Goal: Task Accomplishment & Management: Complete application form

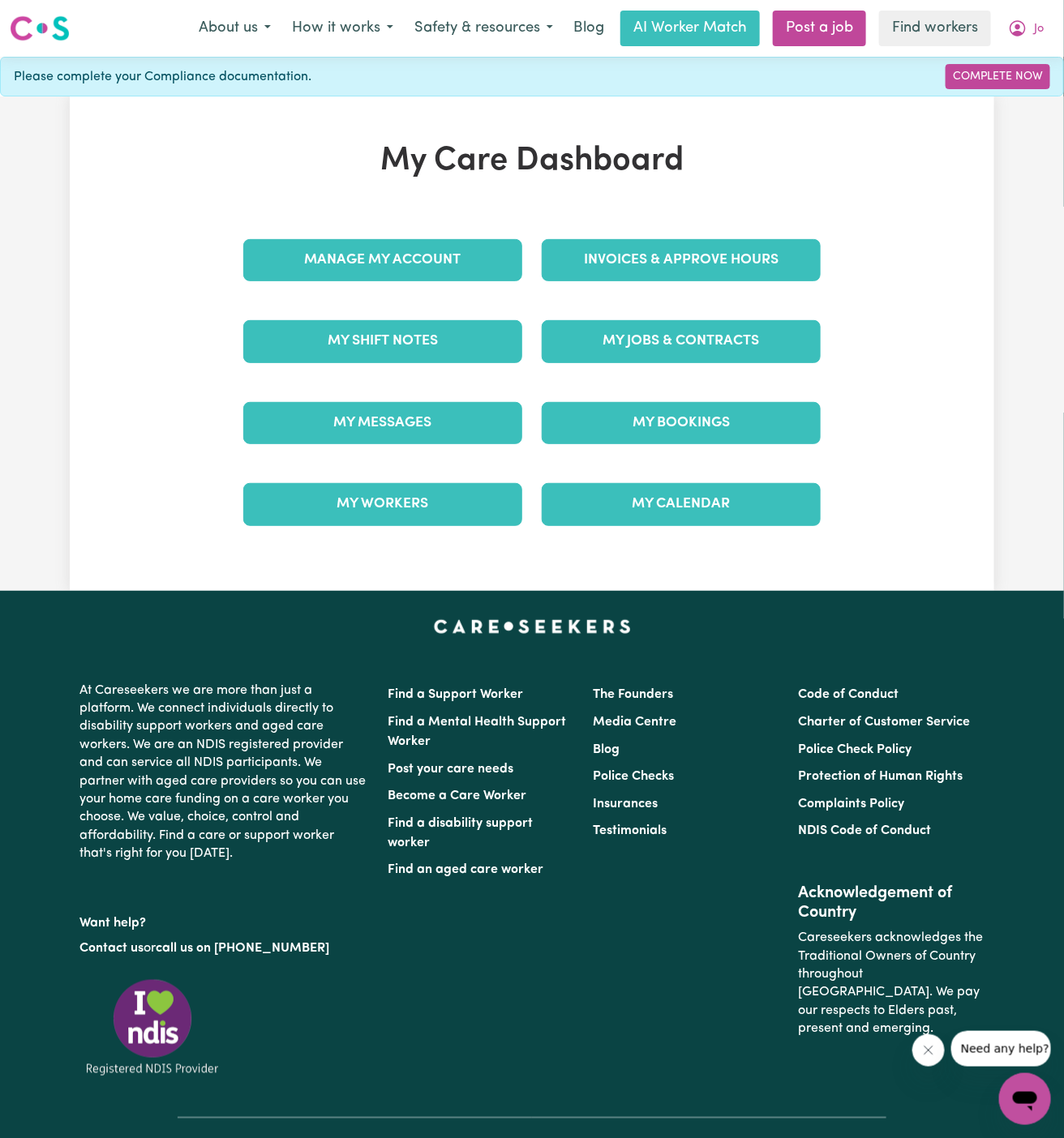
click at [649, 301] on div "My Jobs & Contracts" at bounding box center [681, 341] width 298 height 81
click at [652, 341] on link "My Jobs & Contracts" at bounding box center [680, 341] width 279 height 42
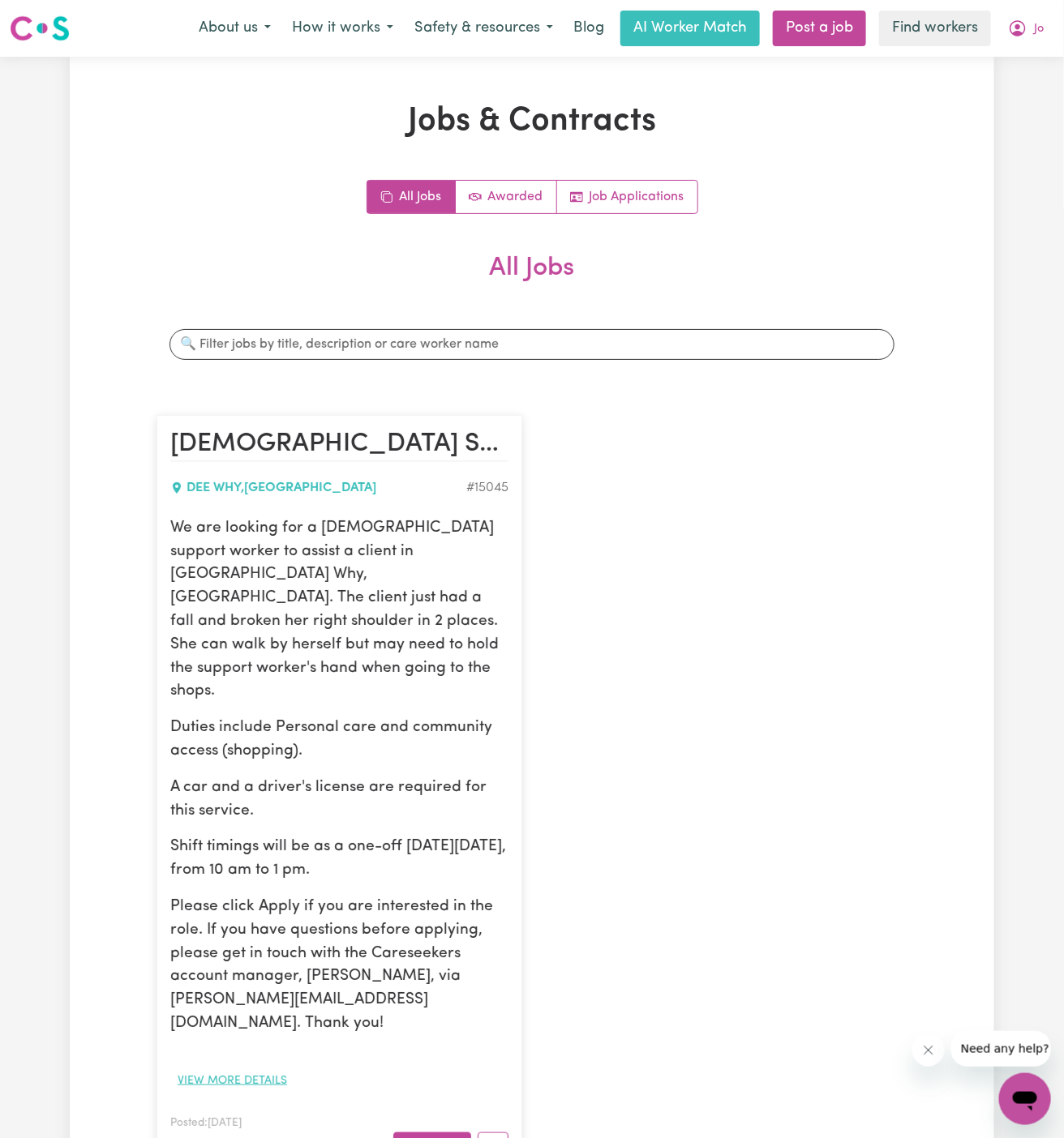
click at [255, 1068] on button "View more details" at bounding box center [233, 1081] width 124 height 25
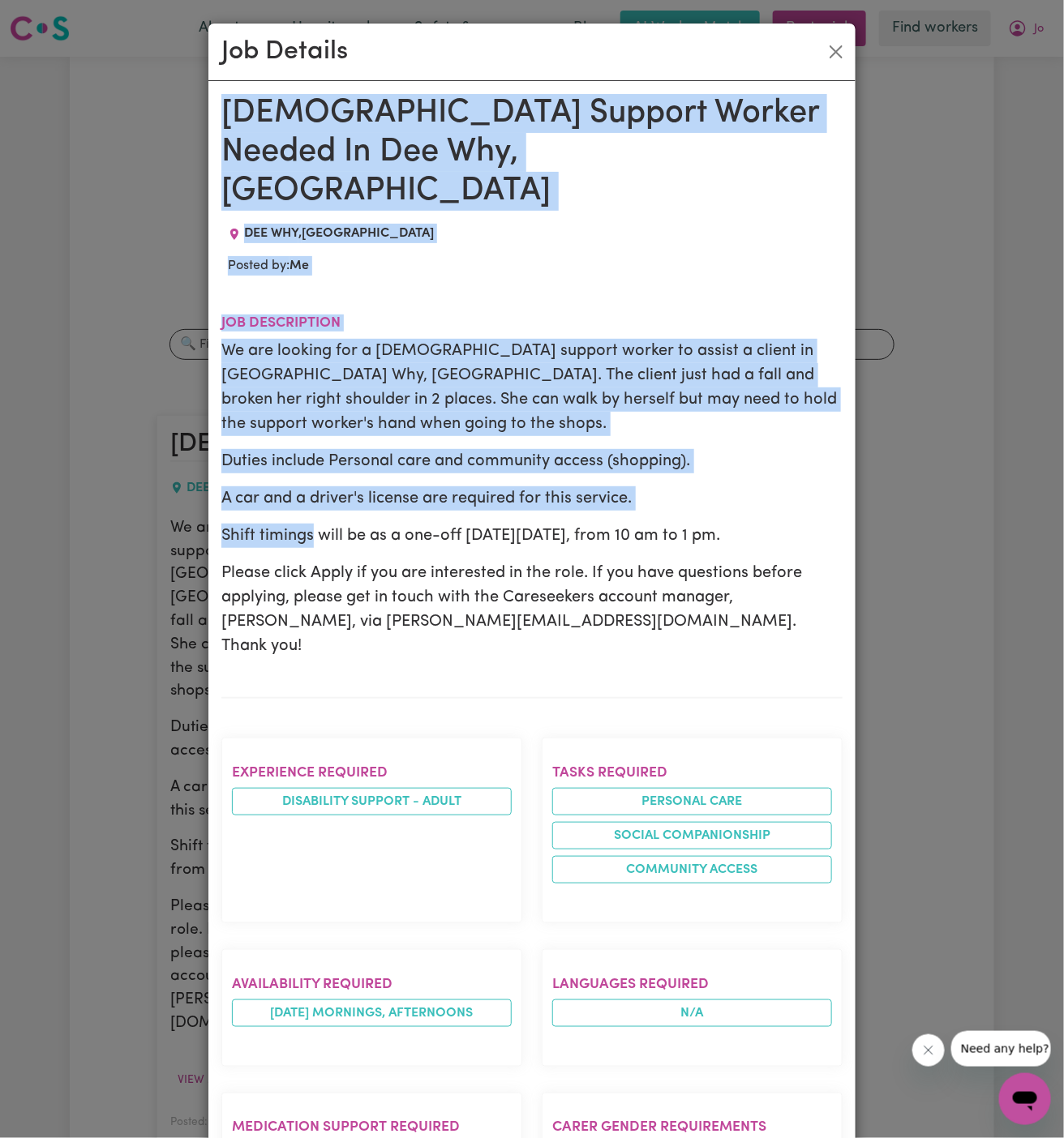
drag, startPoint x: 227, startPoint y: 107, endPoint x: 543, endPoint y: 1137, distance: 1077.4
click at [543, 1137] on div "Female Support Worker Needed In Dee Why, NSW DEE WHY , New South Wales Posted b…" at bounding box center [532, 980] width 621 height 1775
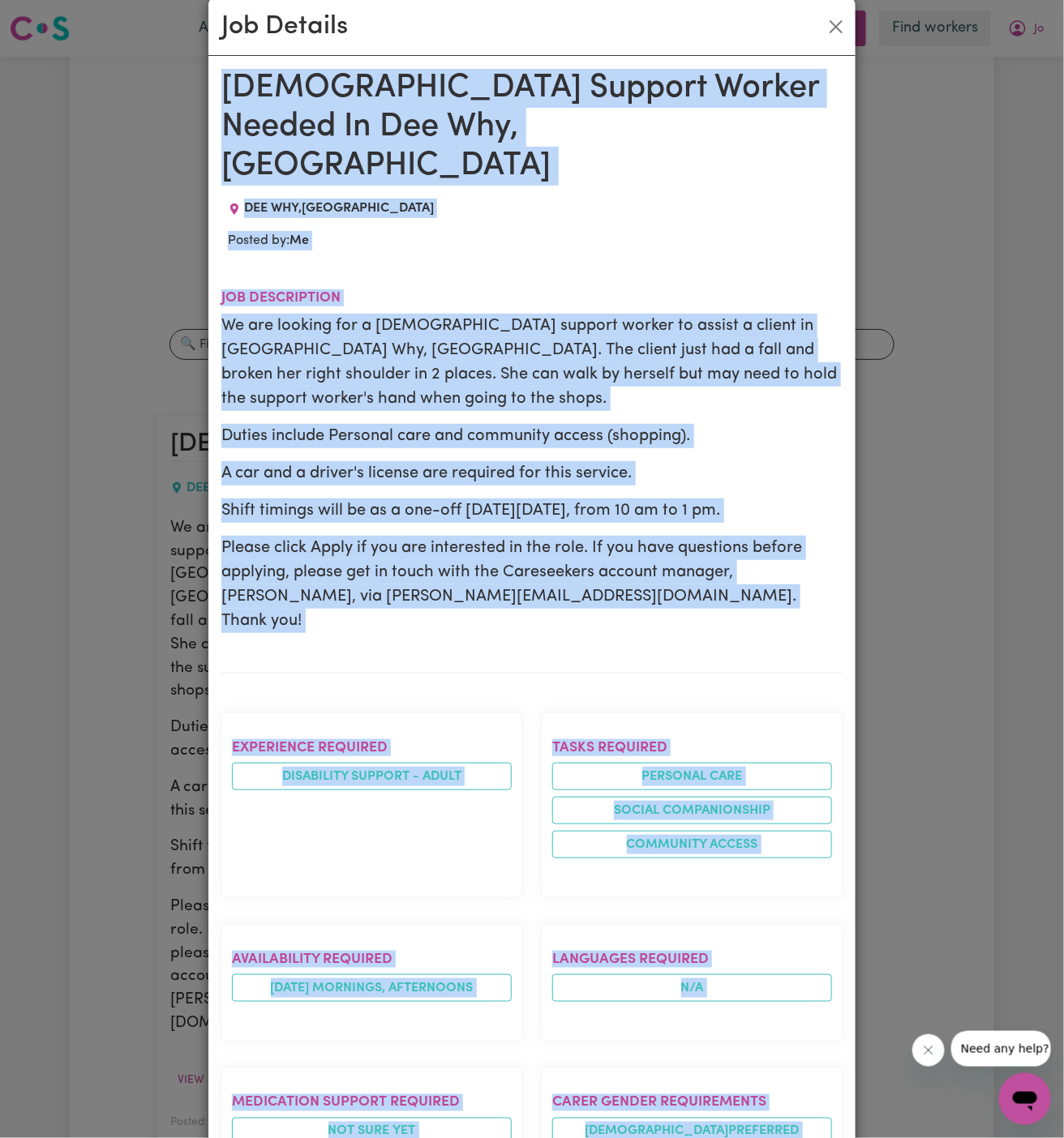
scroll to position [622, 0]
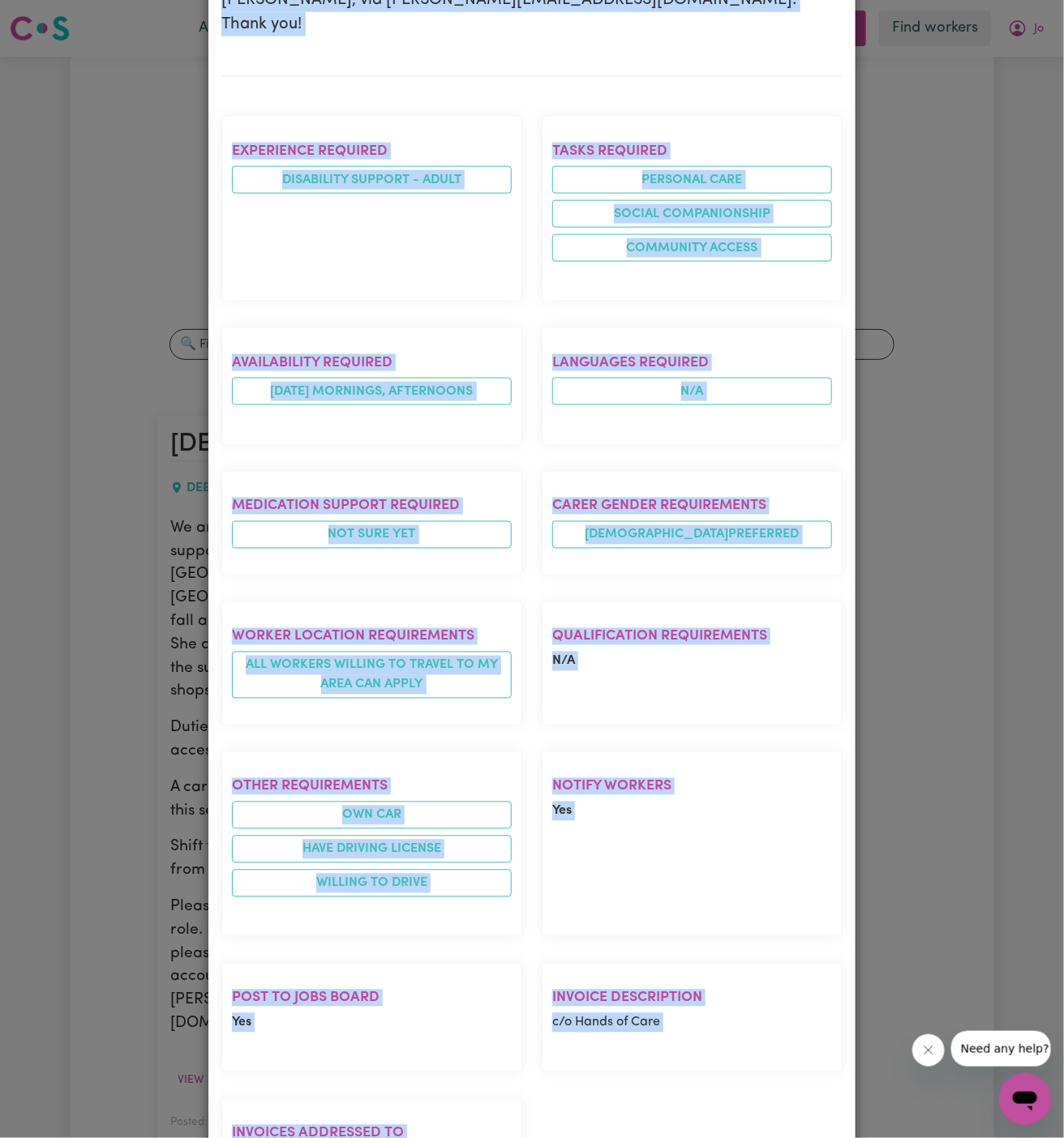
copy div "Female Support Worker Needed In Dee Why, NSW DEE WHY , New South Wales Posted b…"
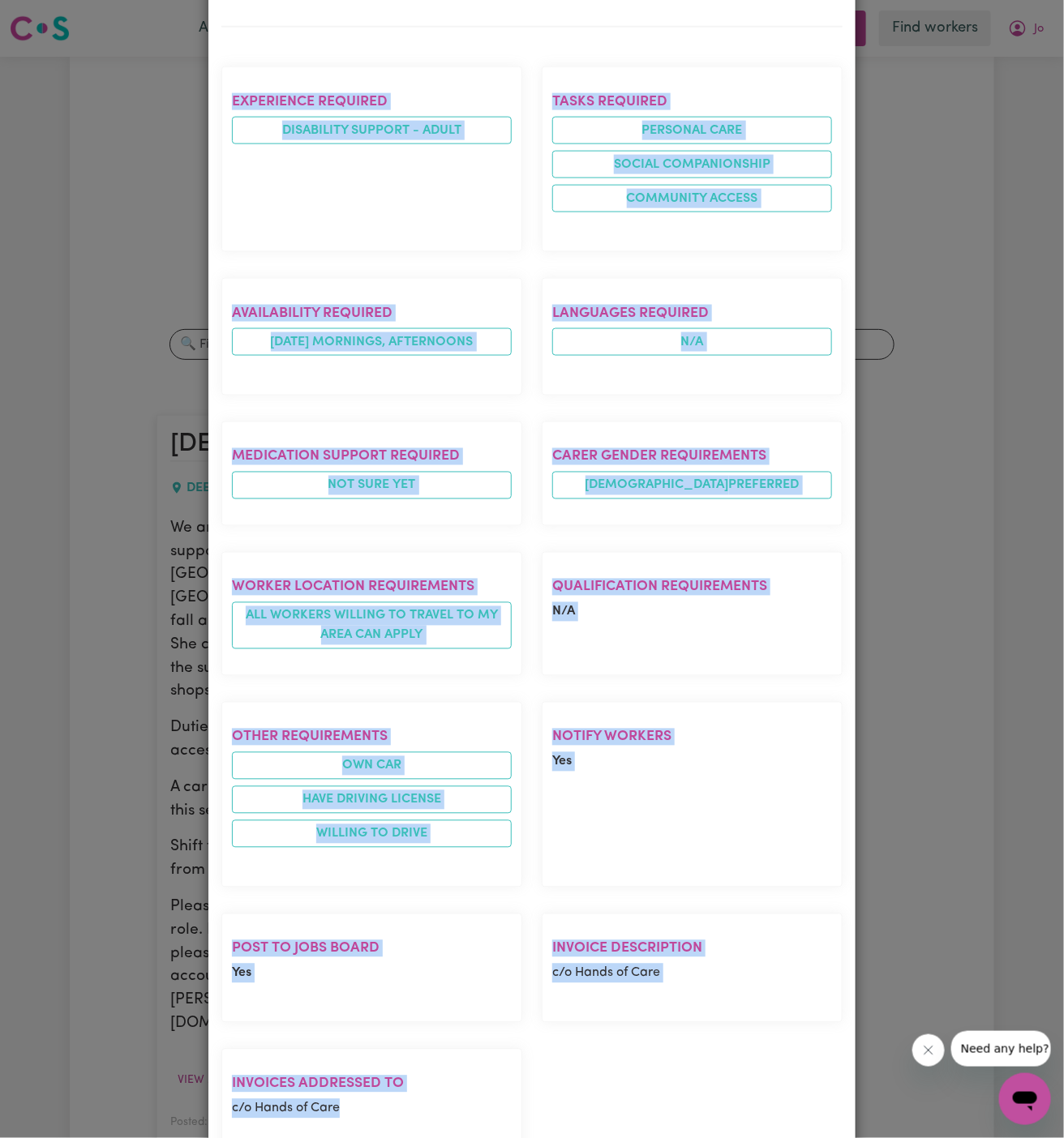
scroll to position [0, 0]
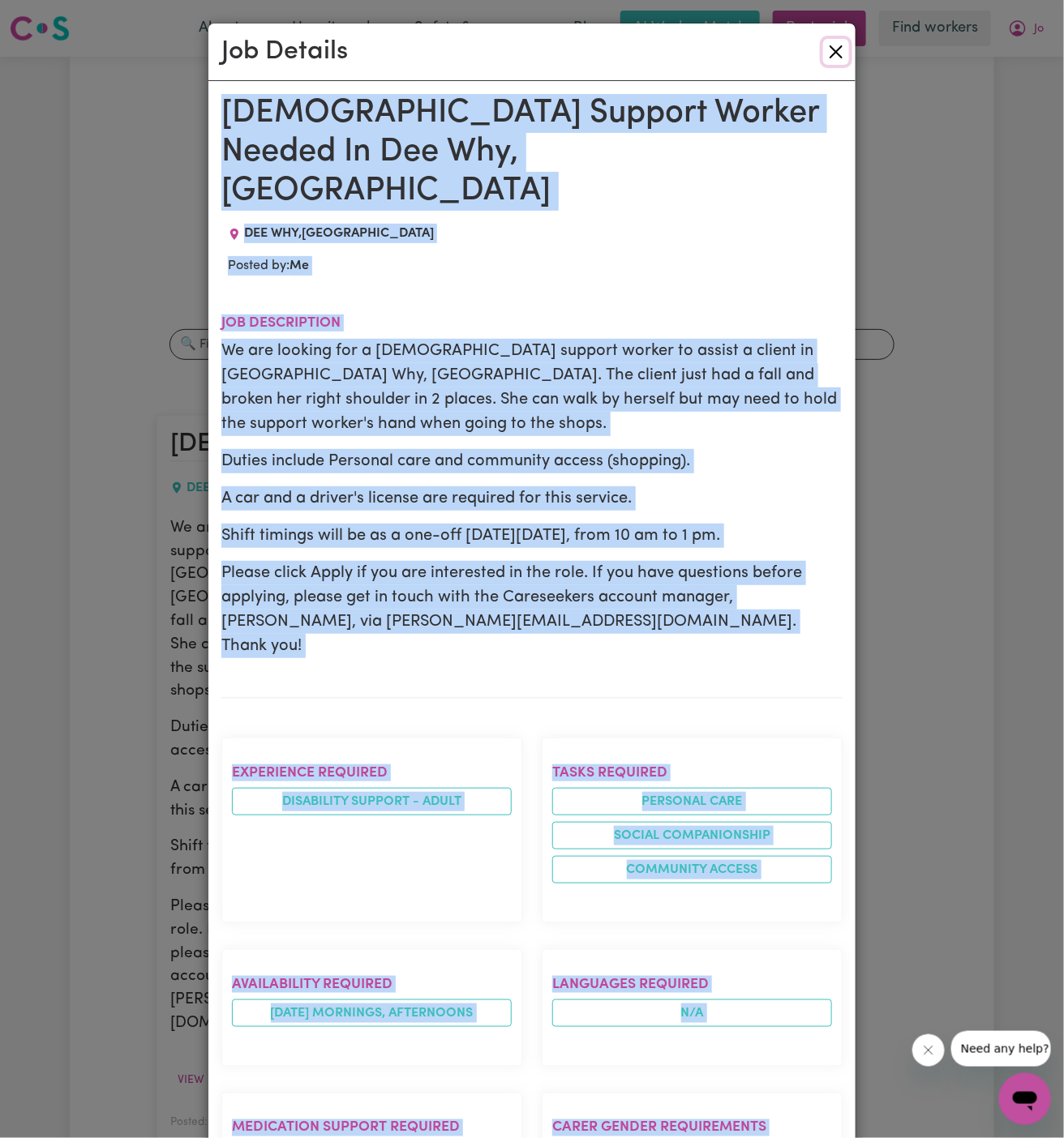
click at [845, 49] on button "Close" at bounding box center [836, 52] width 26 height 26
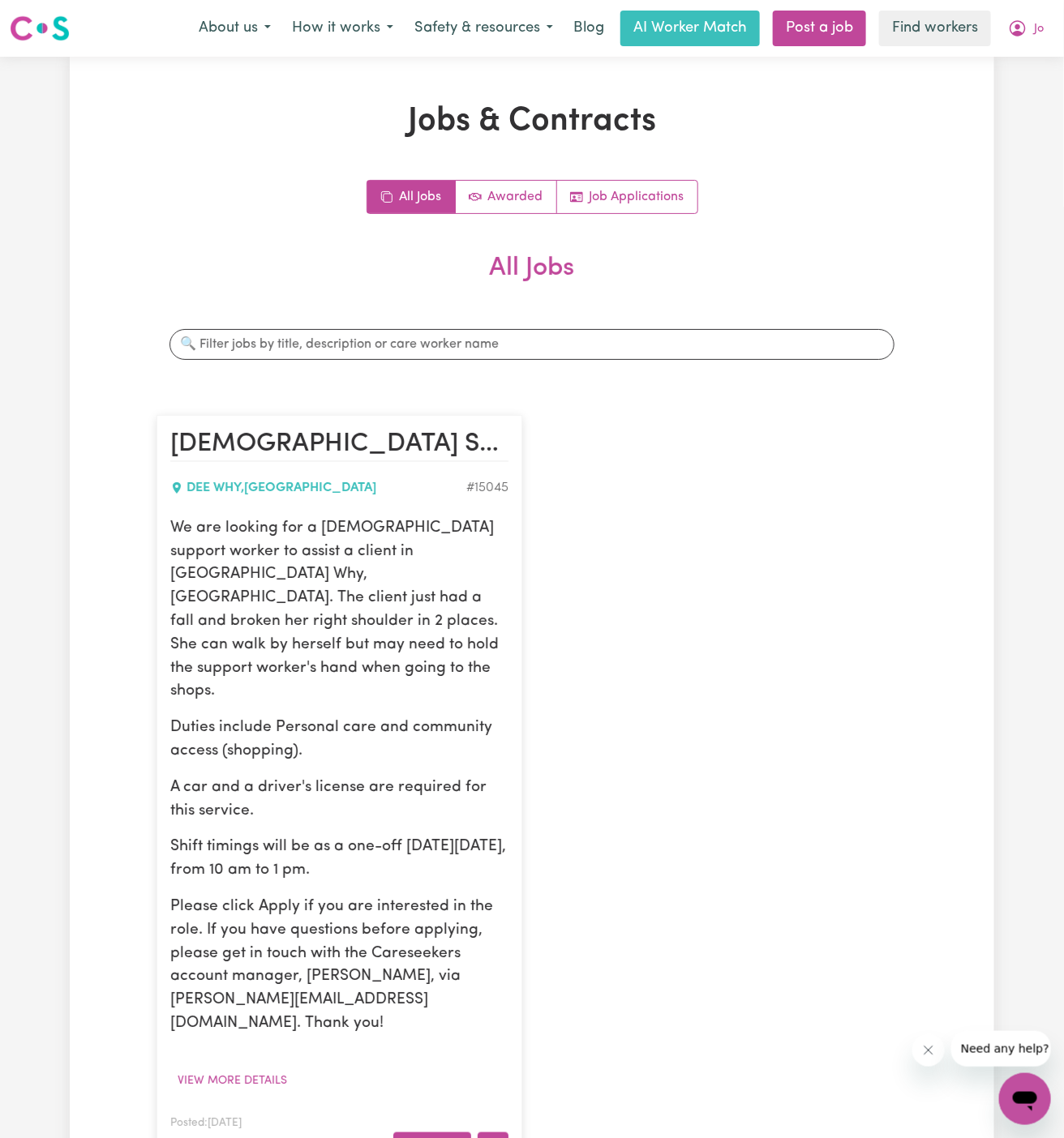
click at [489, 1136] on icon "More options" at bounding box center [492, 1144] width 16 height 16
click at [680, 808] on div "Female Support Worker Needed In Dee Why, NSW DEE WHY , New South Wales # 15045 …" at bounding box center [531, 792] width 770 height 788
click at [618, 185] on link "Job Applications" at bounding box center [627, 196] width 140 height 32
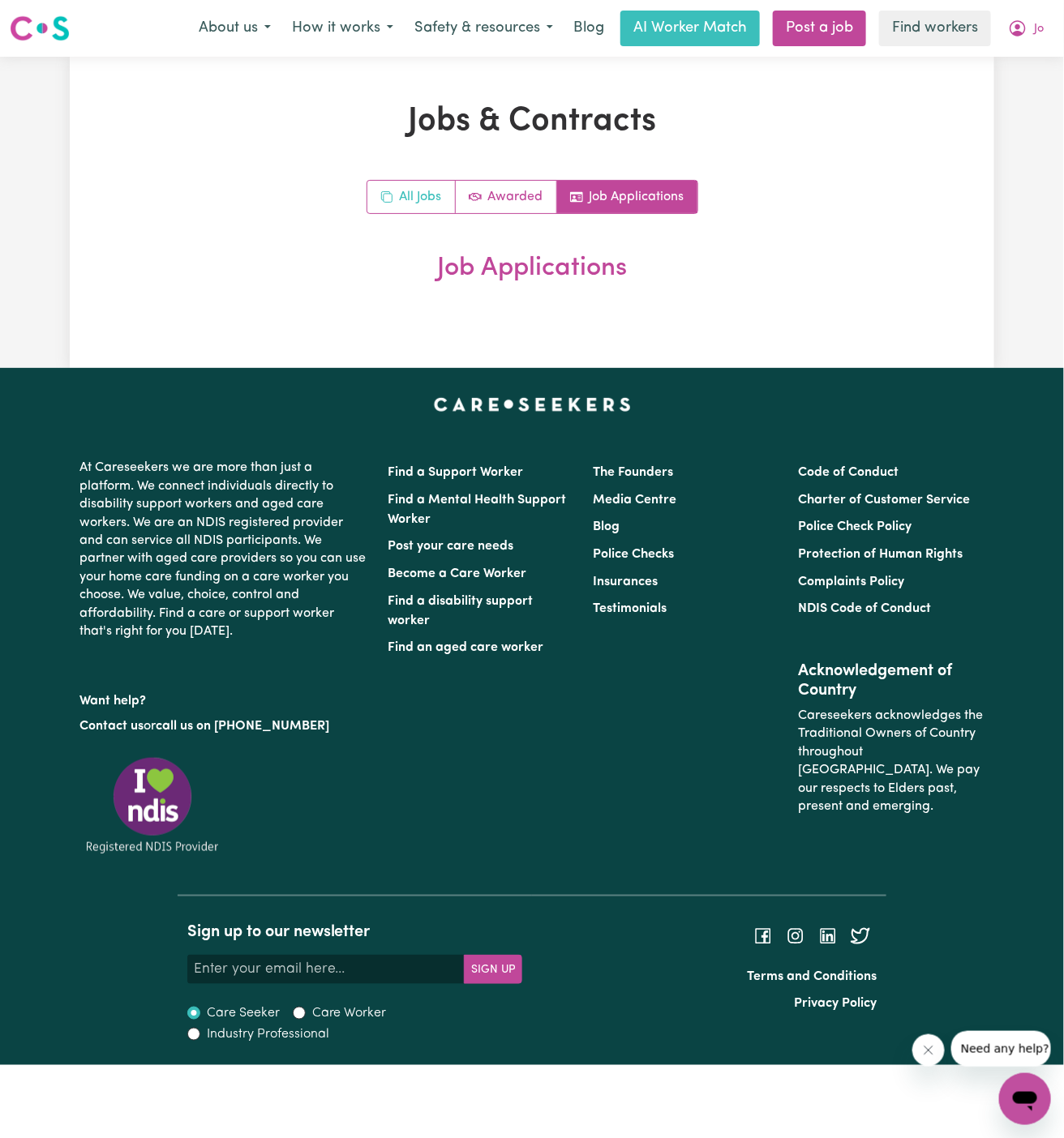
click at [393, 185] on link "All Jobs" at bounding box center [411, 196] width 88 height 32
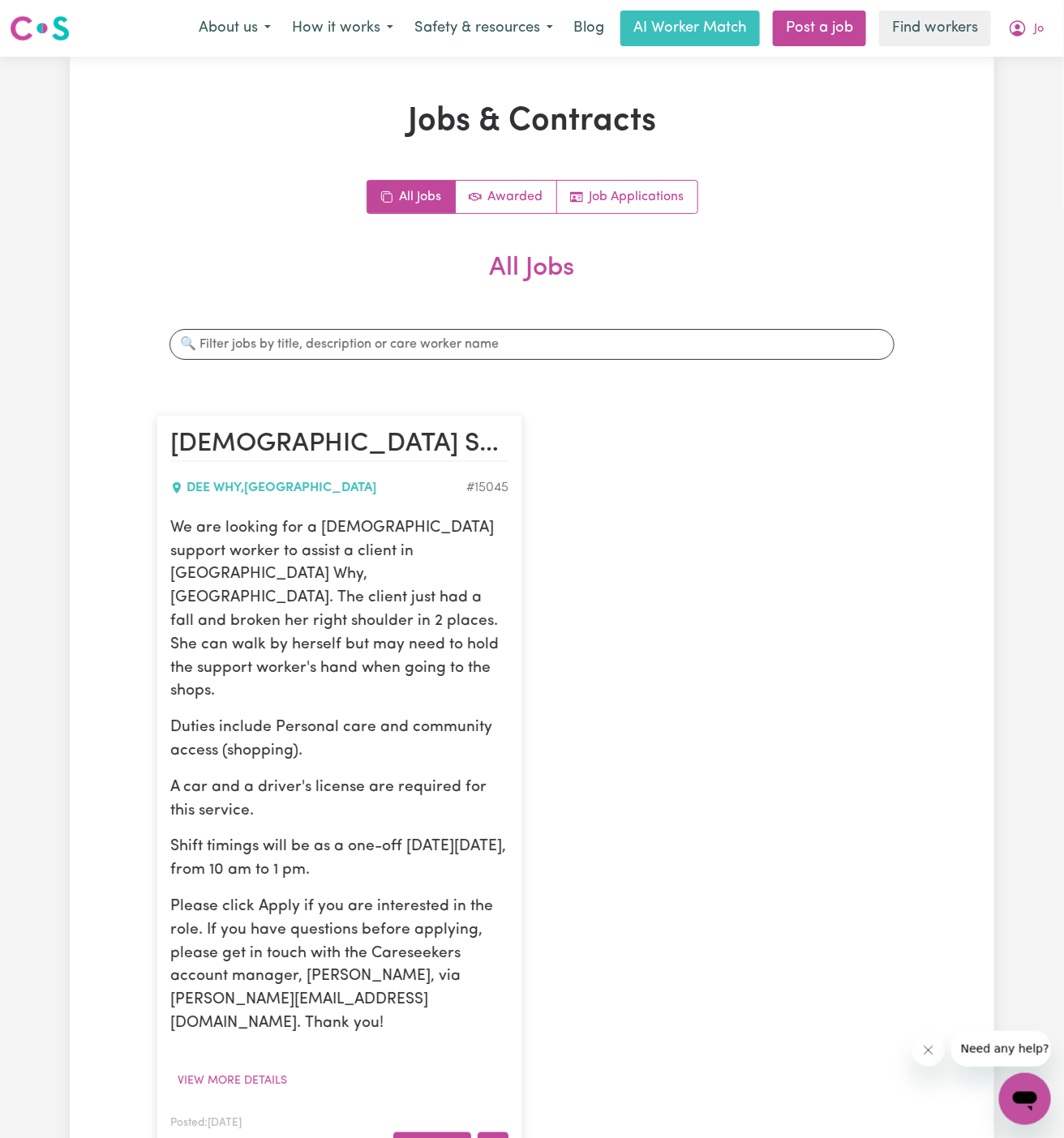
click at [489, 1137] on circle "More options" at bounding box center [488, 1144] width 3 height 3
click at [546, 994] on link "Hide Job" at bounding box center [542, 1010] width 128 height 32
click at [826, 27] on link "Post a job" at bounding box center [819, 28] width 94 height 35
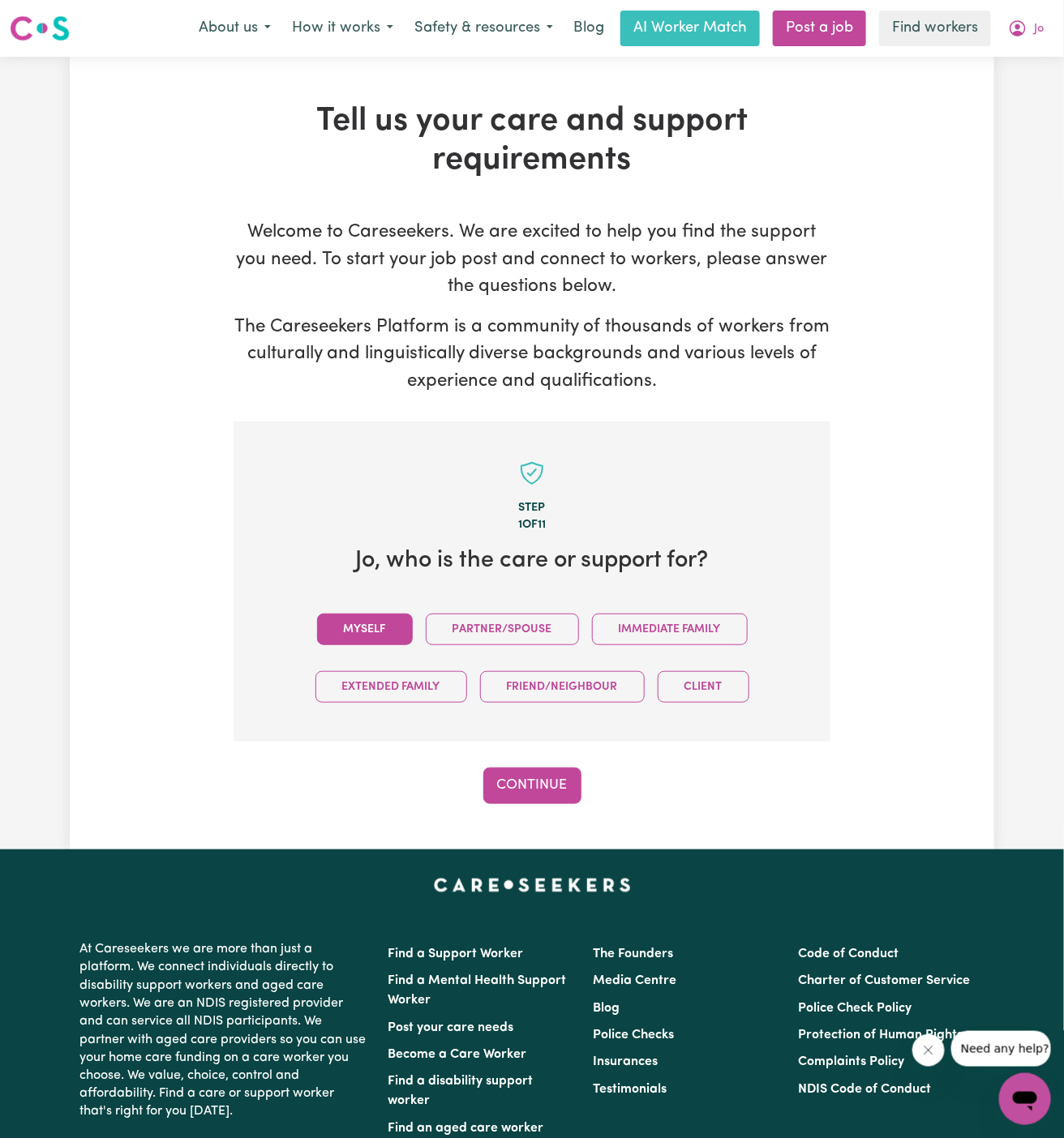
click at [372, 626] on button "Myself" at bounding box center [364, 629] width 95 height 32
click at [551, 790] on button "Continue" at bounding box center [532, 785] width 98 height 35
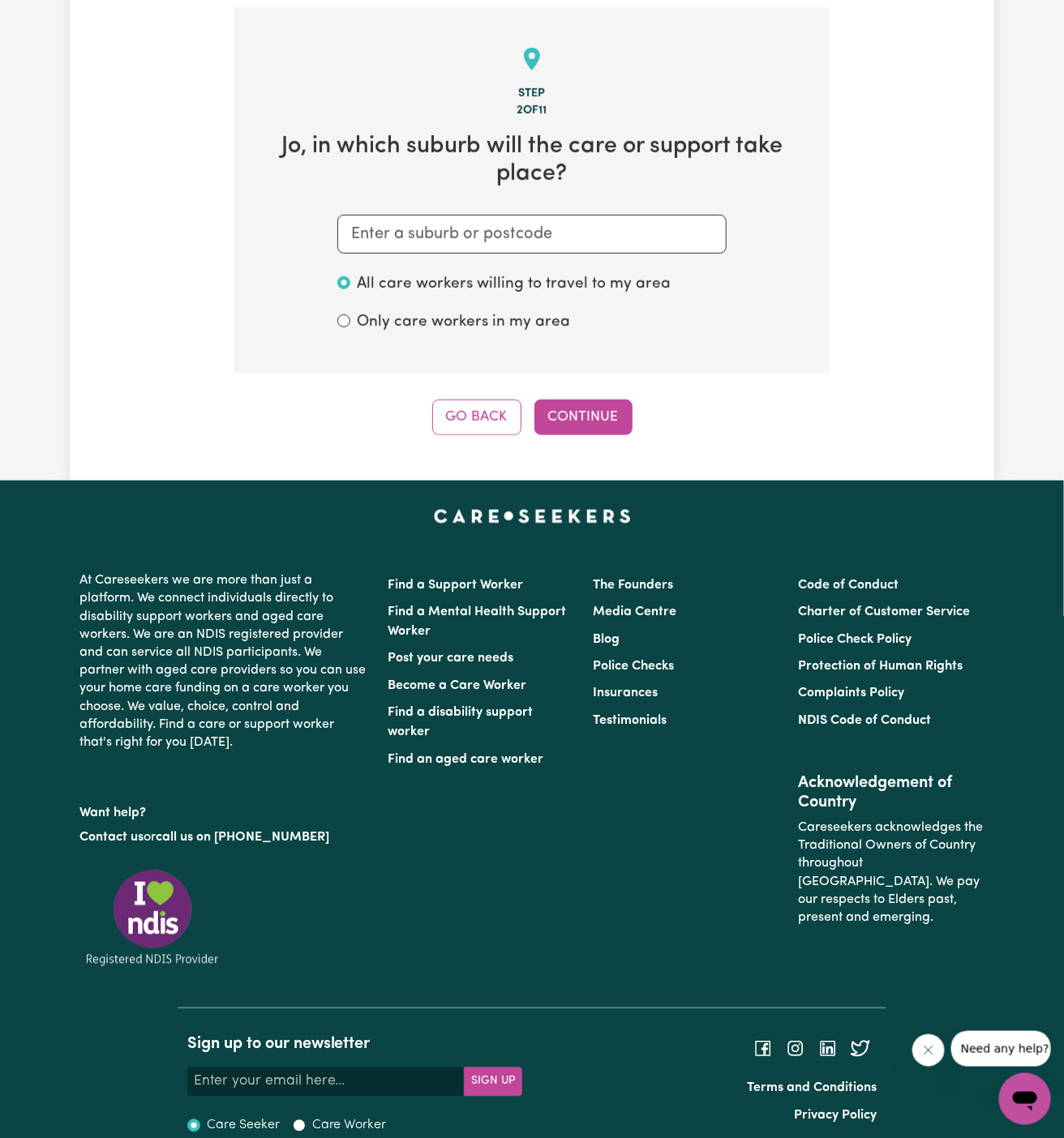
scroll to position [421, 0]
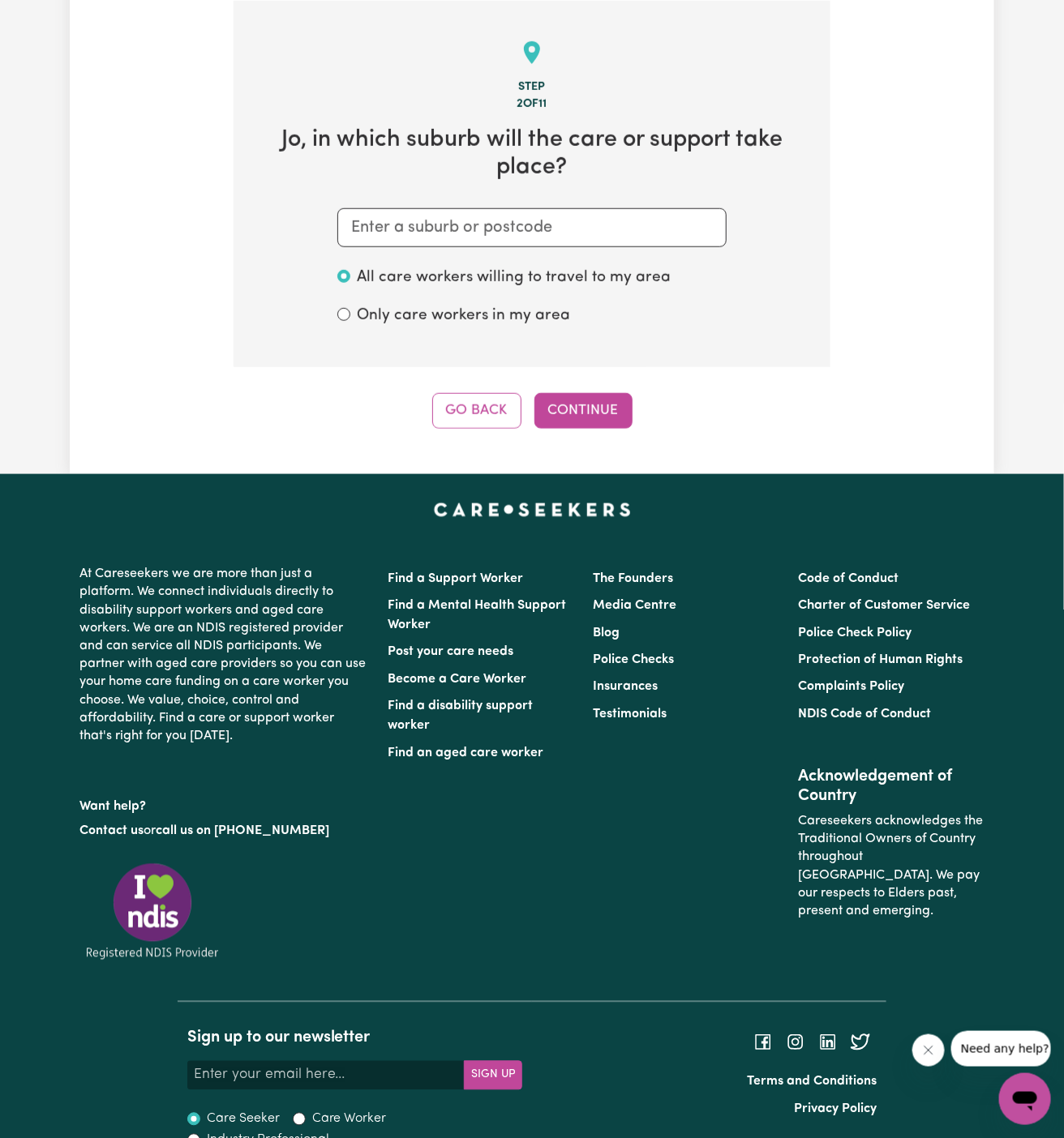
click at [555, 248] on section "Step 2 of 11 Jo , in which suburb will the care or support take place? All care…" at bounding box center [532, 183] width 597 height 366
click at [510, 232] on input "text" at bounding box center [532, 228] width 389 height 39
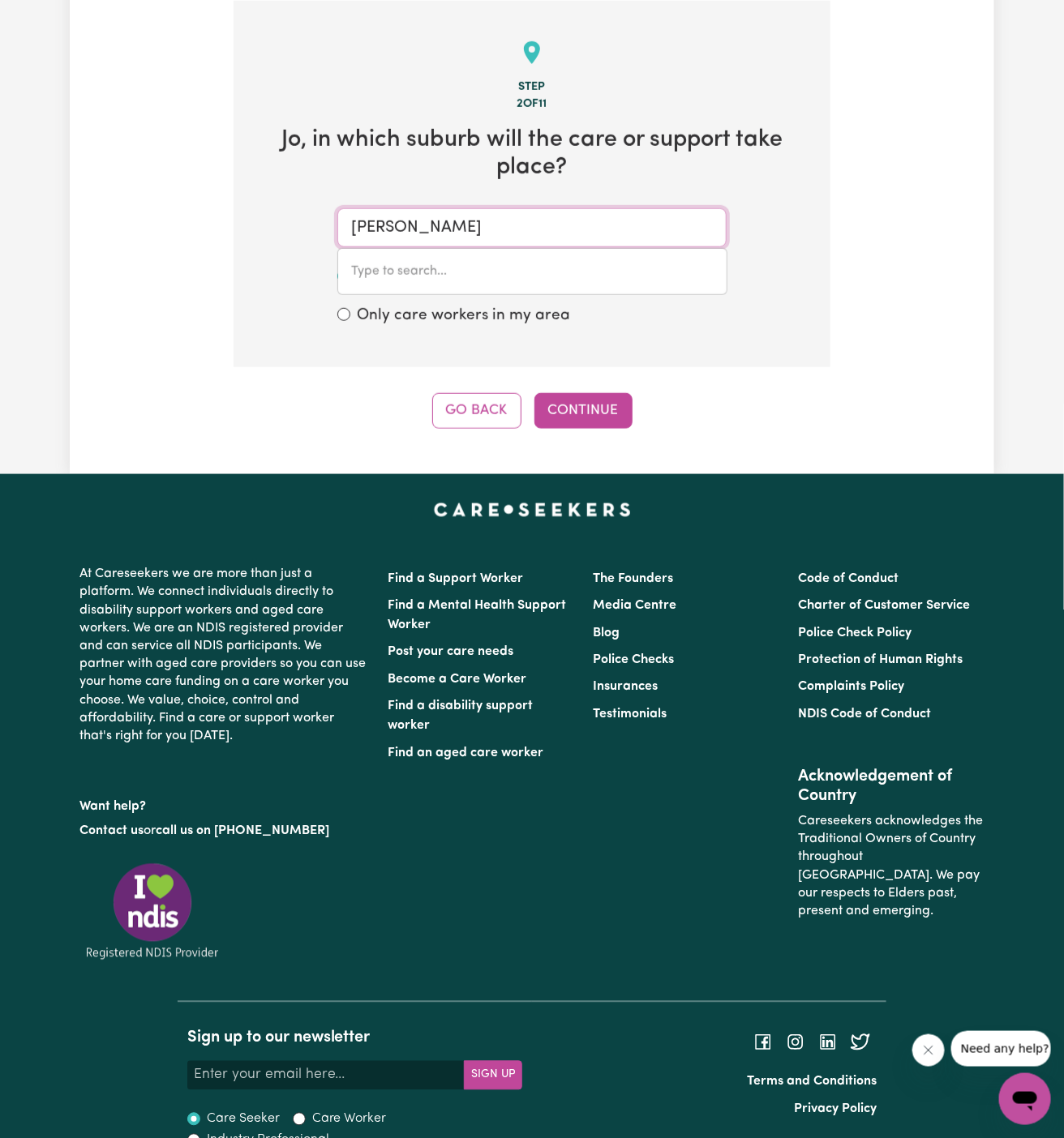
type input "dee why"
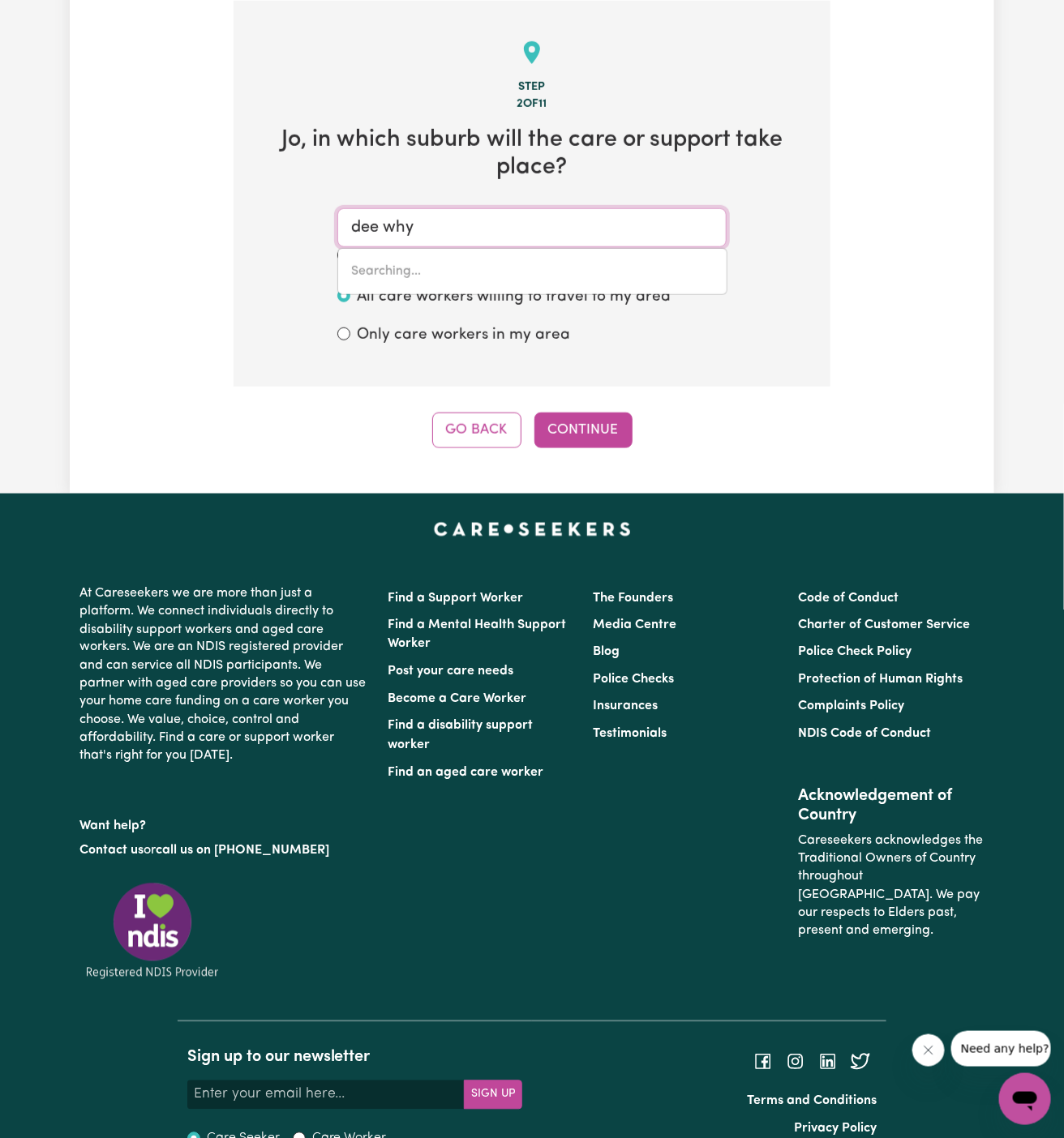
type input "dee why, New South Wales, 2099"
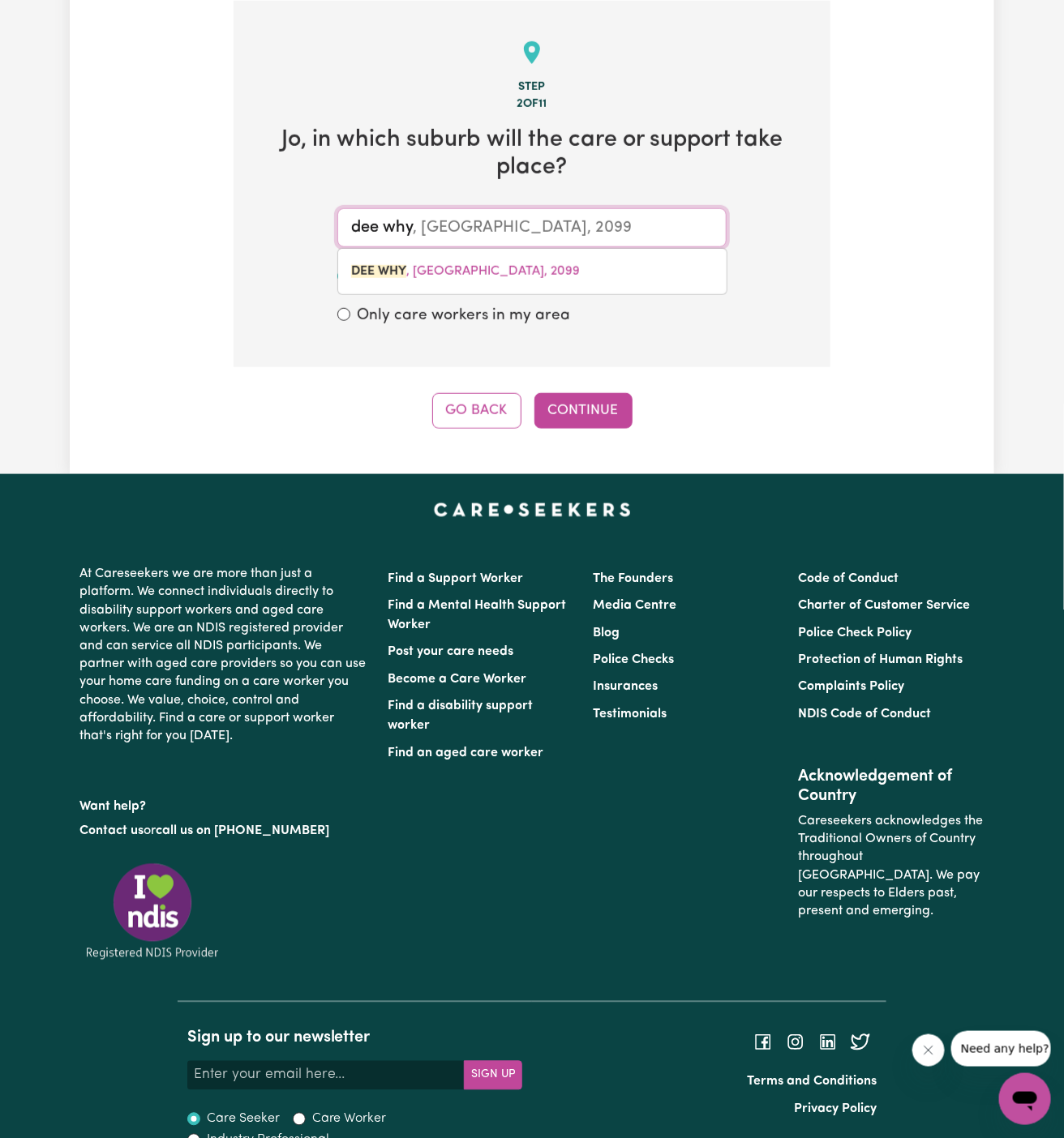
click at [466, 259] on link "DEE WHY , New South Wales, 2099" at bounding box center [532, 272] width 388 height 32
type input "DEE WHY, New South Wales, 2099"
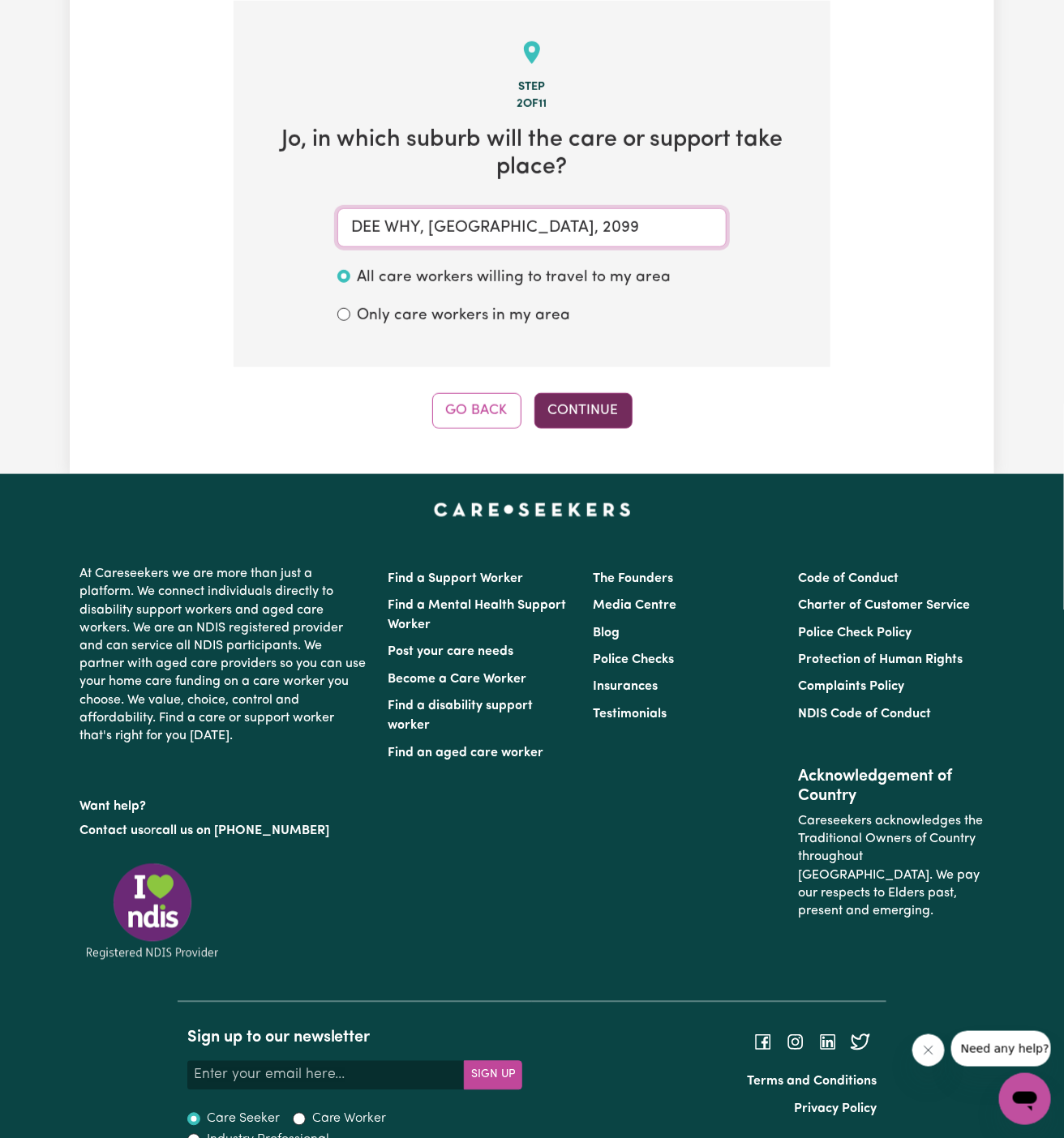
type input "DEE WHY, New South Wales, 2099"
click at [586, 415] on button "Continue" at bounding box center [584, 411] width 98 height 35
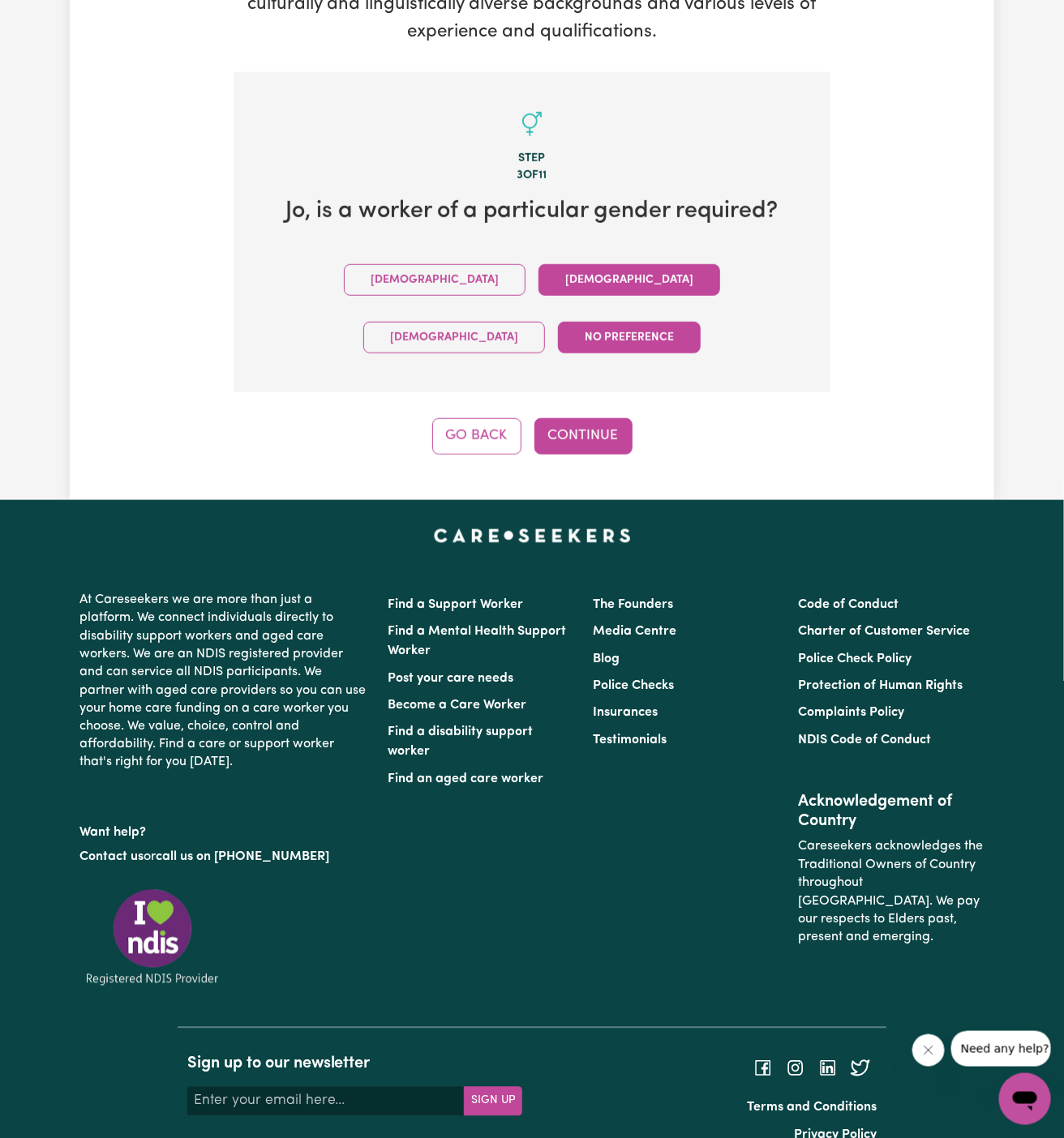
click at [538, 291] on button "Female" at bounding box center [629, 280] width 182 height 32
click at [599, 418] on button "Continue" at bounding box center [584, 436] width 98 height 35
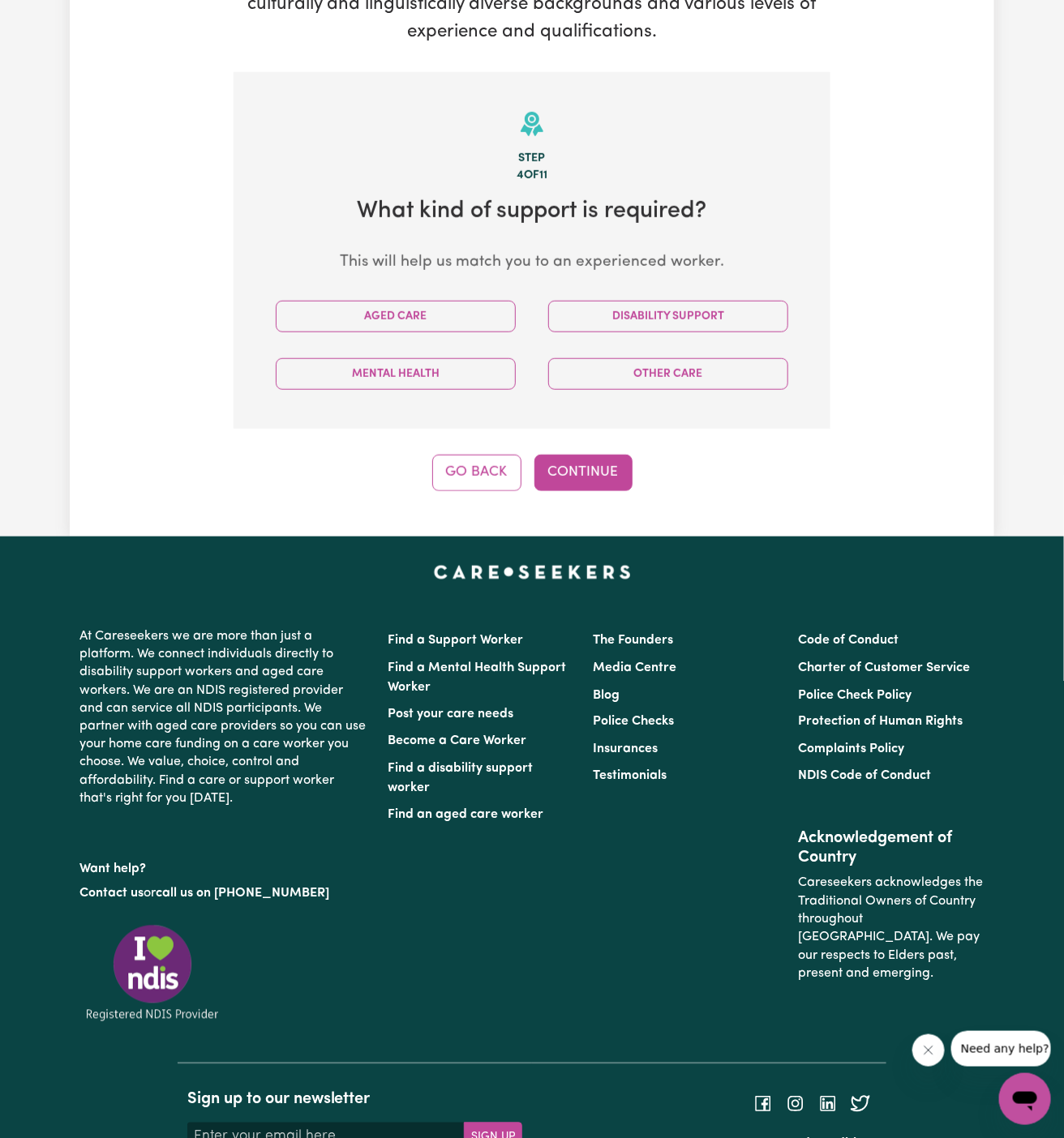
scroll to position [421, 0]
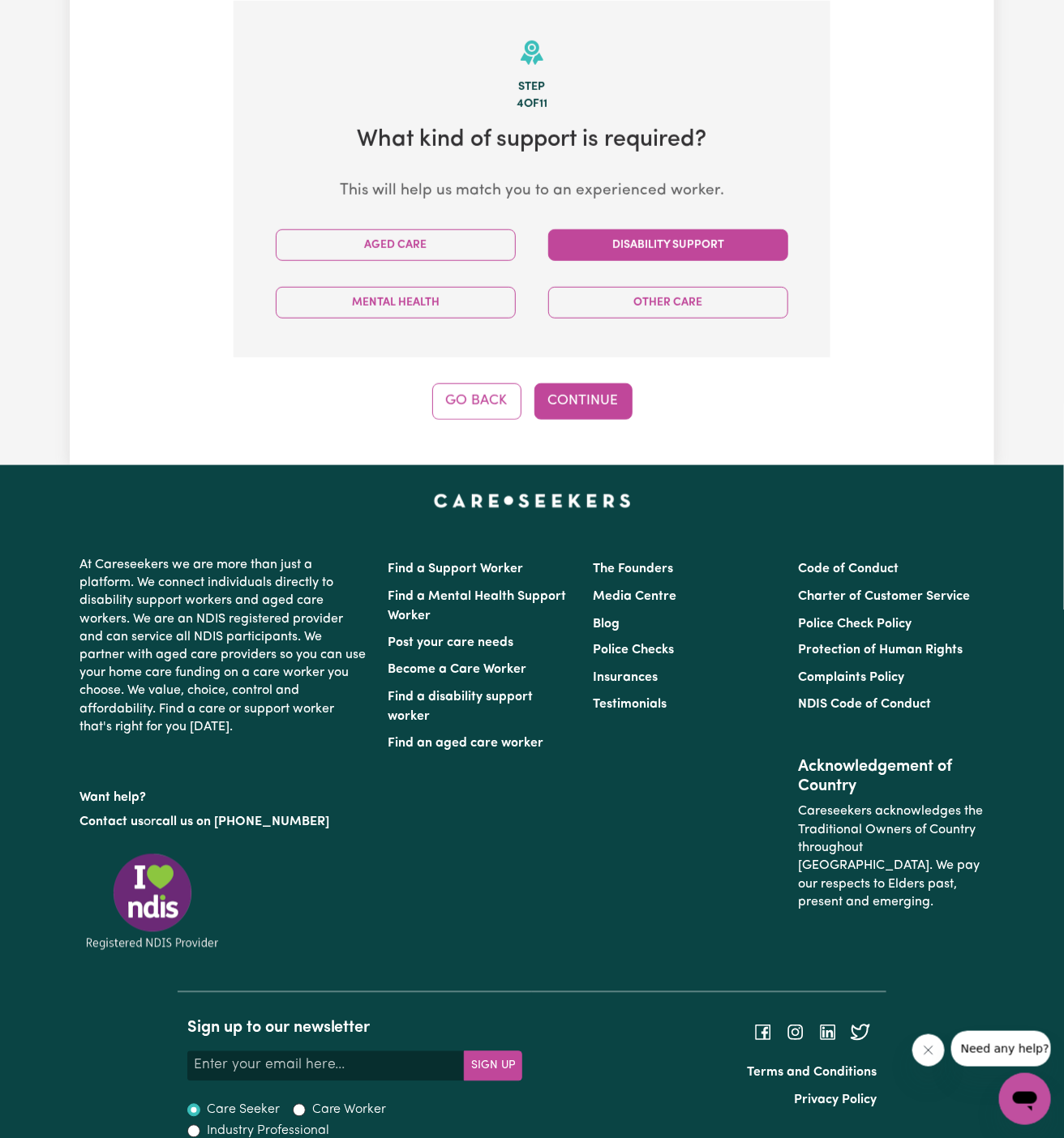
click at [623, 258] on button "Disability Support" at bounding box center [667, 246] width 240 height 32
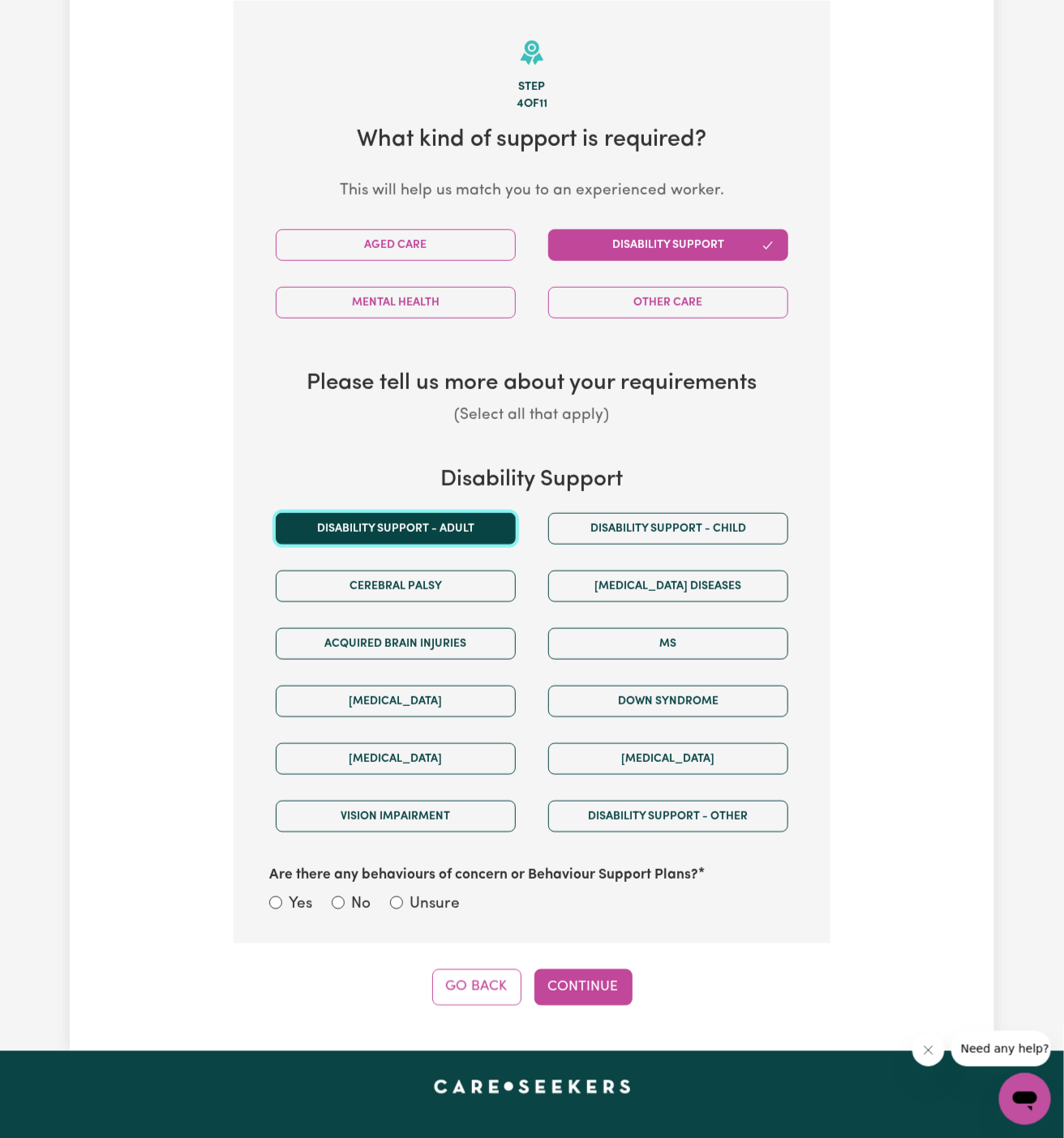
click at [457, 526] on button "Disability support - Adult" at bounding box center [395, 529] width 240 height 32
click at [464, 905] on div "Yes No Unsure" at bounding box center [531, 905] width 526 height 25
click at [428, 896] on label "Unsure" at bounding box center [435, 904] width 50 height 23
click at [403, 897] on input "Unsure" at bounding box center [397, 904] width 13 height 13
radio input "true"
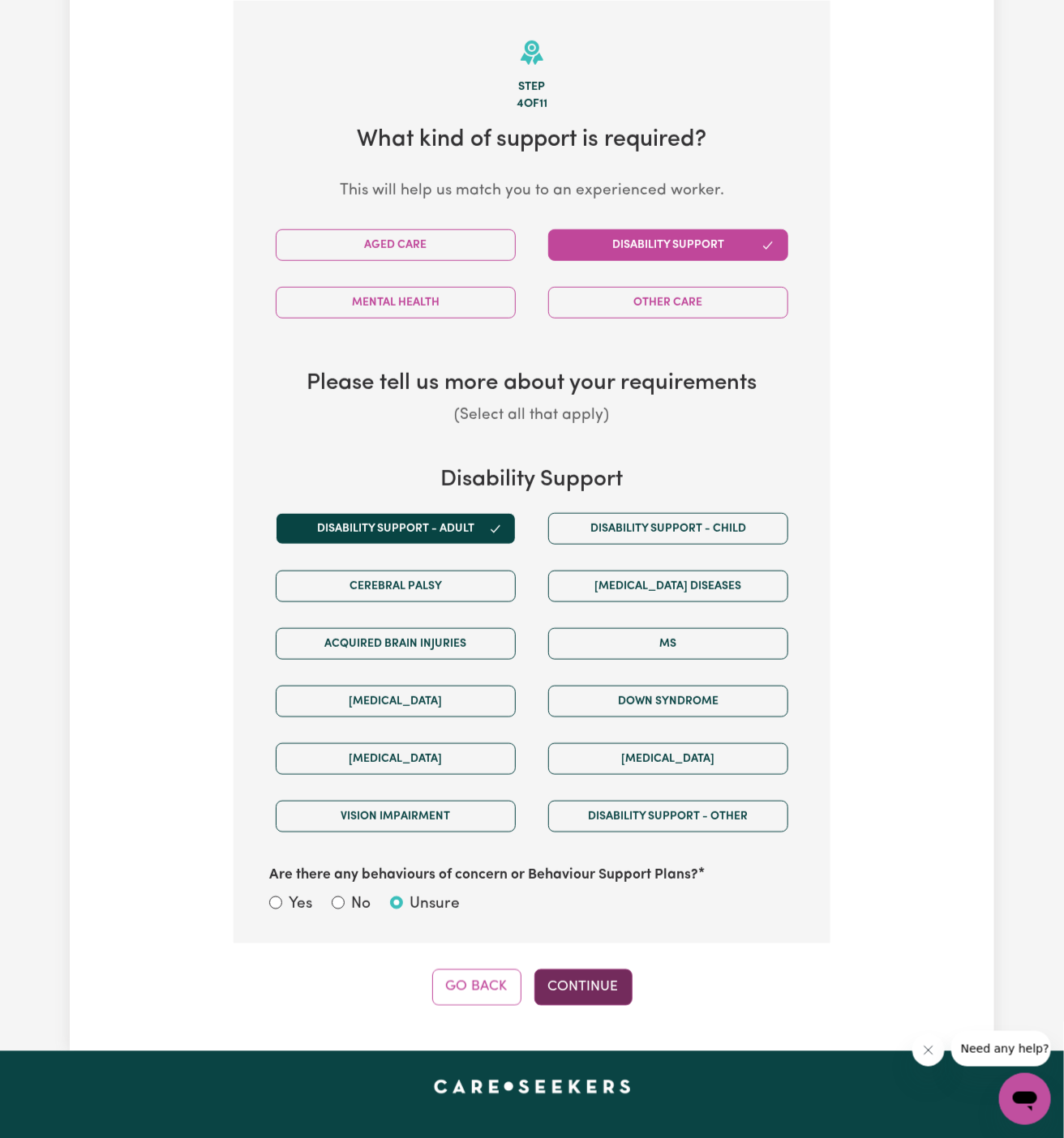
click at [561, 994] on button "Continue" at bounding box center [584, 987] width 98 height 35
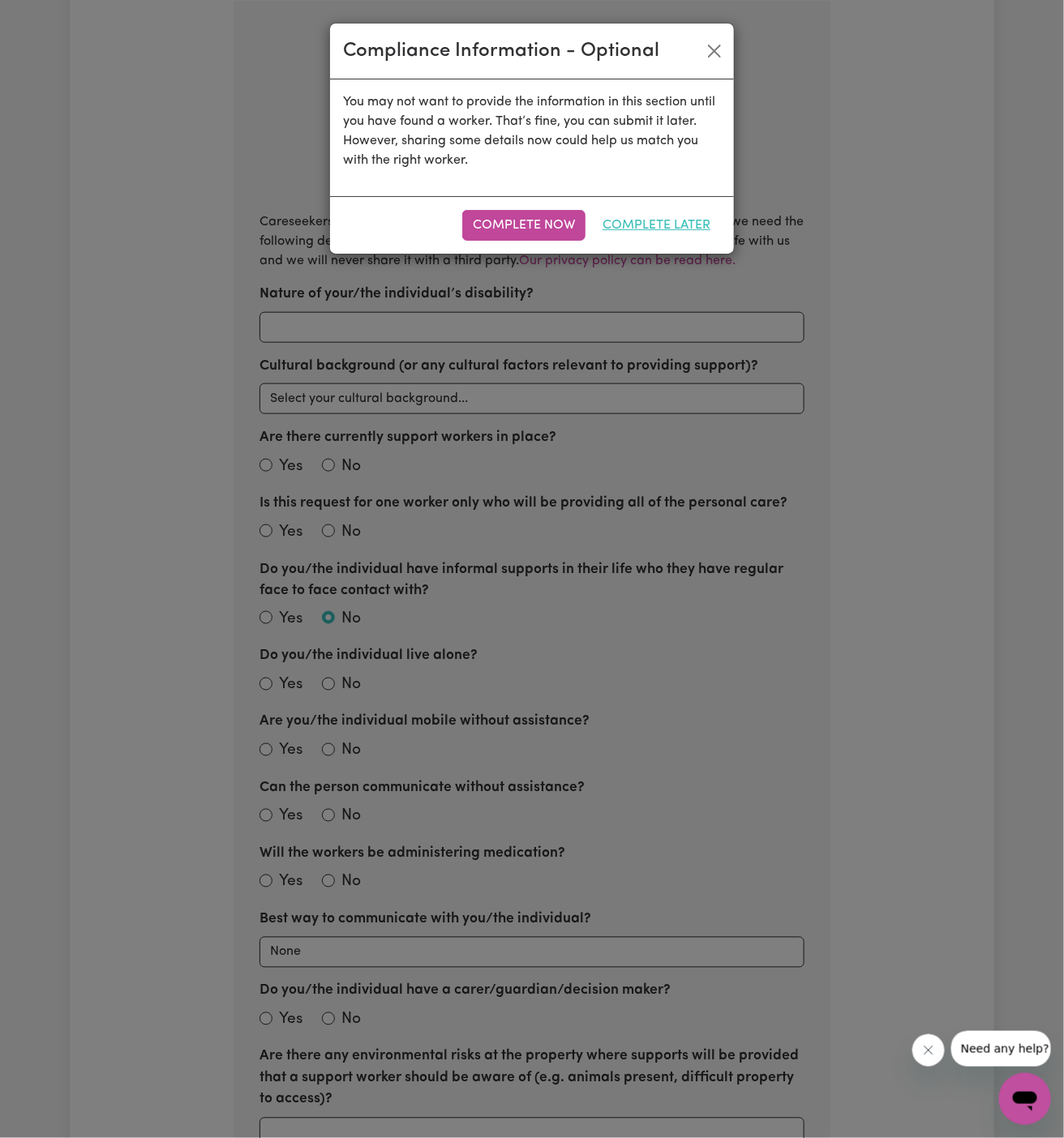
click at [660, 210] on button "Complete Later" at bounding box center [656, 225] width 129 height 31
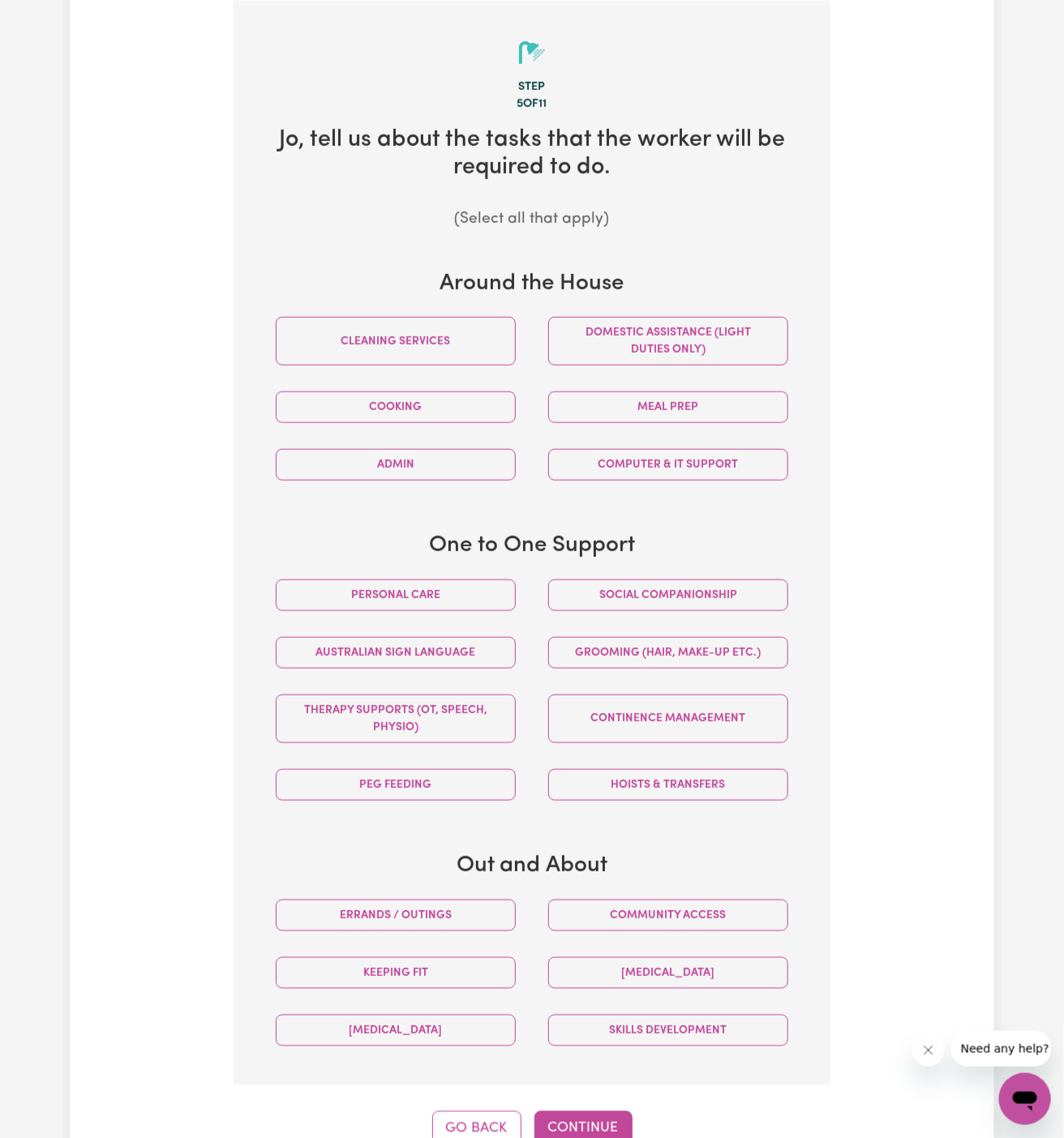
click at [497, 584] on button "Personal care" at bounding box center [395, 595] width 240 height 32
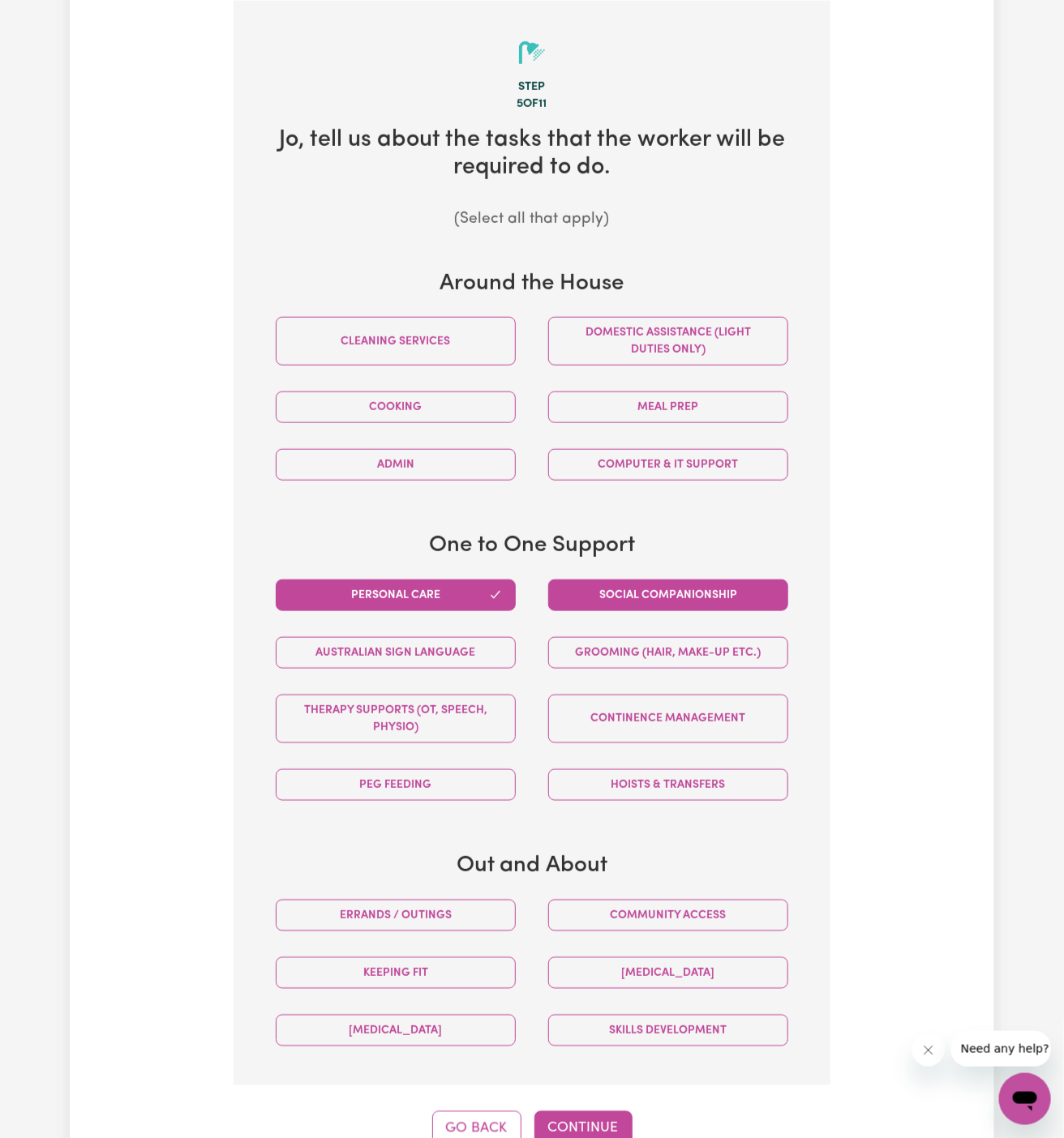
click at [617, 584] on button "Social companionship" at bounding box center [667, 595] width 240 height 32
click at [676, 913] on button "Community access" at bounding box center [667, 916] width 240 height 32
click at [585, 1117] on button "Continue" at bounding box center [584, 1129] width 98 height 35
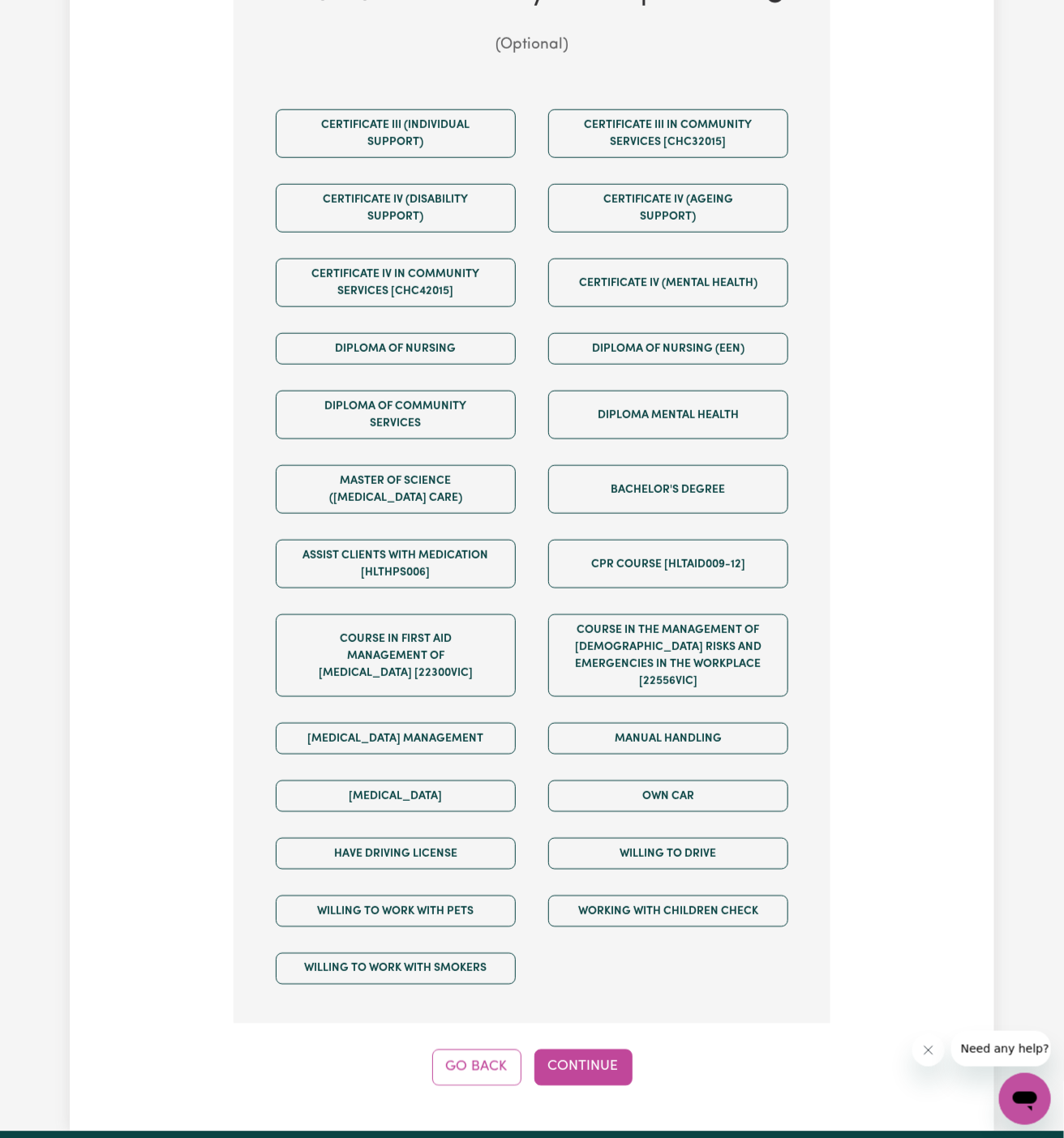
scroll to position [665, 0]
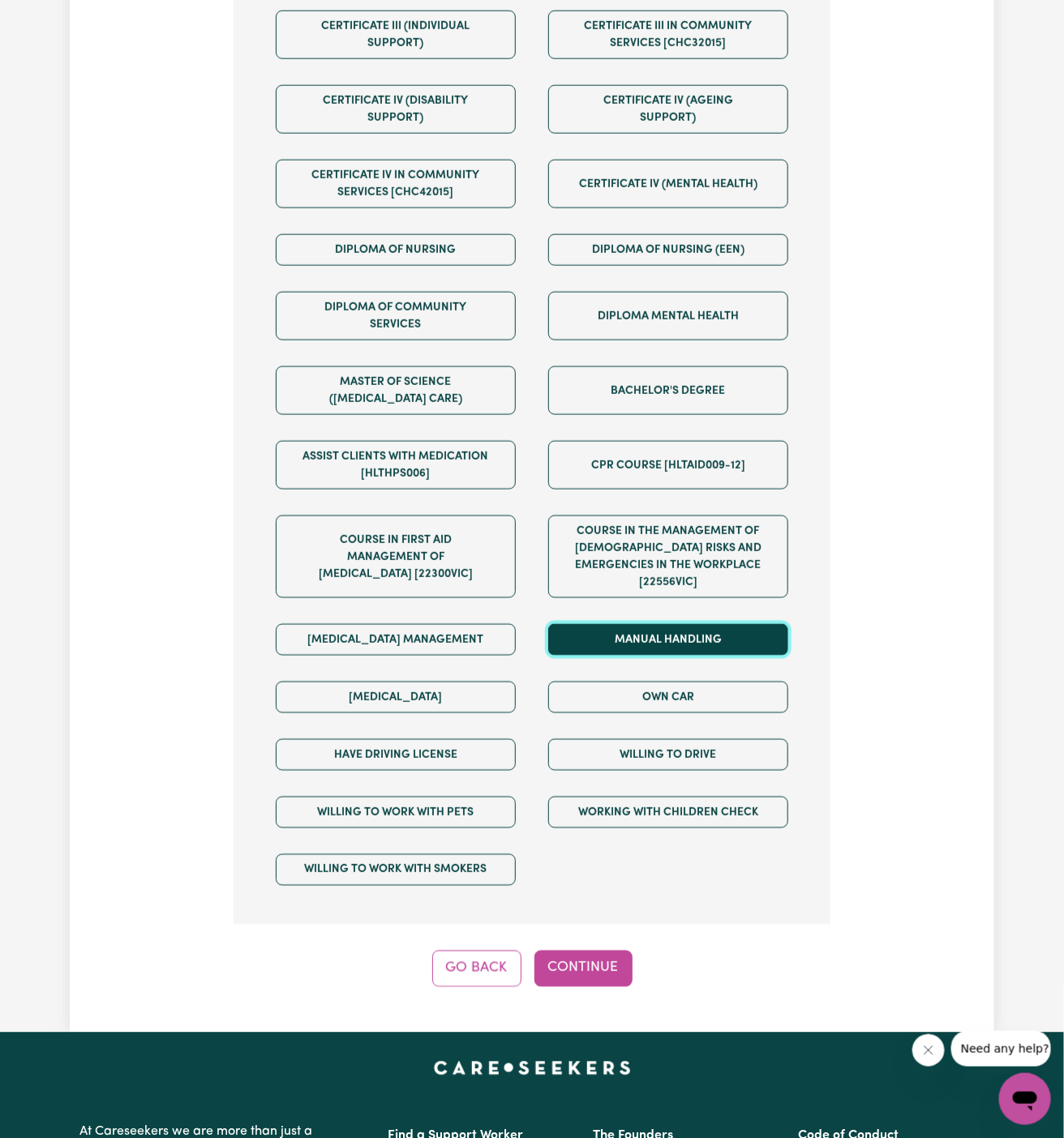
click at [695, 625] on button "Manual Handling" at bounding box center [667, 640] width 240 height 32
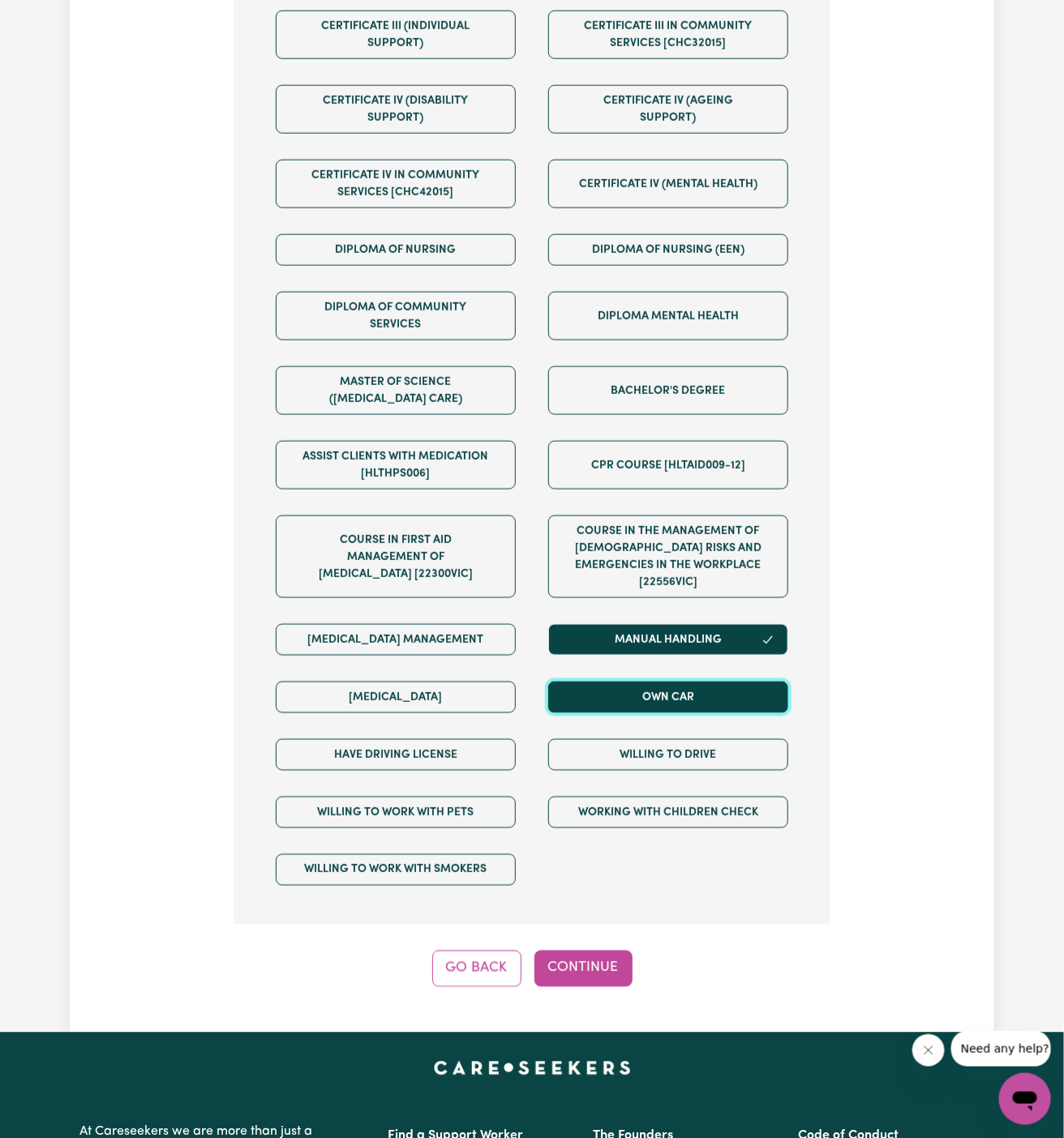
click at [695, 684] on button "Own Car" at bounding box center [667, 698] width 240 height 32
click at [649, 625] on button "Manual Handling" at bounding box center [667, 640] width 240 height 32
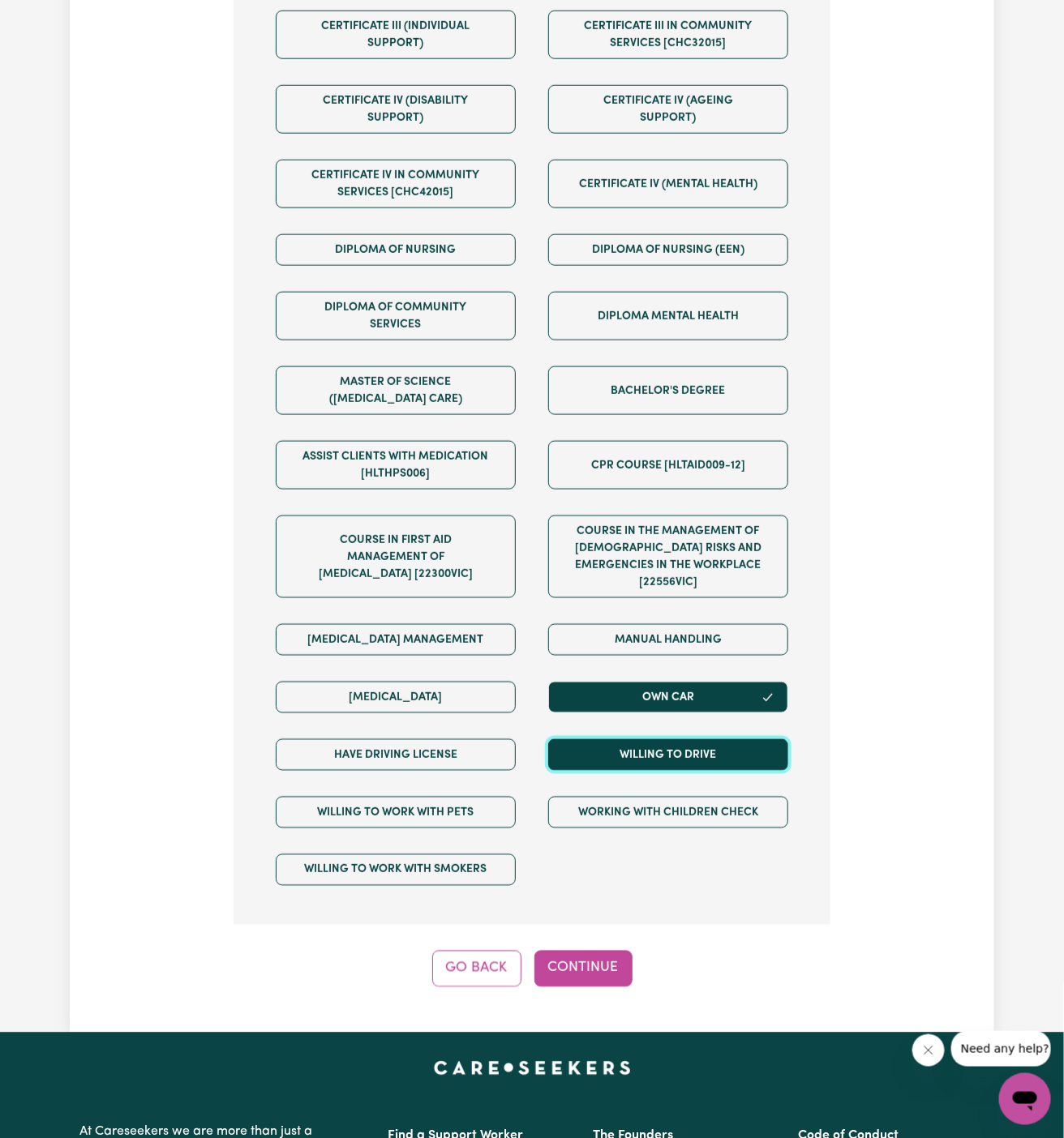
click at [649, 740] on button "Willing to drive" at bounding box center [667, 755] width 240 height 32
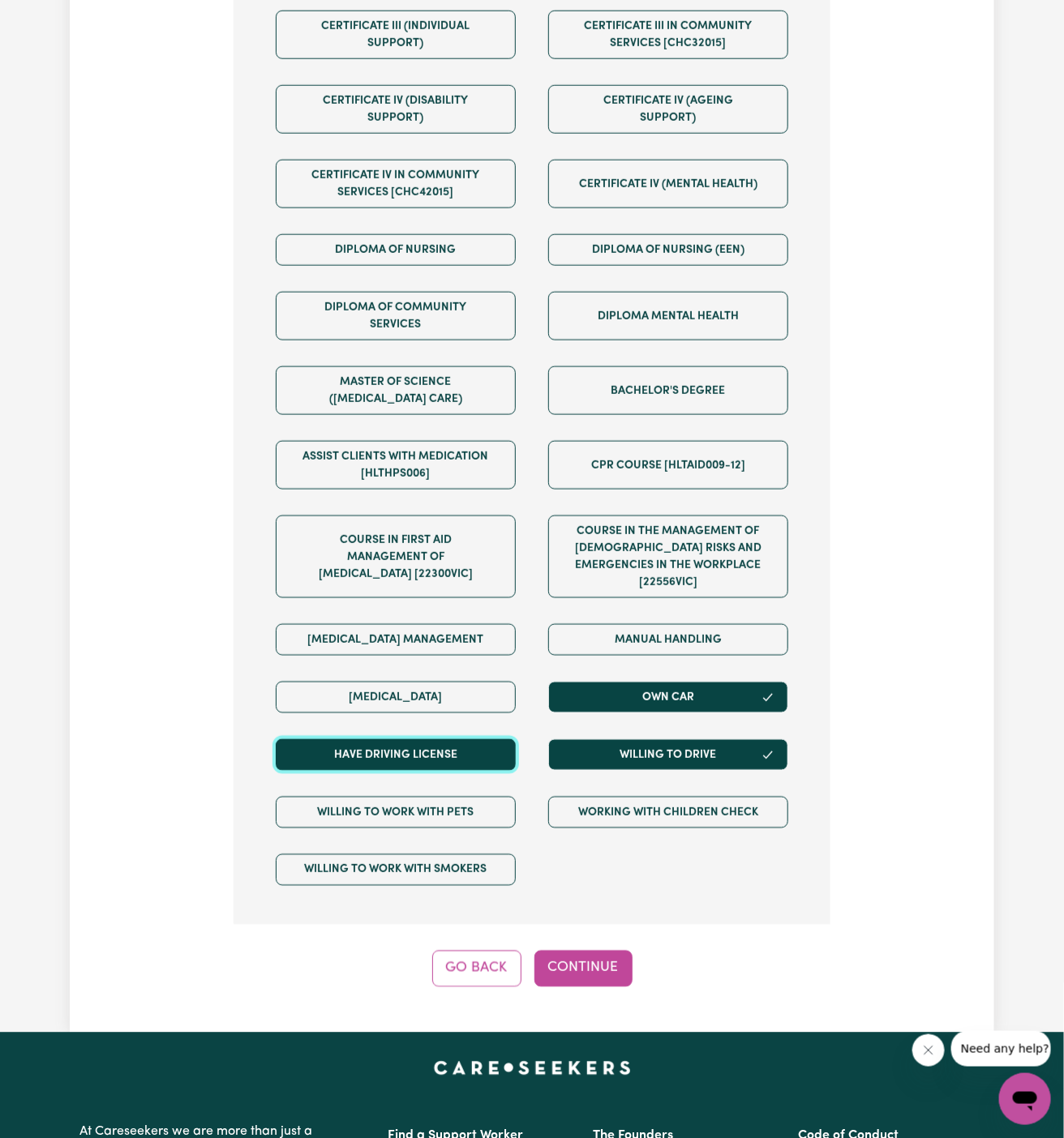
click at [463, 740] on button "Have driving license" at bounding box center [395, 755] width 240 height 32
click at [572, 951] on button "Continue" at bounding box center [584, 968] width 98 height 35
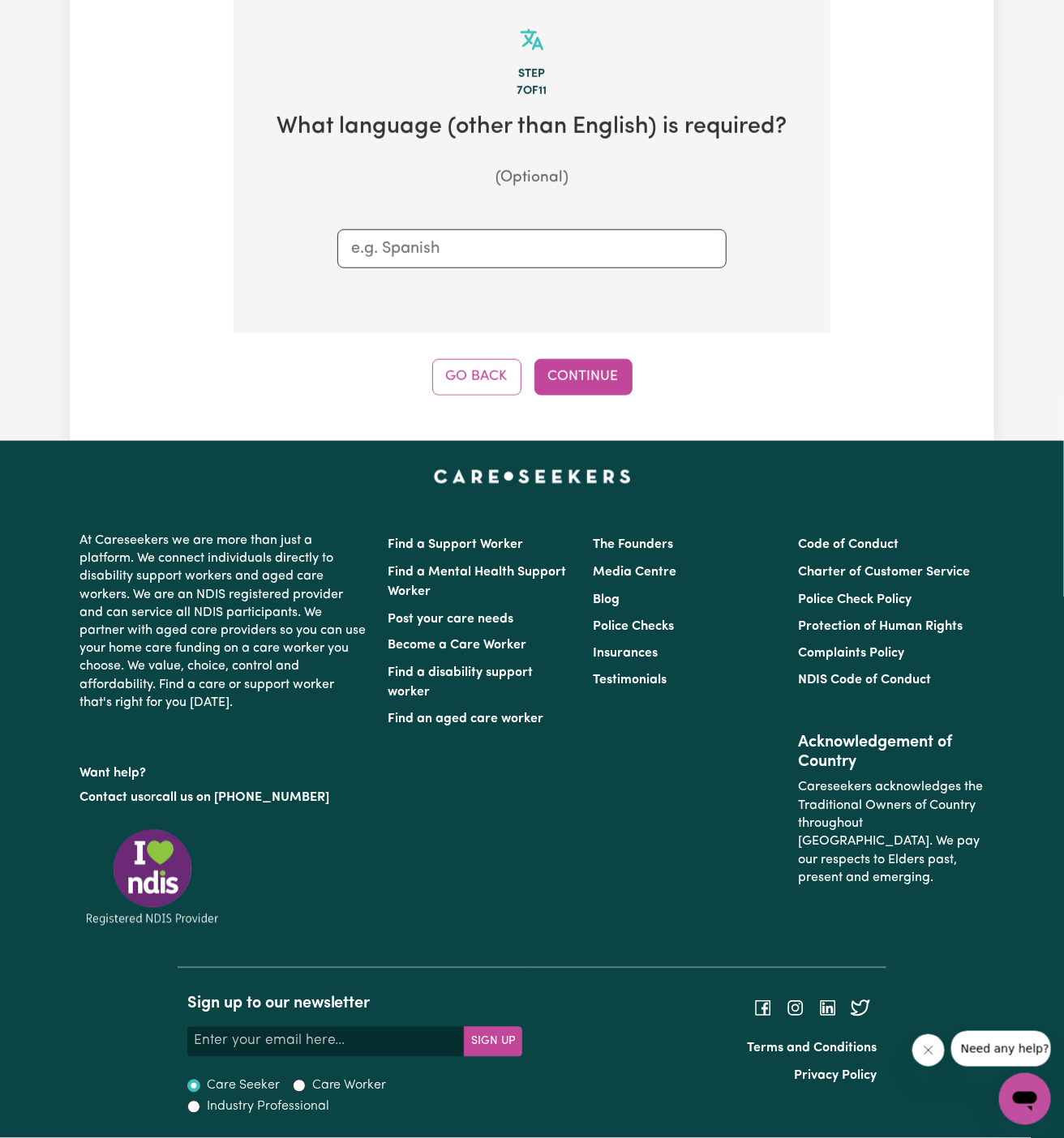
scroll to position [421, 0]
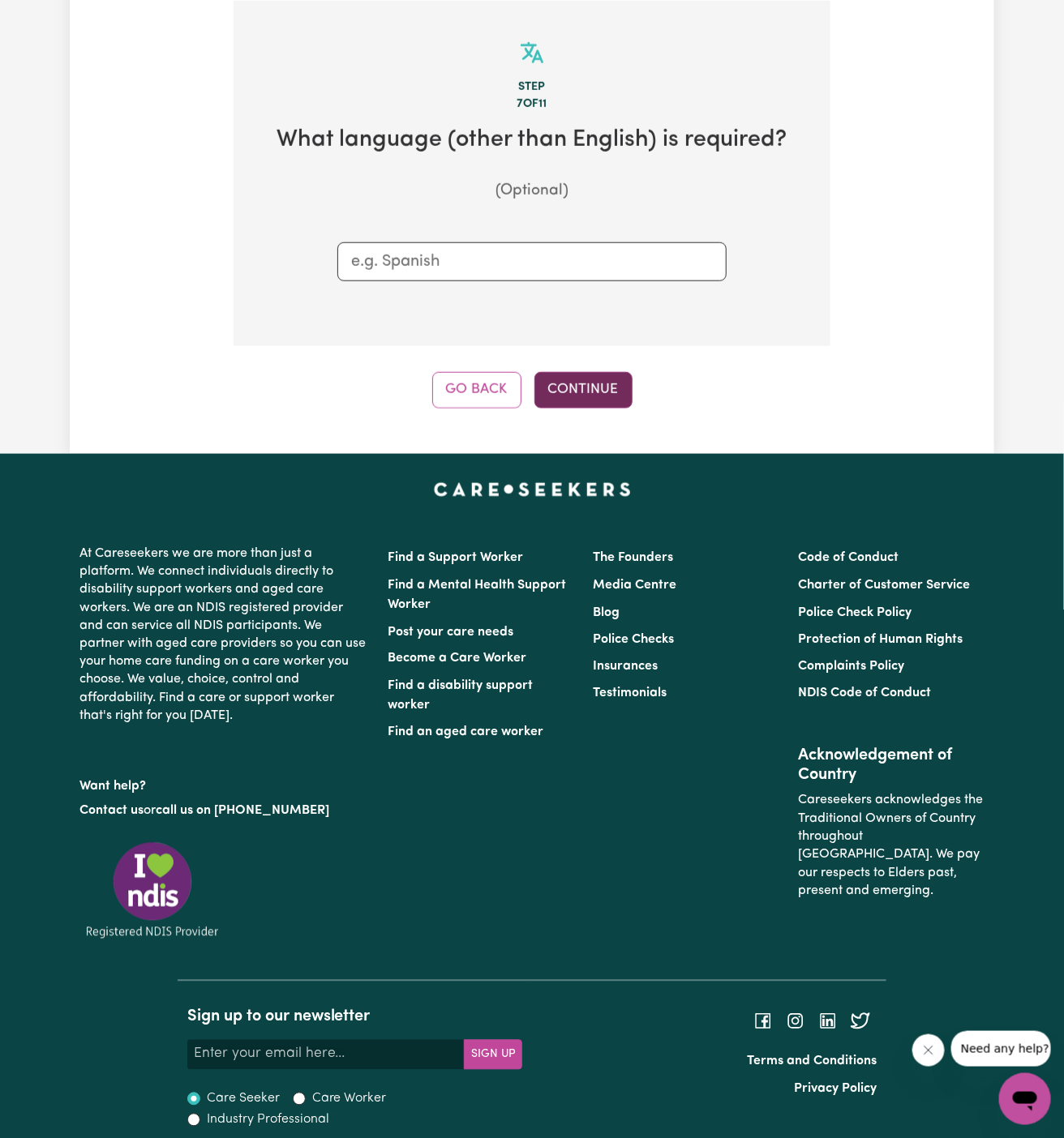
click at [584, 392] on button "Continue" at bounding box center [584, 390] width 98 height 35
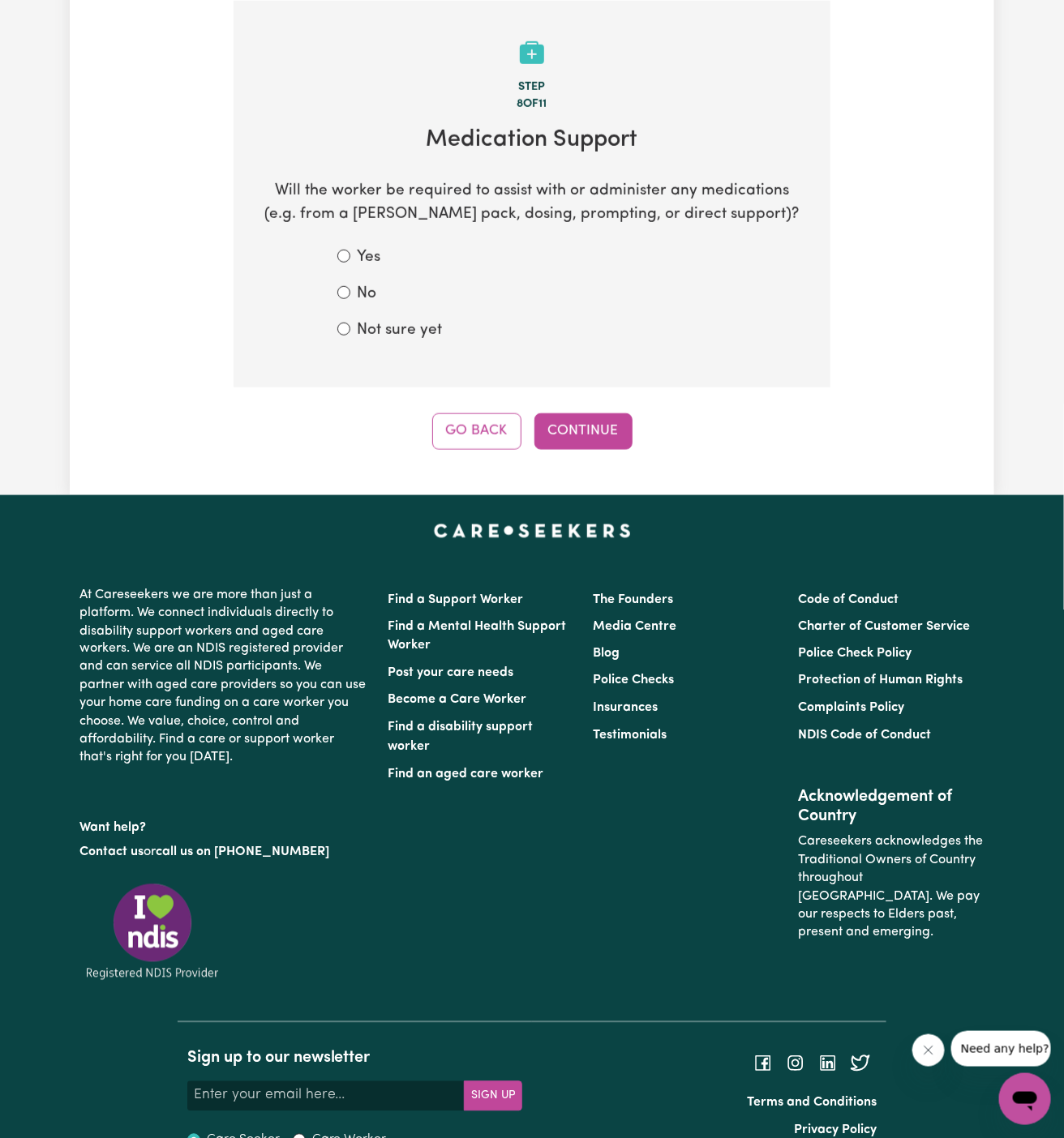
click at [385, 328] on label "Not sure yet" at bounding box center [399, 331] width 85 height 23
click at [350, 328] on input "Not sure yet" at bounding box center [344, 329] width 13 height 13
radio input "true"
click at [566, 428] on button "Continue" at bounding box center [584, 431] width 98 height 35
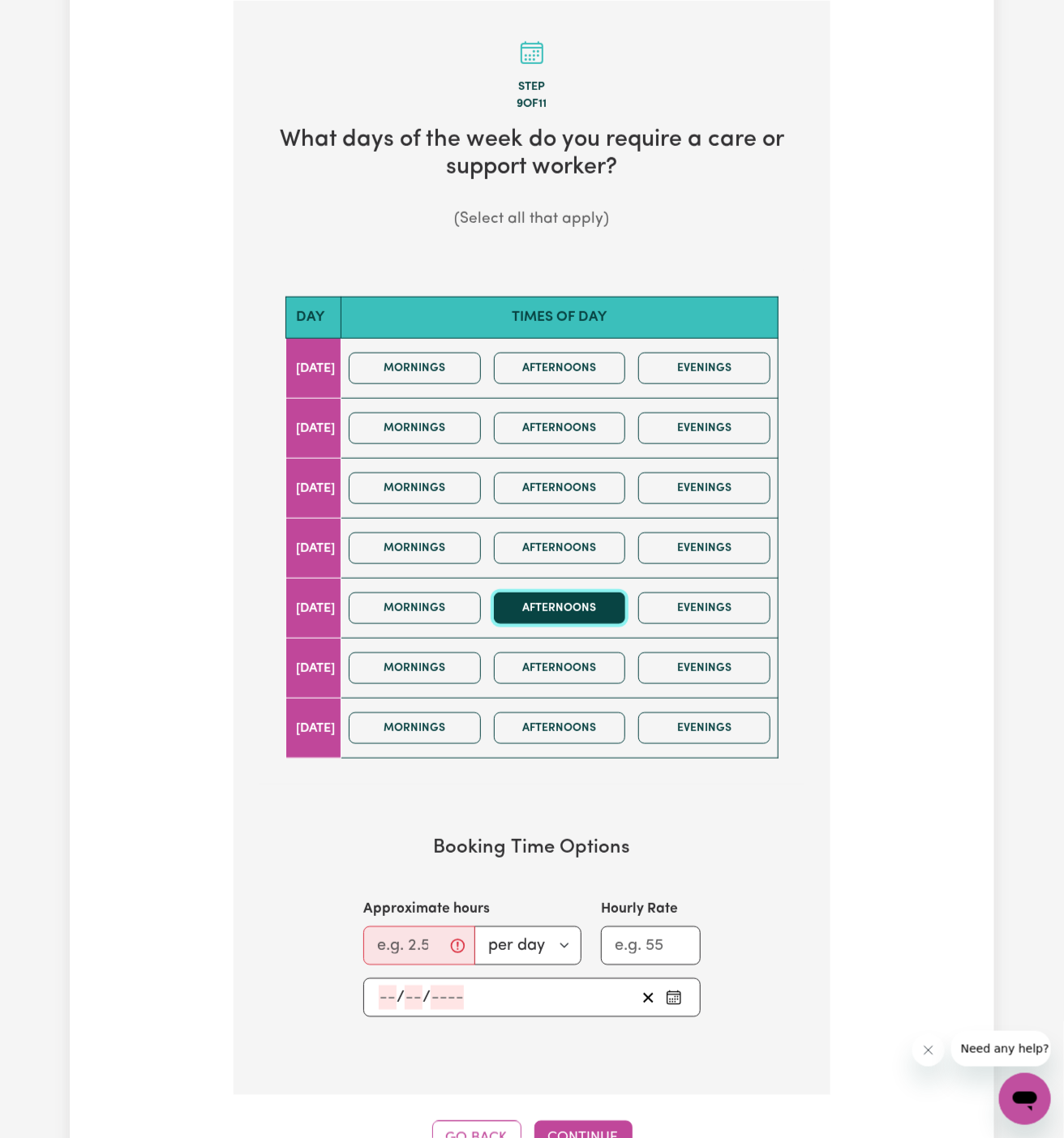
click at [538, 602] on button "Afternoons" at bounding box center [560, 608] width 133 height 32
click at [451, 615] on button "Mornings" at bounding box center [414, 608] width 133 height 32
drag, startPoint x: 451, startPoint y: 615, endPoint x: 1883, endPoint y: 524, distance: 1434.9
click at [1063, 524] on html "Menu About us How it works Safety & resources Blog AI Worker Match Post a job F…" at bounding box center [532, 740] width 1064 height 2321
click at [400, 936] on input "Approximate hours" at bounding box center [419, 946] width 112 height 39
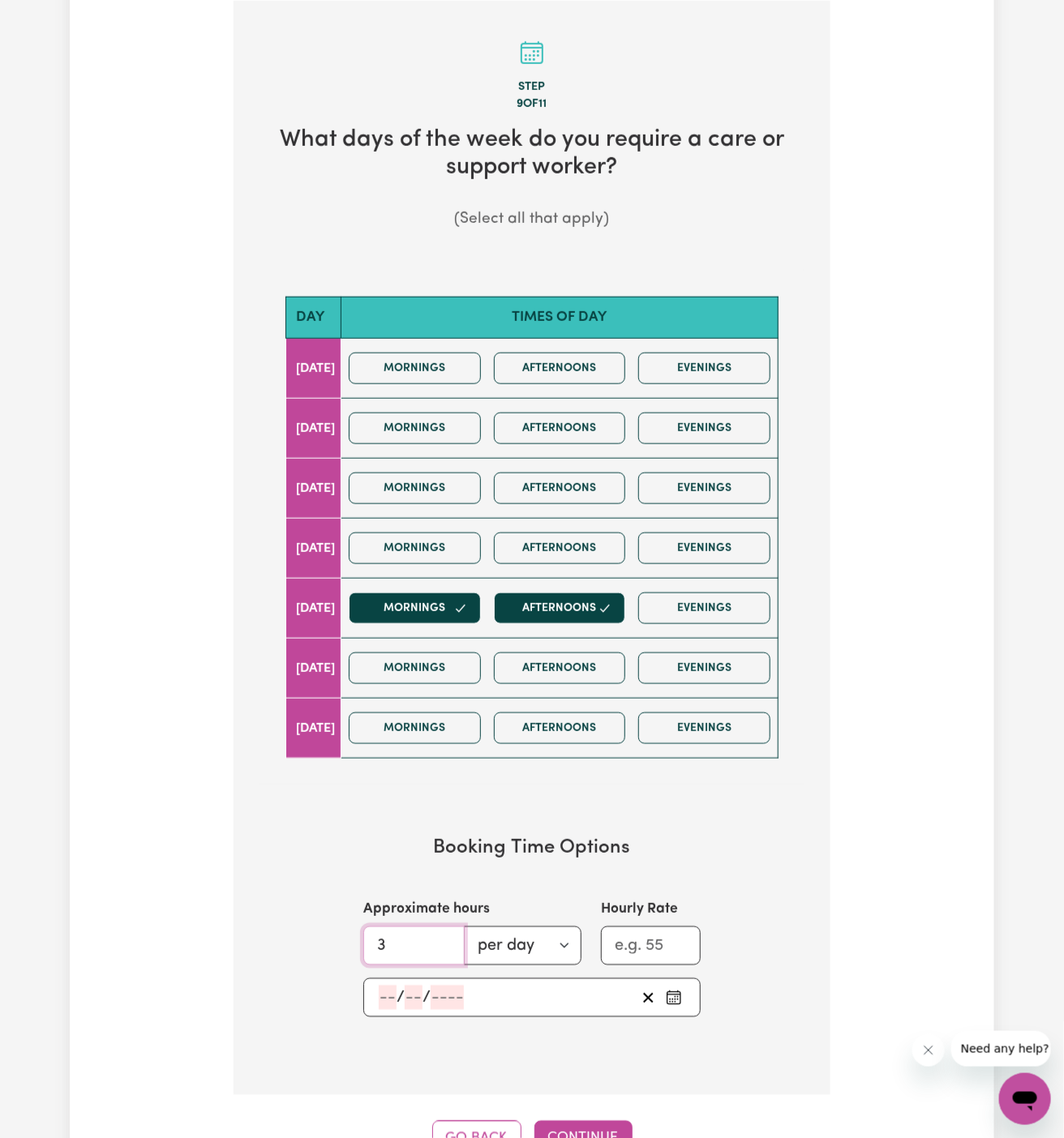
type input "3"
click at [385, 990] on input "number" at bounding box center [387, 998] width 18 height 24
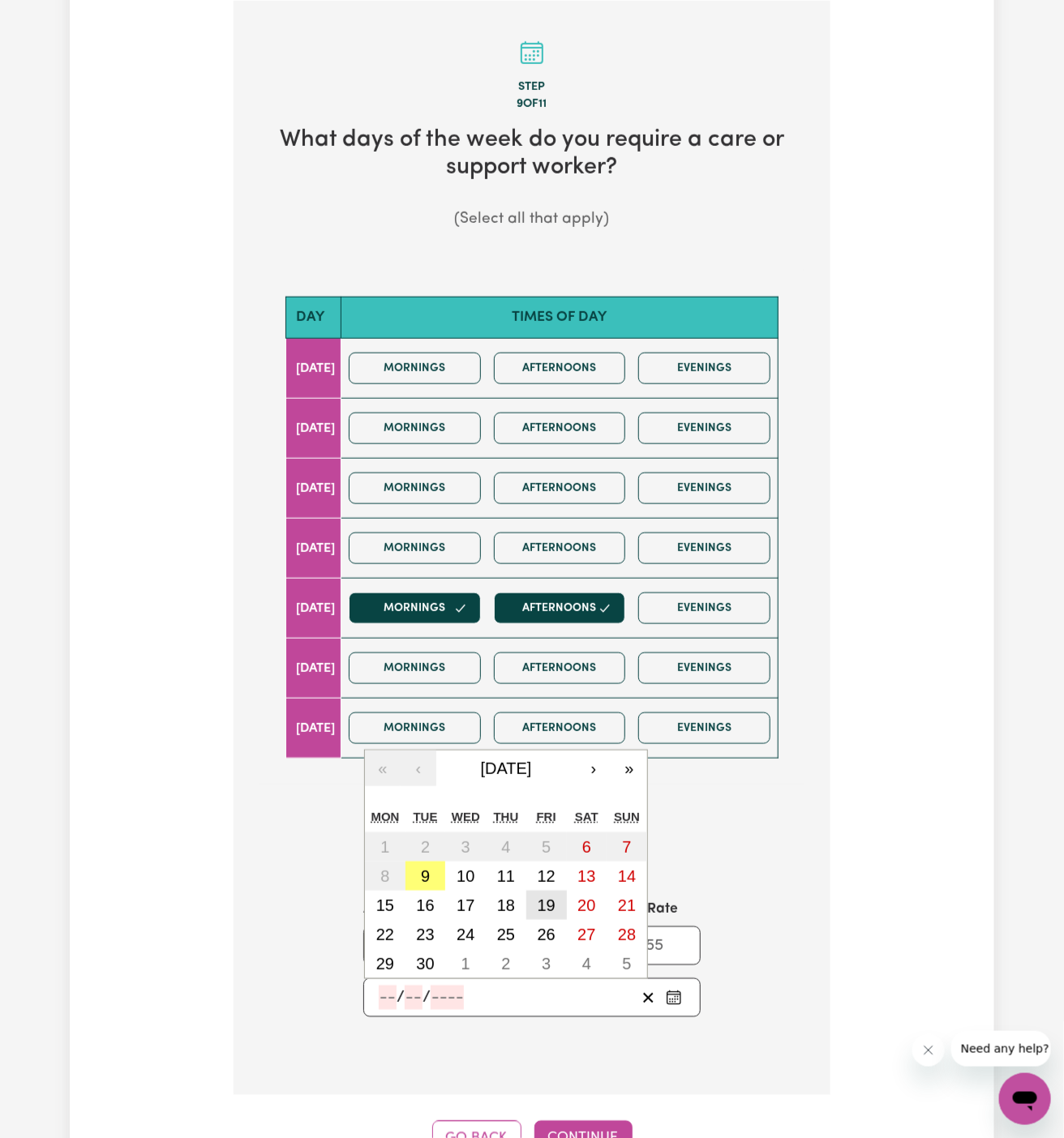
click at [549, 899] on abbr "19" at bounding box center [546, 905] width 18 height 18
type input "2025-09-19"
type input "19"
type input "9"
type input "2025"
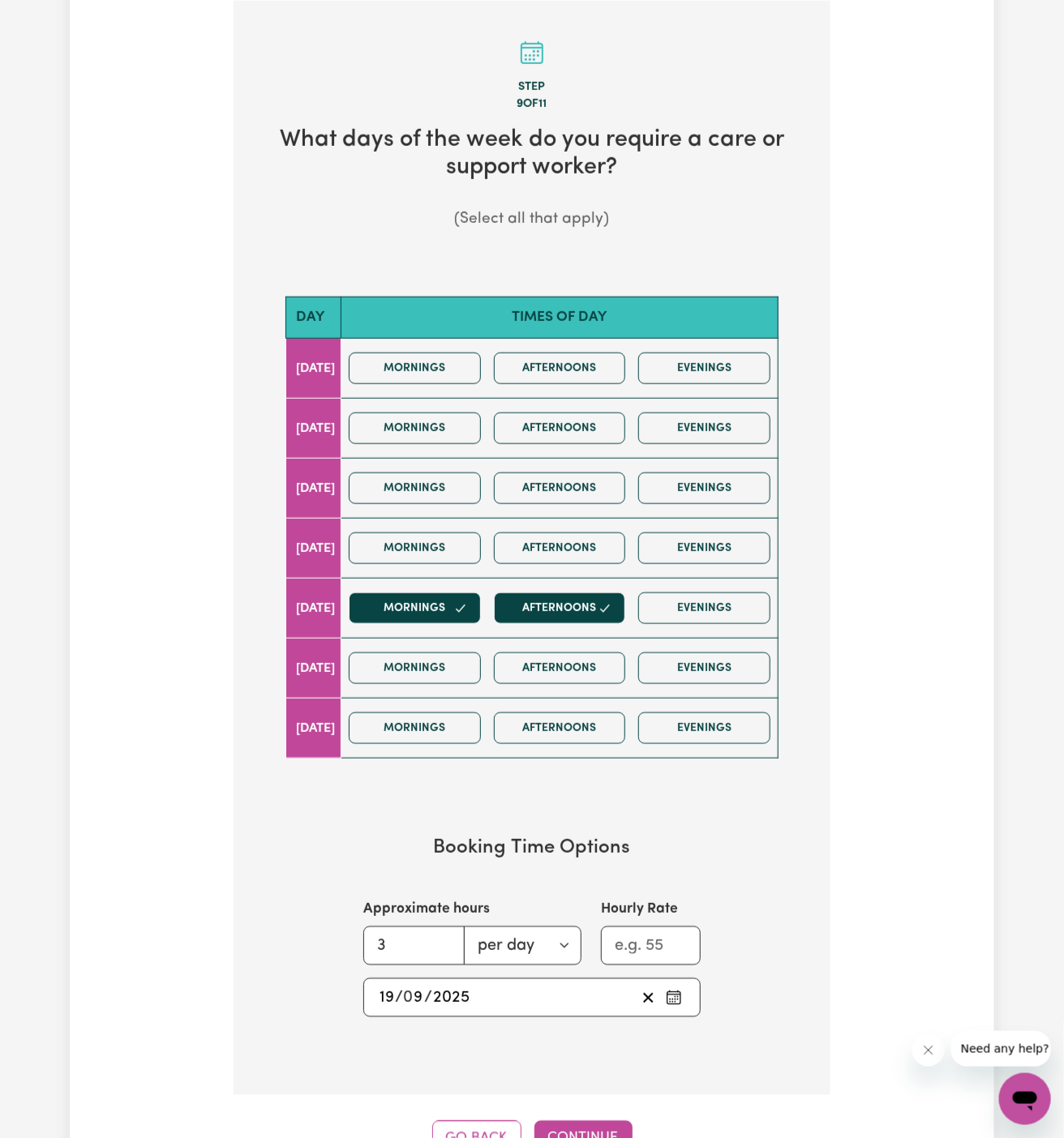
scroll to position [591, 0]
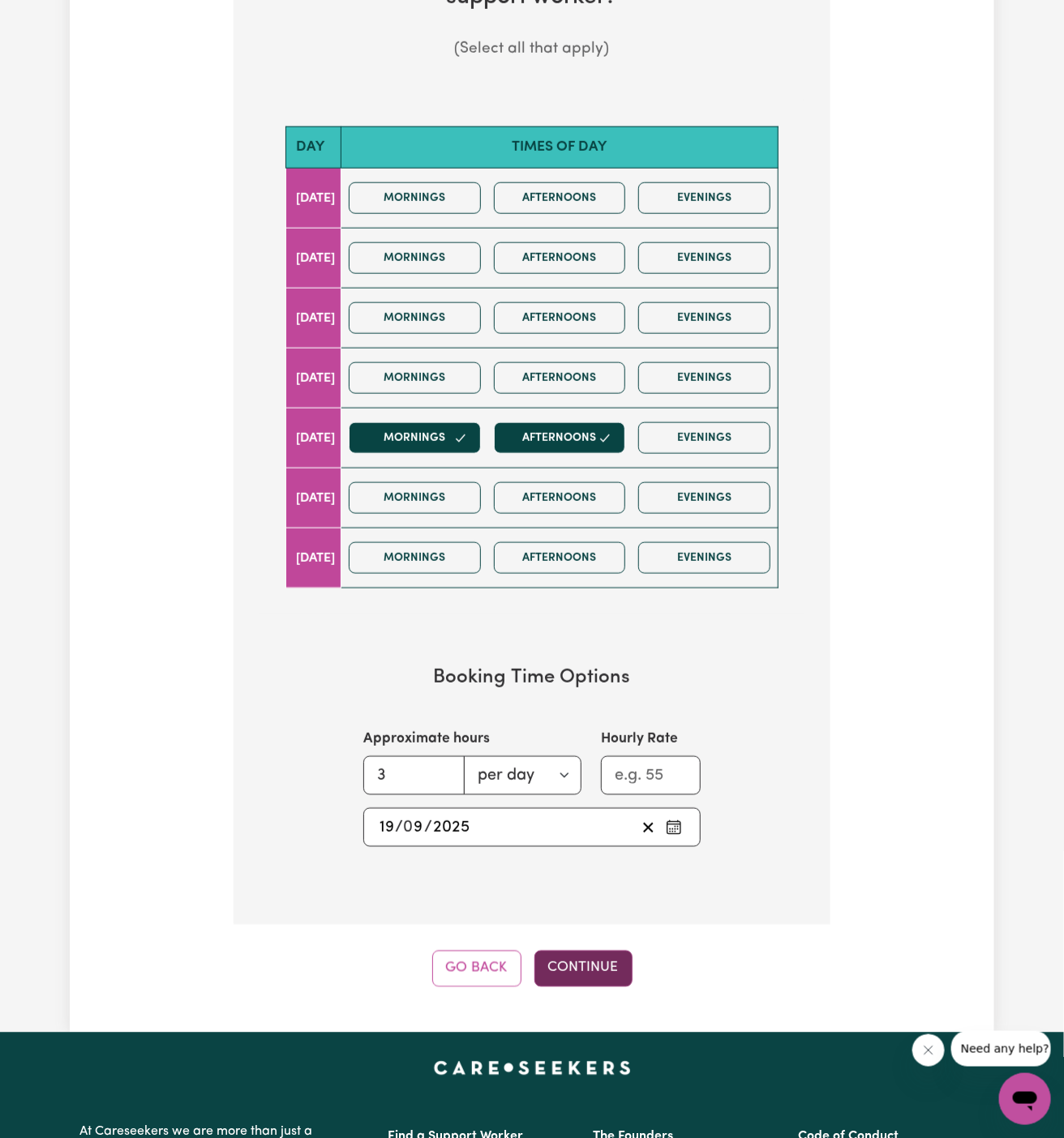
click at [590, 954] on button "Continue" at bounding box center [584, 968] width 98 height 35
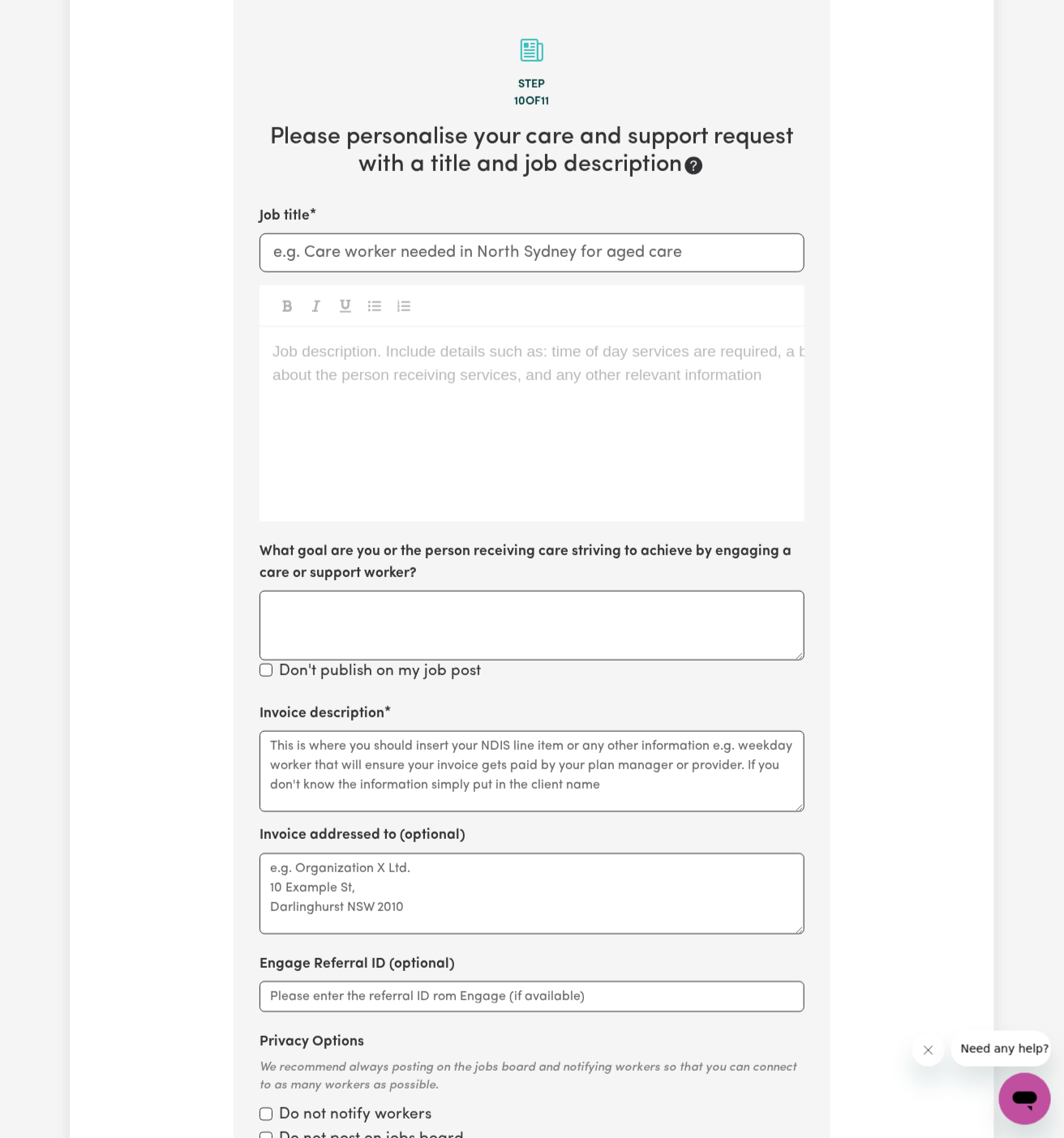
scroll to position [421, 0]
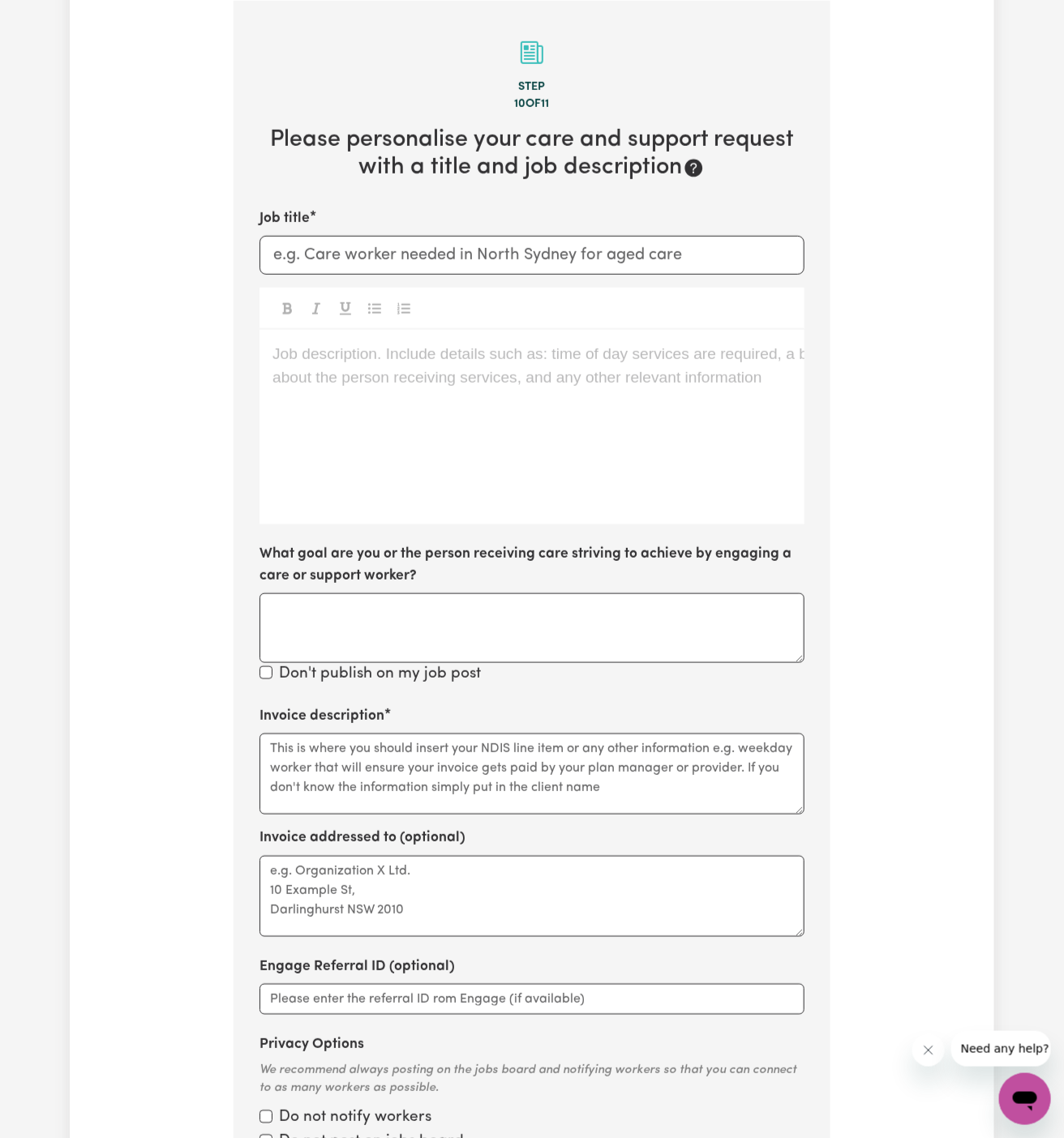
click at [560, 400] on div "Job description. Include details such as: time of day services are required, a …" at bounding box center [532, 427] width 545 height 195
click at [301, 392] on div "Job description. Include details such as: time of day services are required, a …" at bounding box center [532, 427] width 545 height 195
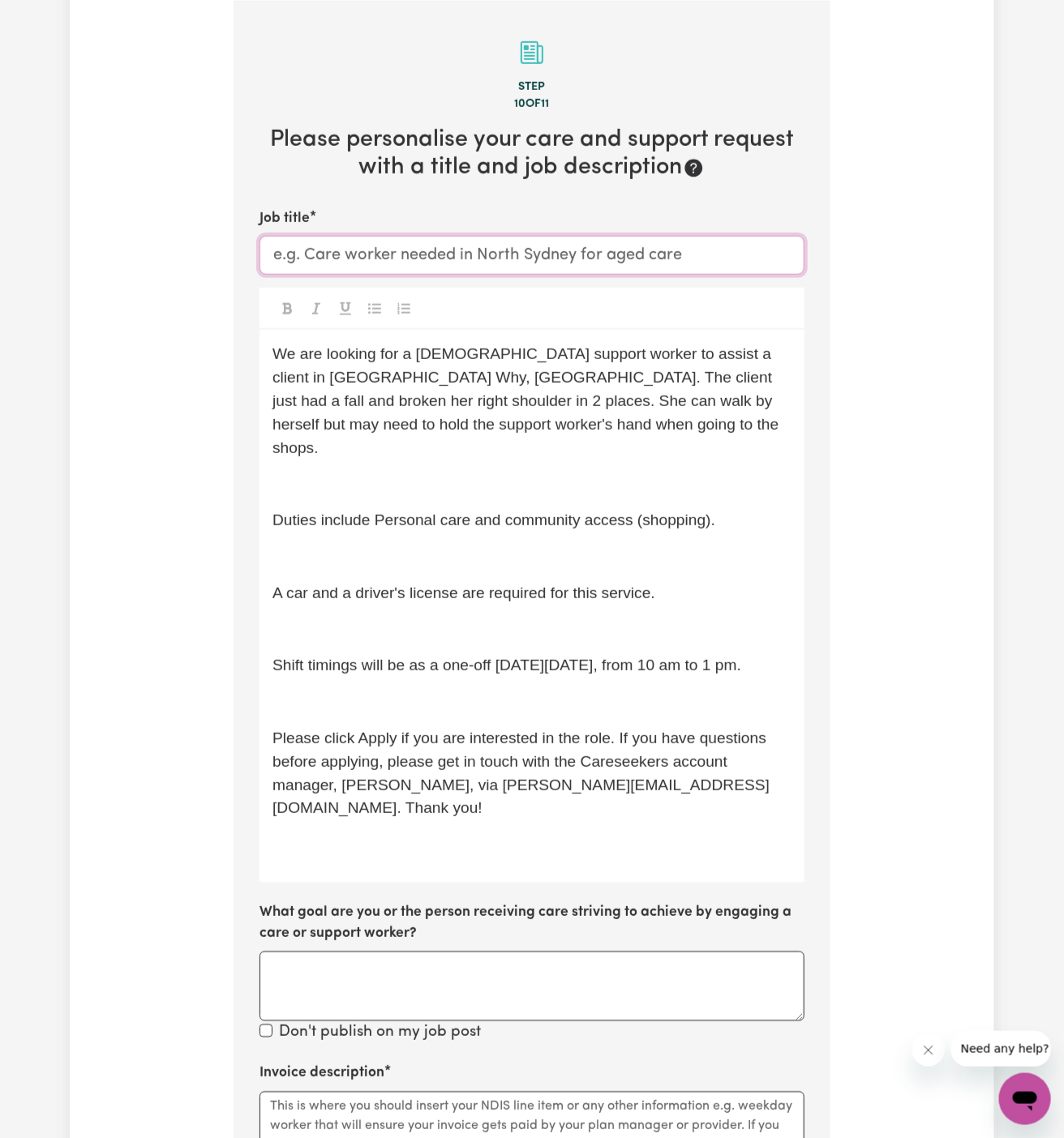
click at [377, 249] on input "Job title" at bounding box center [532, 256] width 545 height 39
paste input "Female Support Worker Needed In Dee Why, NSW"
type input "Female Support Worker Needed In Dee Why, NSW"
click at [374, 474] on div "We are looking for a female support worker to assist a client in Dee Why, NSW. …" at bounding box center [532, 606] width 545 height 553
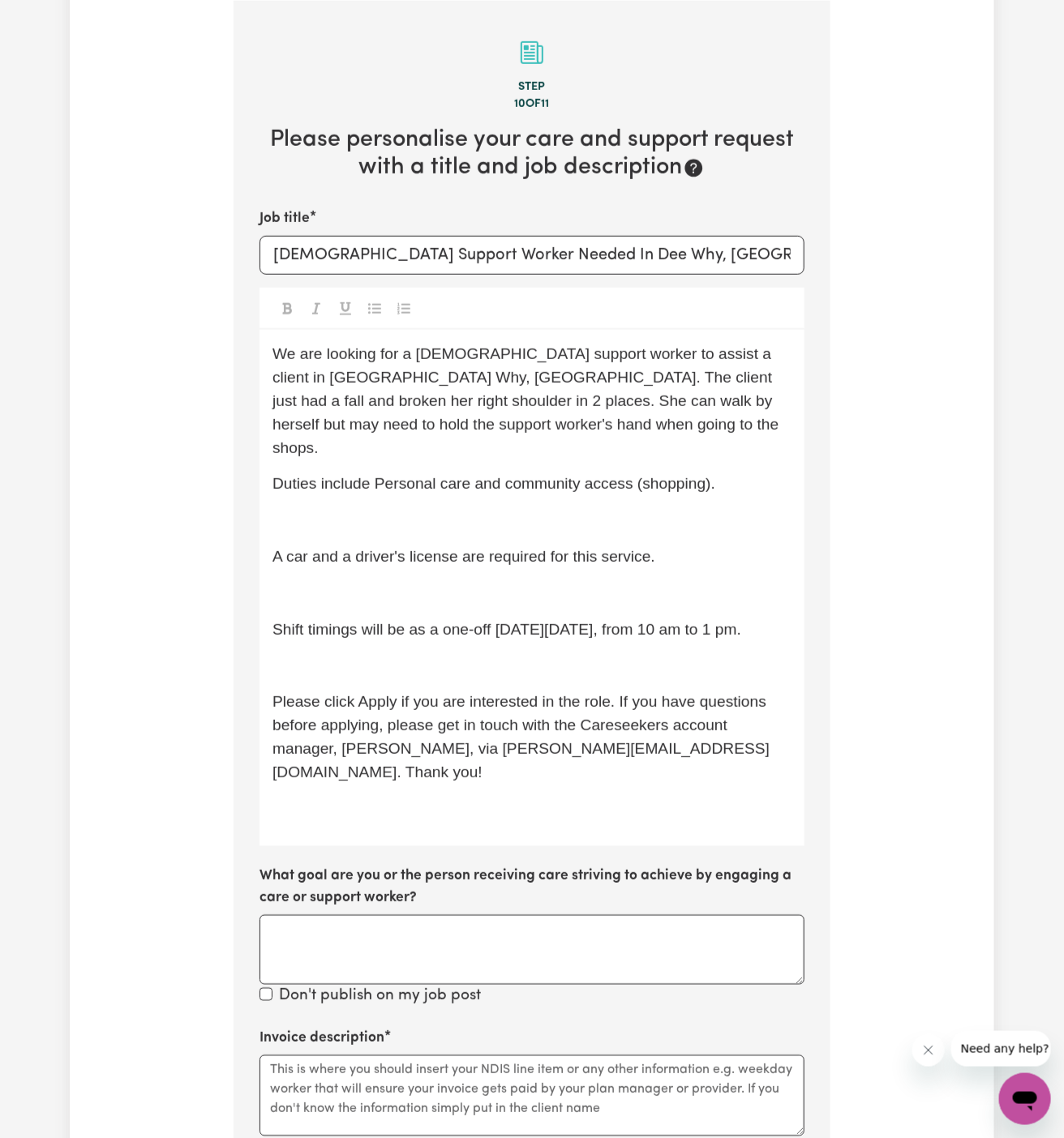
click at [381, 509] on p "﻿" at bounding box center [532, 520] width 519 height 23
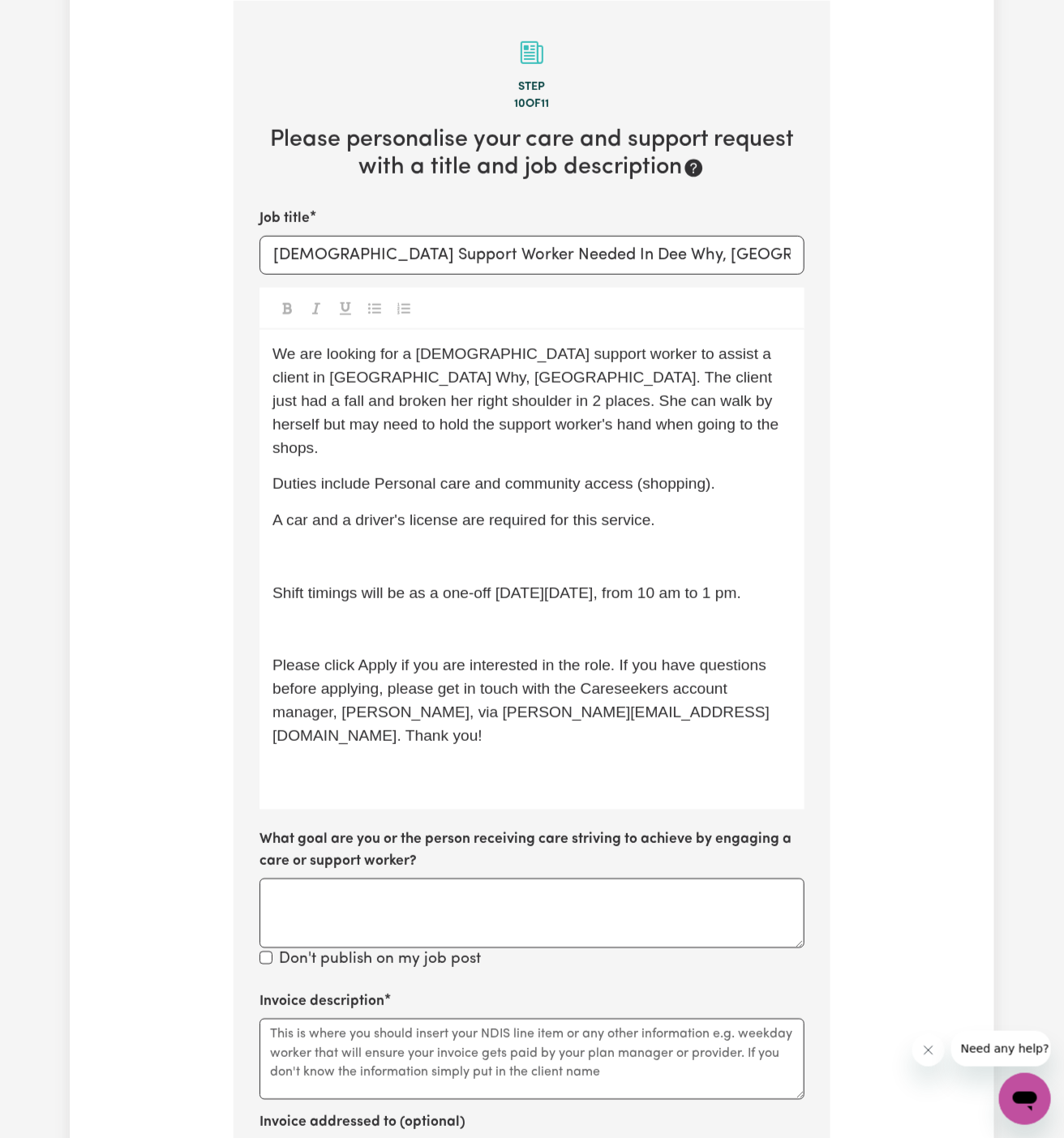
click at [386, 546] on p "﻿" at bounding box center [532, 557] width 519 height 23
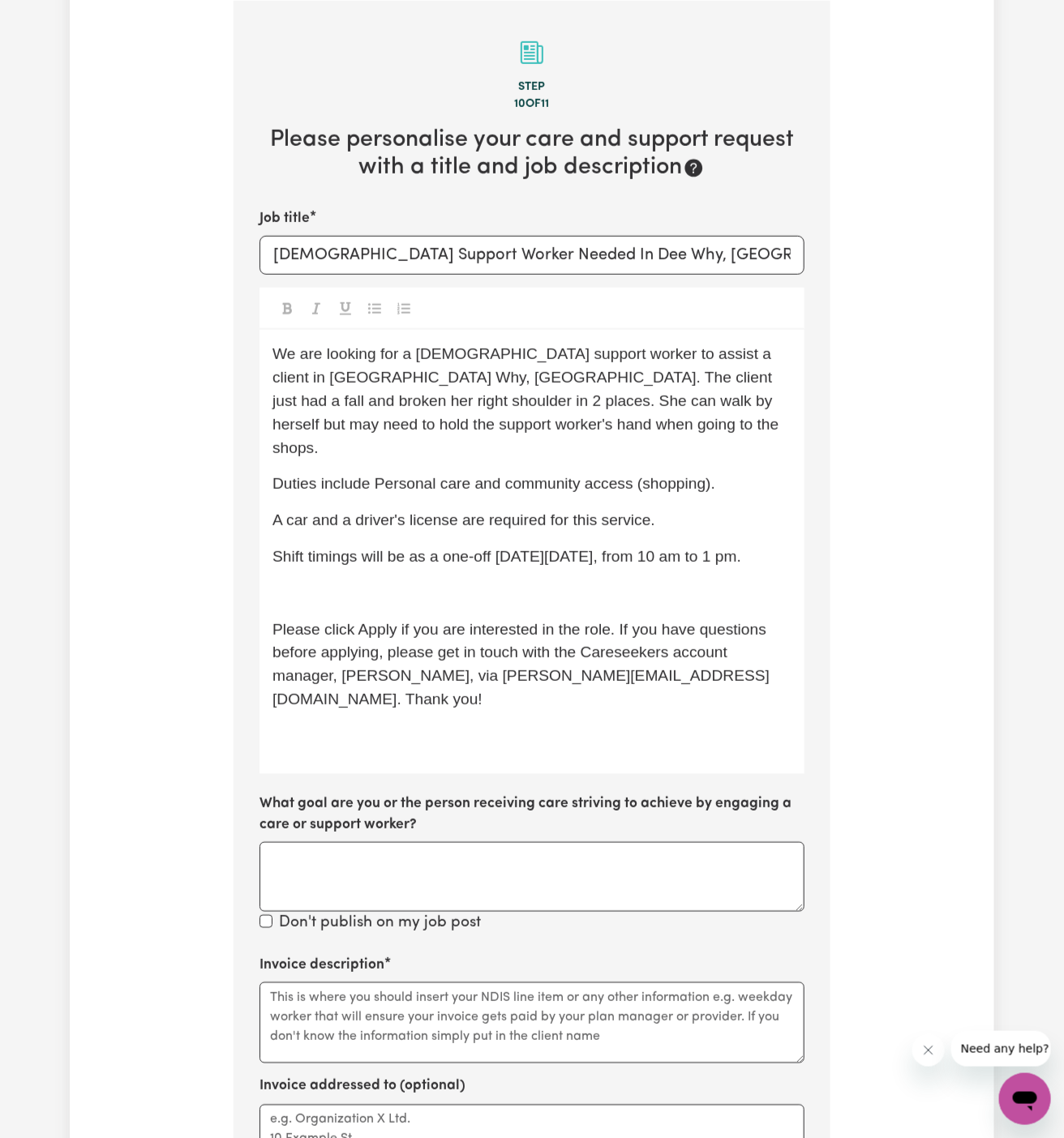
click at [387, 555] on div "We are looking for a female support worker to assist a client in Dee Why, NSW. …" at bounding box center [532, 551] width 545 height 444
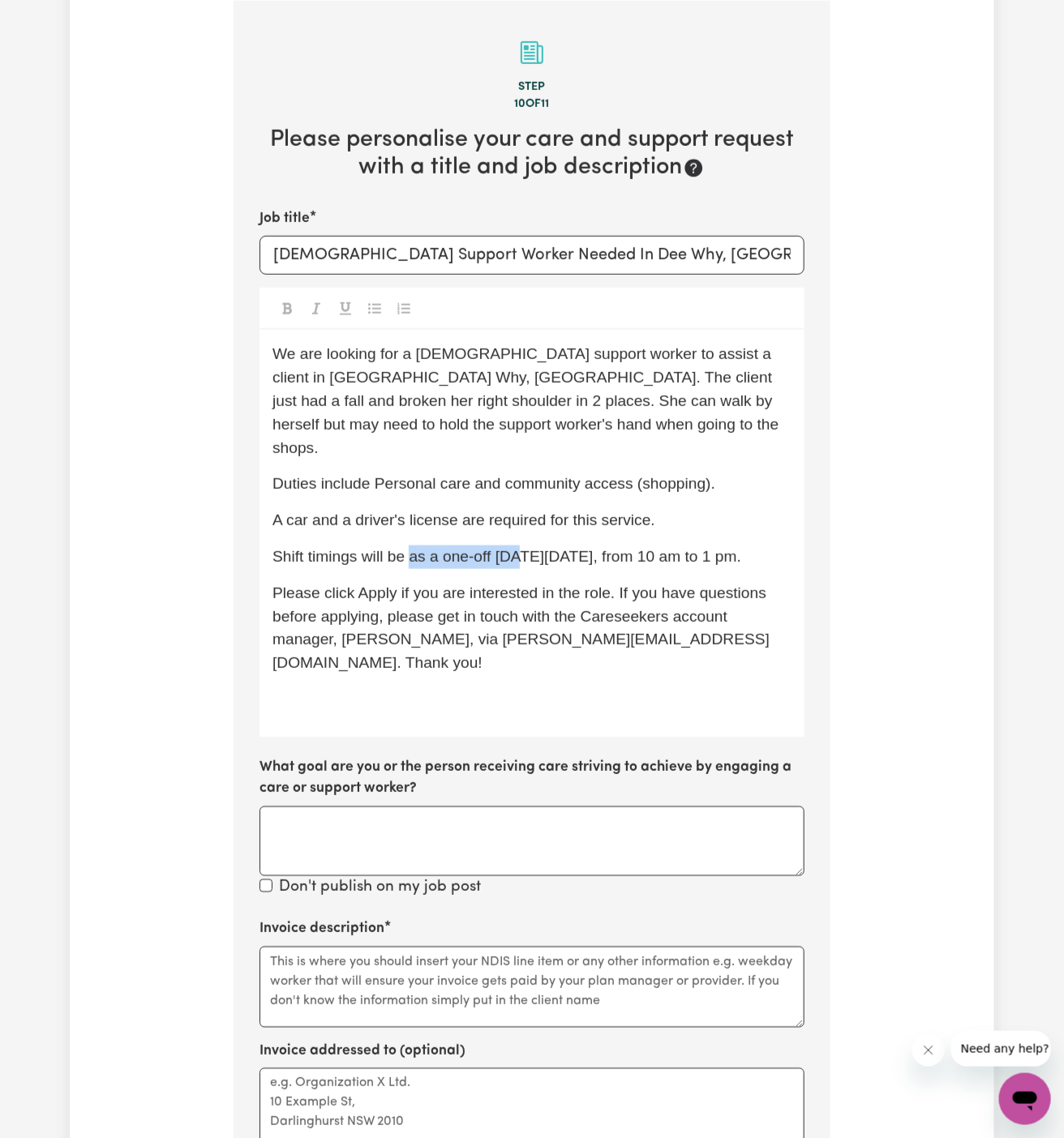
drag, startPoint x: 522, startPoint y: 537, endPoint x: 414, endPoint y: 536, distance: 108.0
click at [414, 548] on span "Shift timings will be as a one-off on Friday, 12/09, from 10 am to 1 pm." at bounding box center [507, 556] width 469 height 17
click at [539, 548] on span "Shift timings will be every Friday, 12/09, from 10 am to 1 pm." at bounding box center [461, 556] width 376 height 17
click at [747, 546] on p "Shift timings will be every Friday, from 10 am to 1 pm." at bounding box center [532, 557] width 519 height 23
click at [670, 585] on span "Please click Apply if you are interested in the role. If you have questions bef…" at bounding box center [521, 628] width 498 height 87
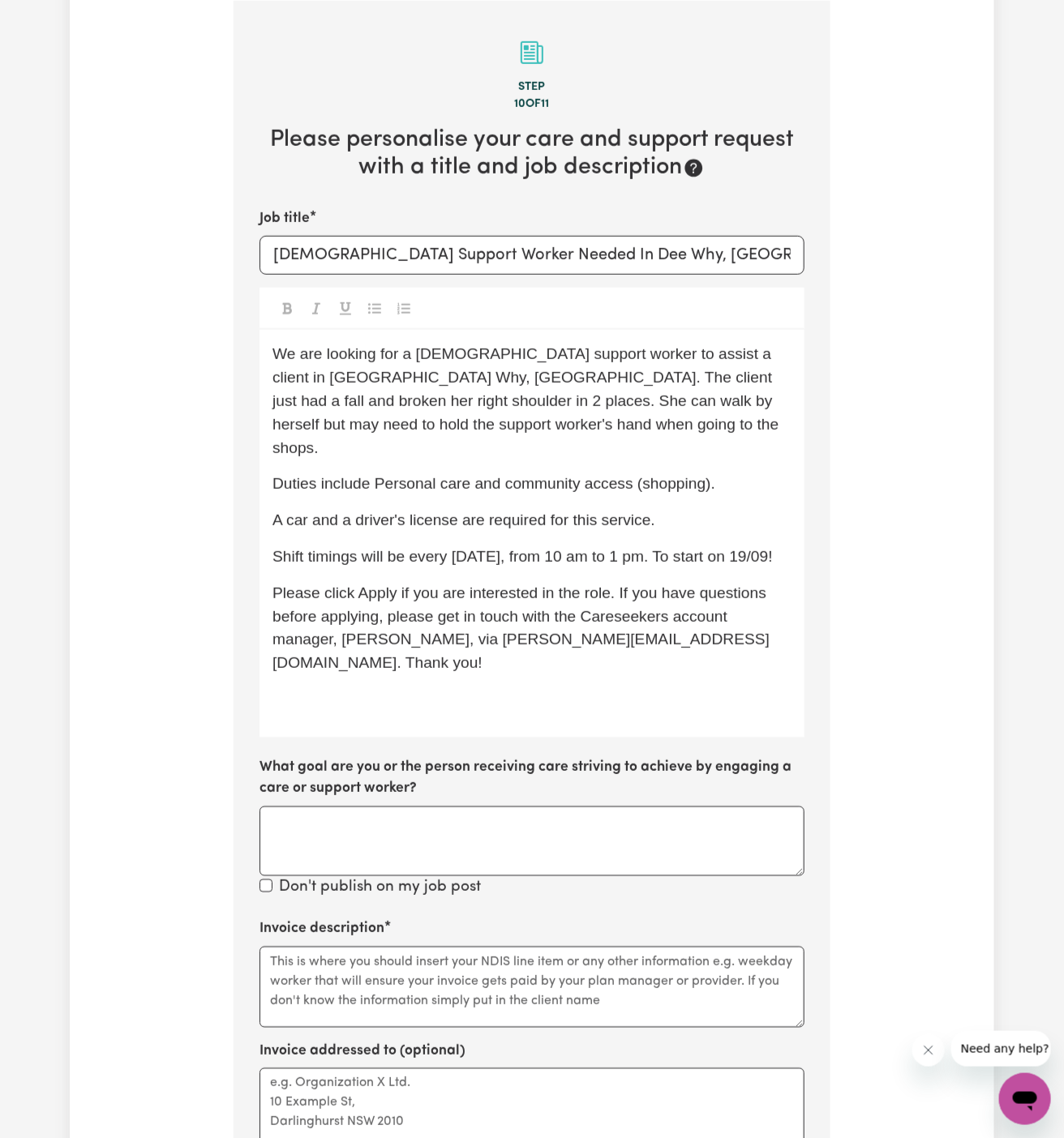
click at [437, 689] on p "﻿" at bounding box center [532, 700] width 519 height 23
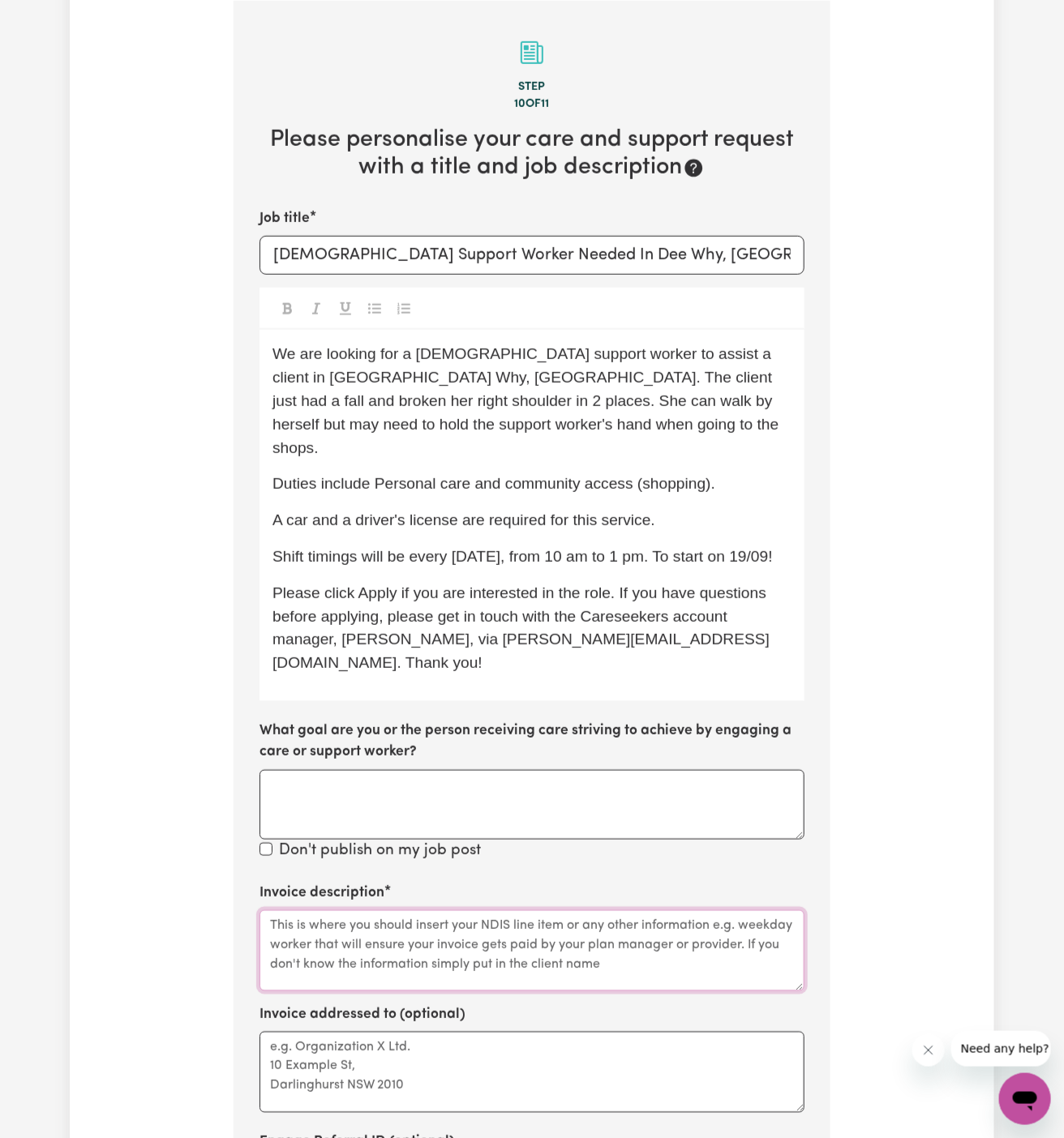
click at [584, 910] on textarea "Invoice description" at bounding box center [532, 950] width 545 height 81
paste textarea "c/o Hands of Care"
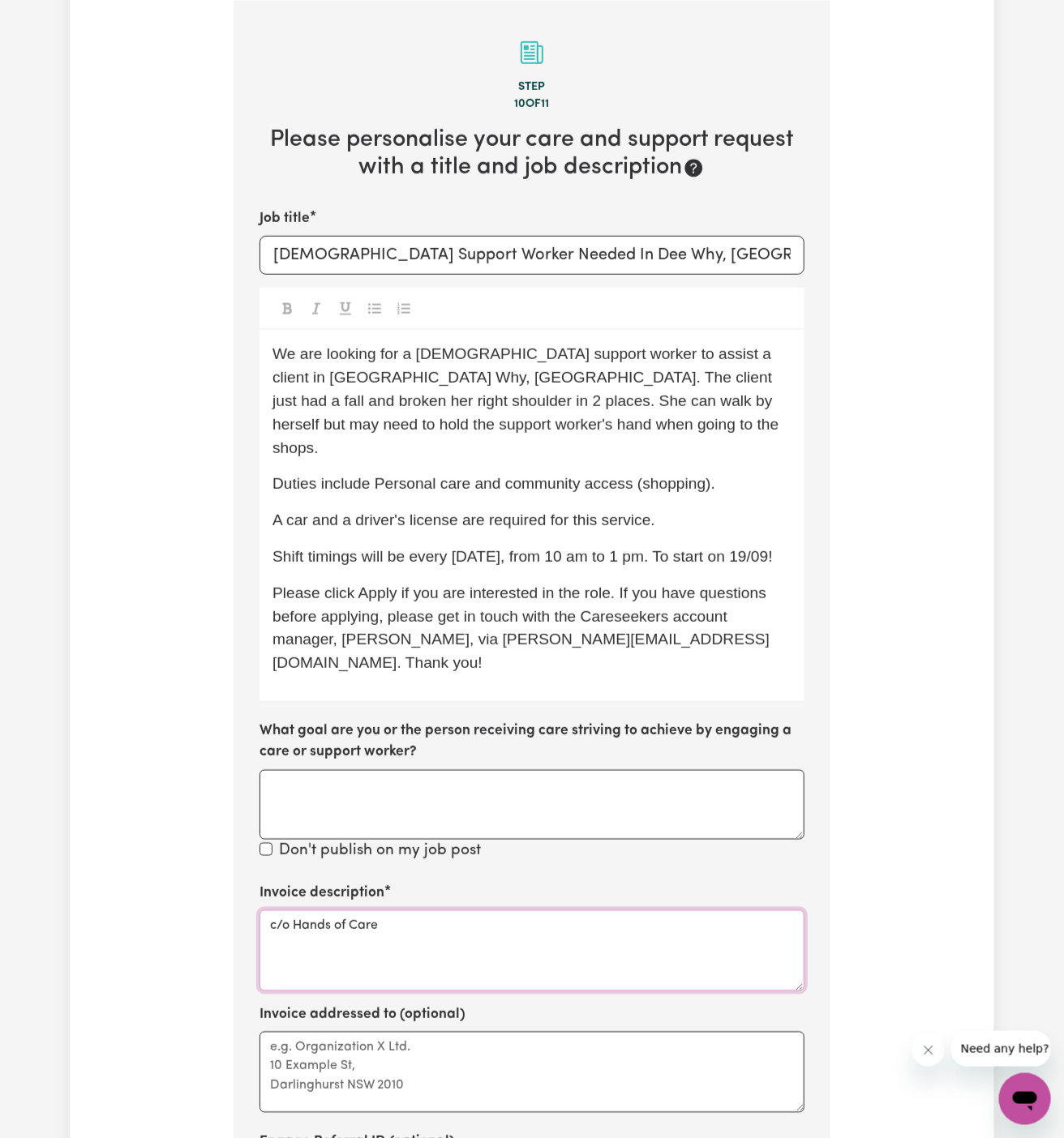
type textarea "c/o Hands of Care"
click at [529, 1032] on textarea "Invoice addressed to (optional)" at bounding box center [532, 1072] width 545 height 81
paste textarea "c/o Hands of Care"
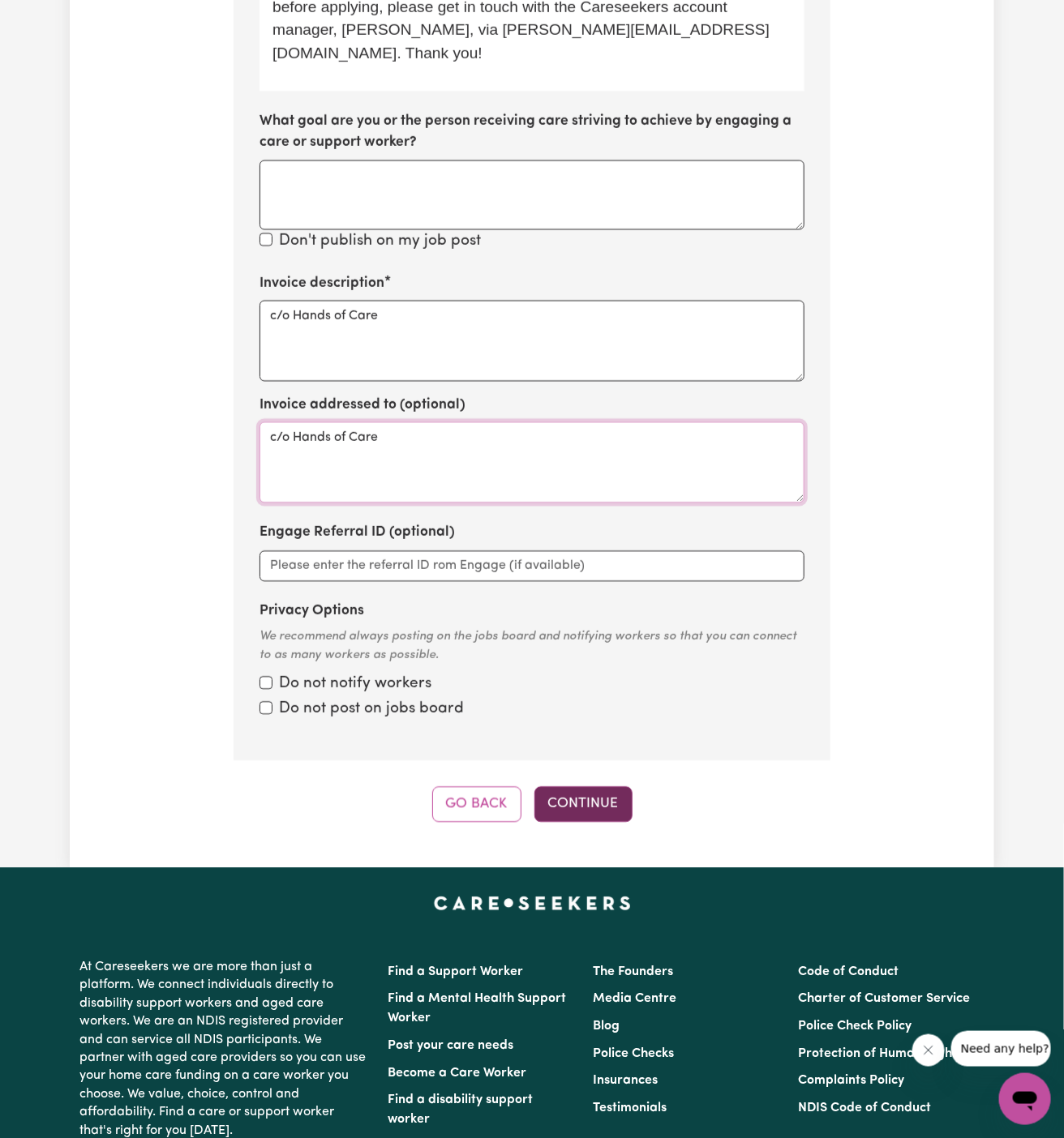
type textarea "c/o Hands of Care"
click at [597, 787] on button "Continue" at bounding box center [584, 804] width 98 height 35
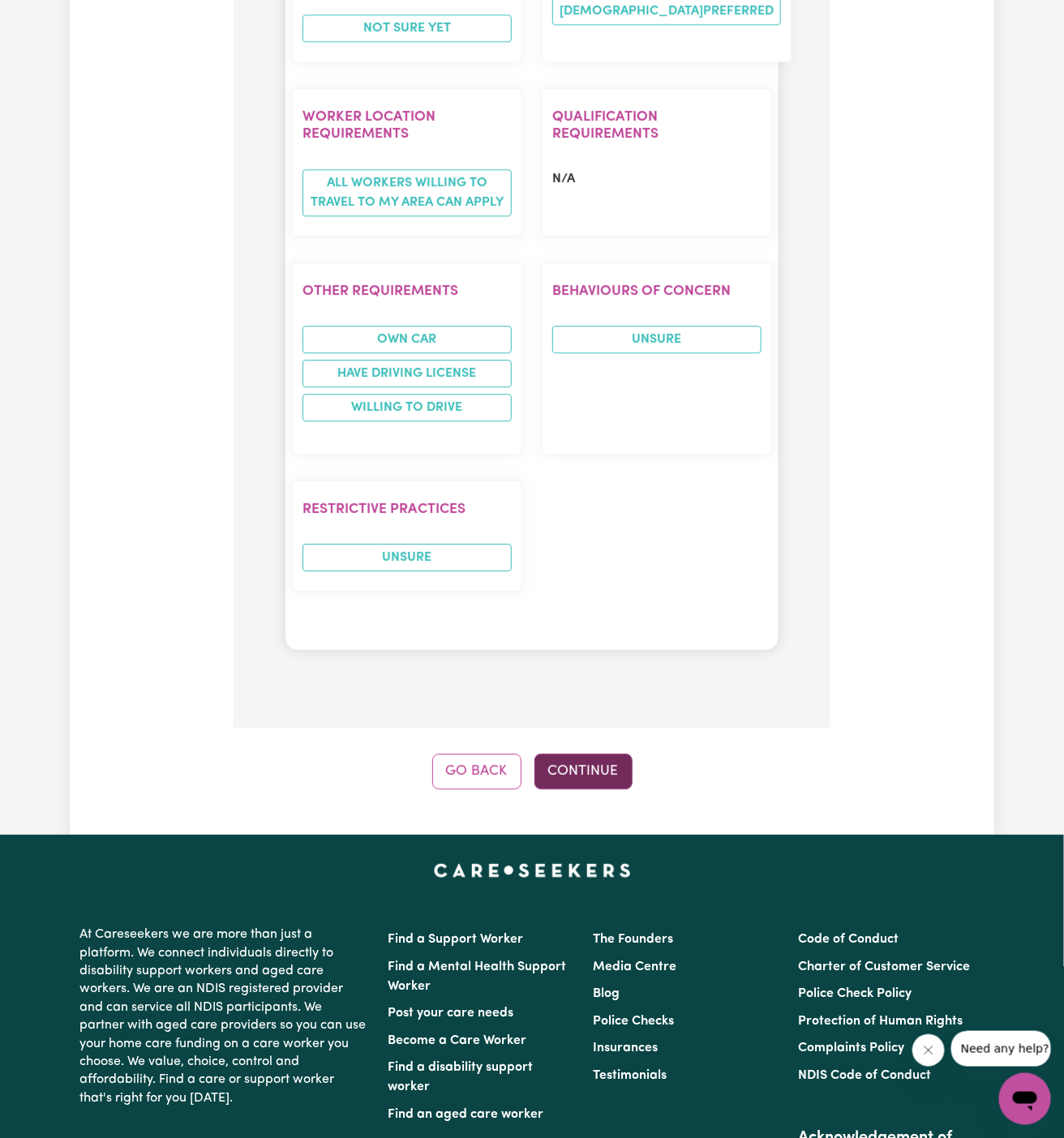
click at [595, 754] on button "Continue" at bounding box center [584, 772] width 98 height 35
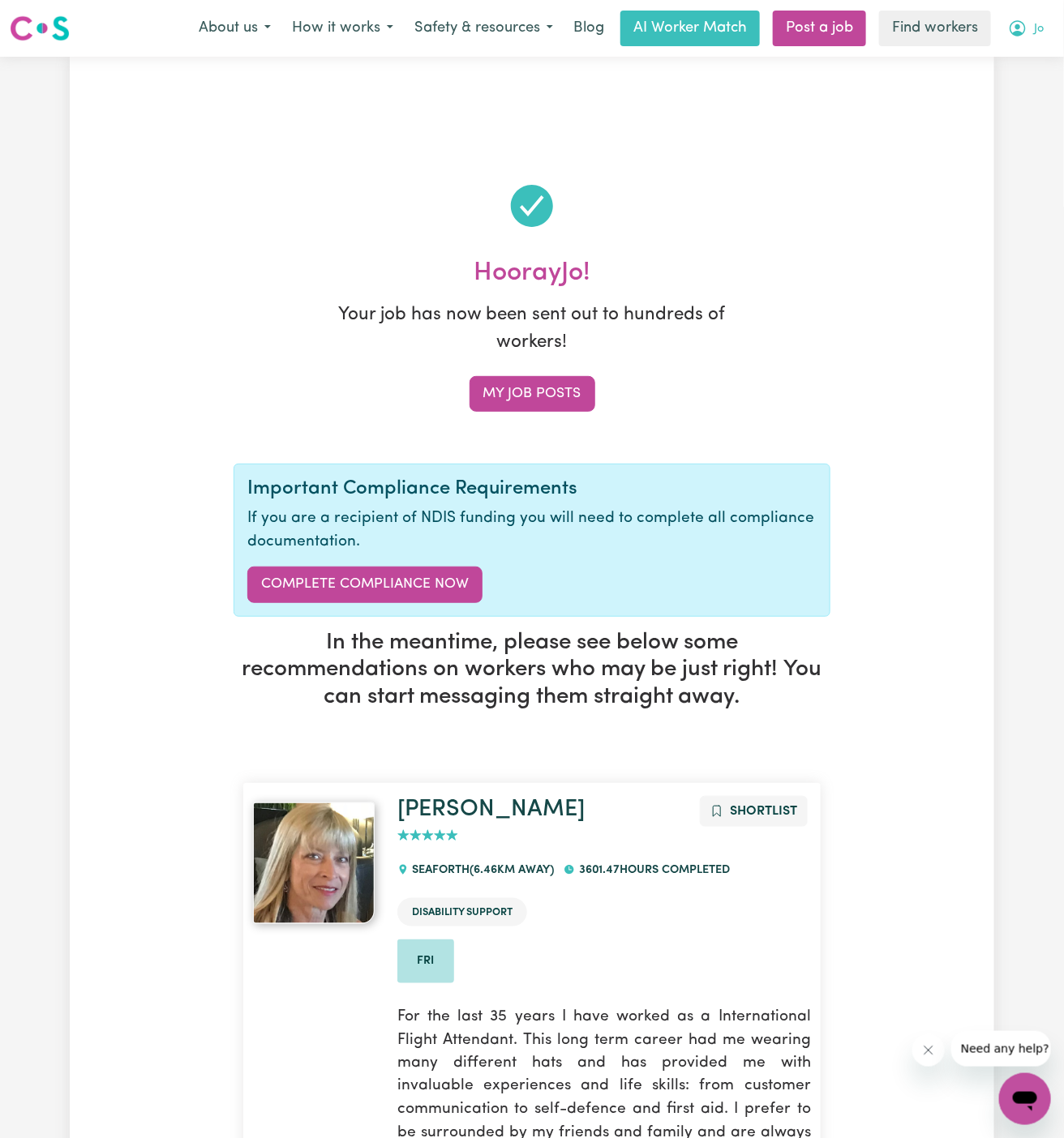
click at [1040, 23] on span "Jo" at bounding box center [1038, 29] width 9 height 18
click at [1026, 71] on link "My Dashboard" at bounding box center [989, 63] width 128 height 31
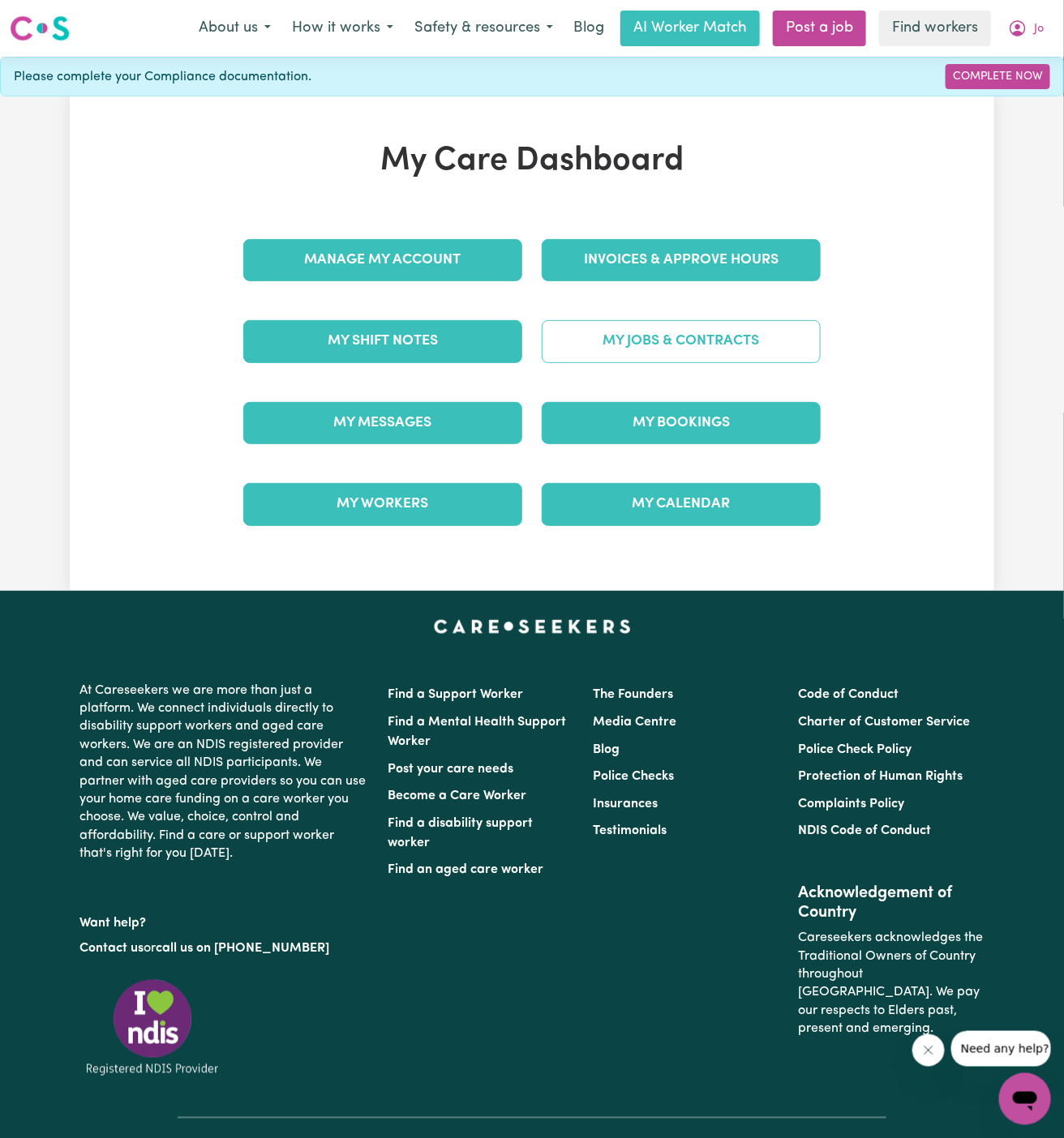
click at [690, 336] on link "My Jobs & Contracts" at bounding box center [680, 341] width 279 height 42
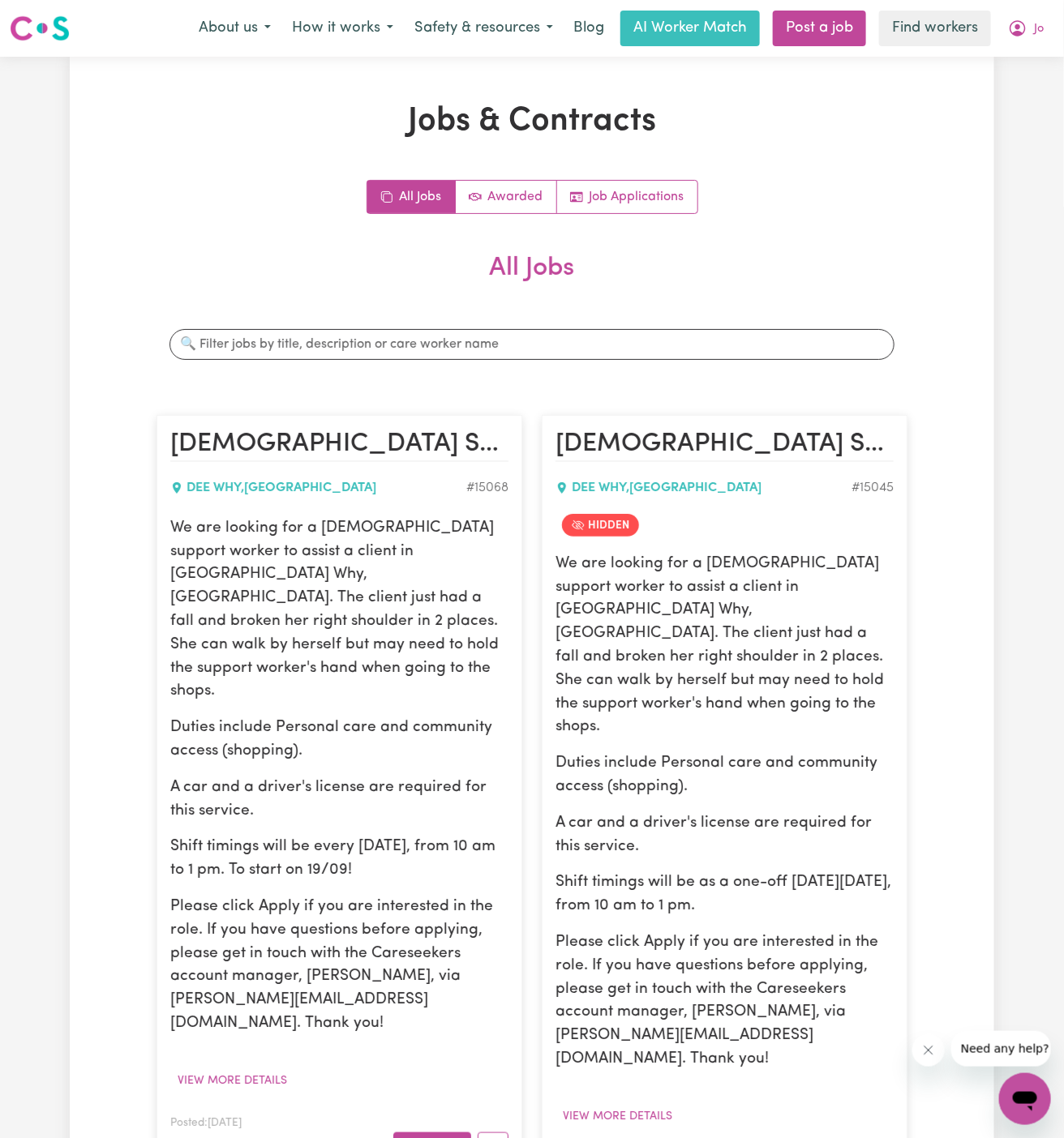
click at [223, 566] on p "We are looking for a female support worker to assist a client in Dee Why, NSW. …" at bounding box center [339, 610] width 338 height 186
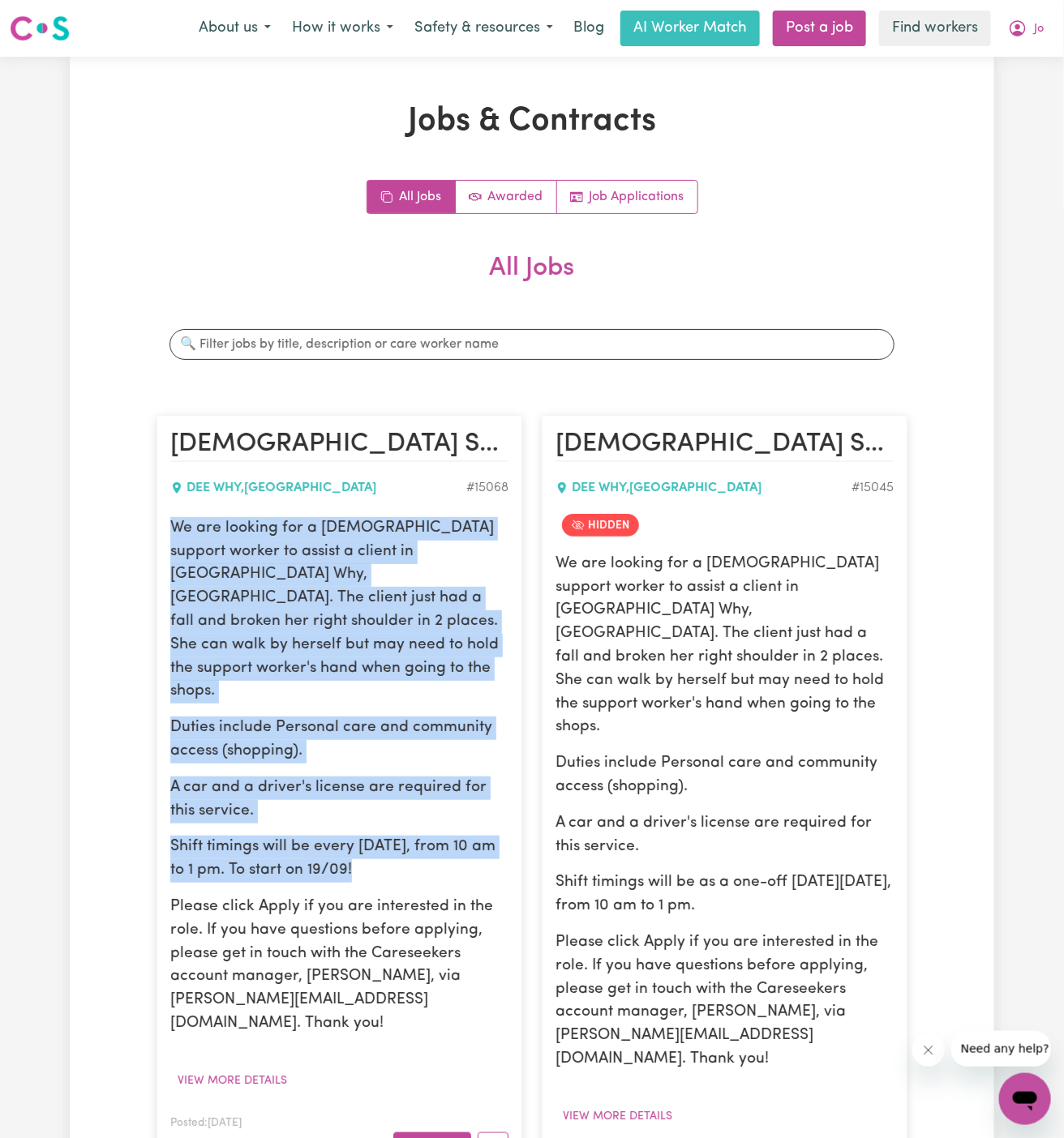
drag, startPoint x: 171, startPoint y: 527, endPoint x: 379, endPoint y: 816, distance: 356.1
click at [379, 816] on div "We are looking for a female support worker to assist a client in Dee Why, NSW. …" at bounding box center [339, 777] width 338 height 519
copy div "We are looking for a female support worker to assist a client in Dee Why, NSW. …"
click at [1037, 34] on span "Jo" at bounding box center [1038, 29] width 9 height 18
click at [1035, 58] on link "My Dashboard" at bounding box center [989, 63] width 128 height 31
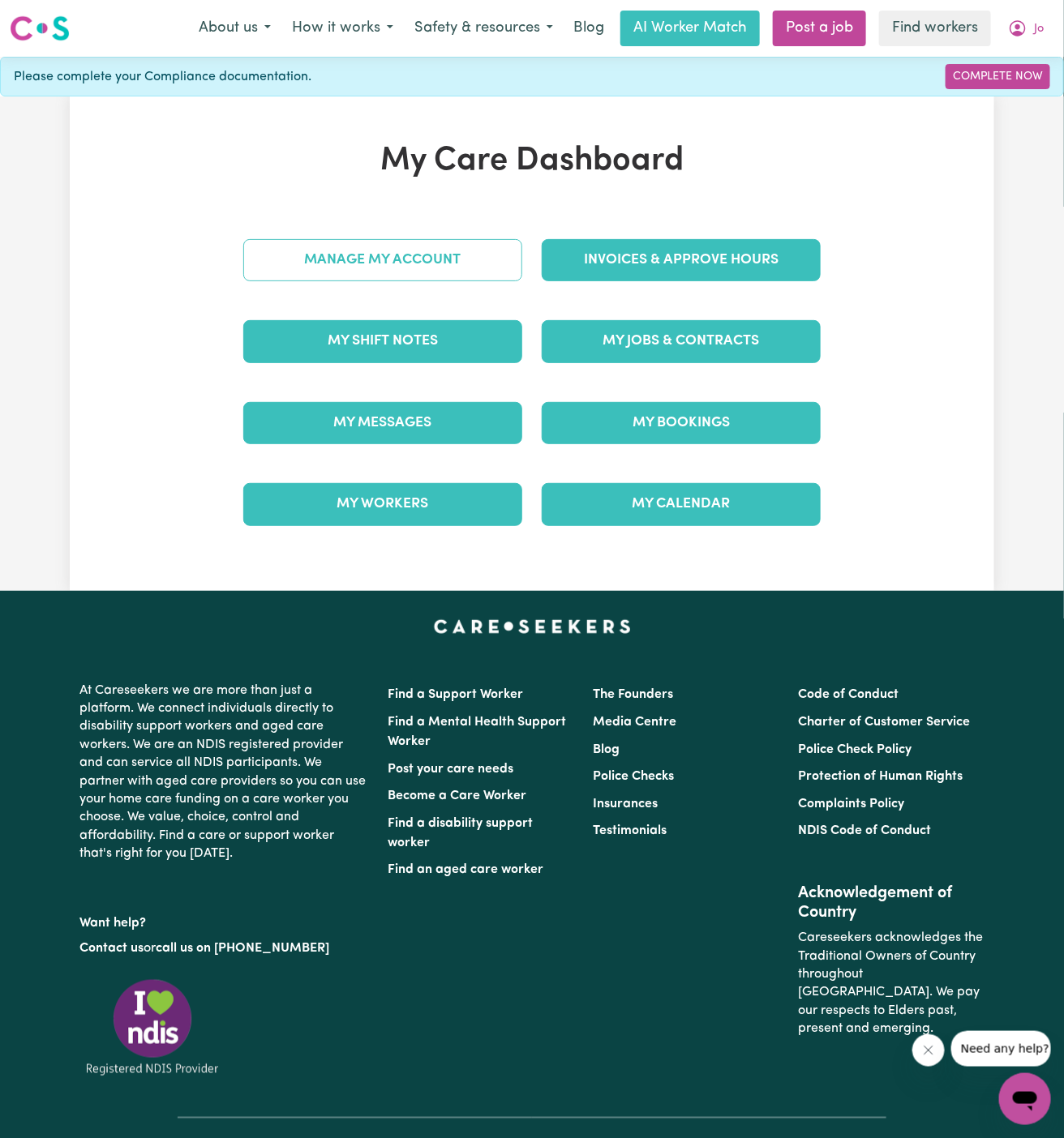
click at [449, 259] on link "Manage My Account" at bounding box center [382, 259] width 279 height 42
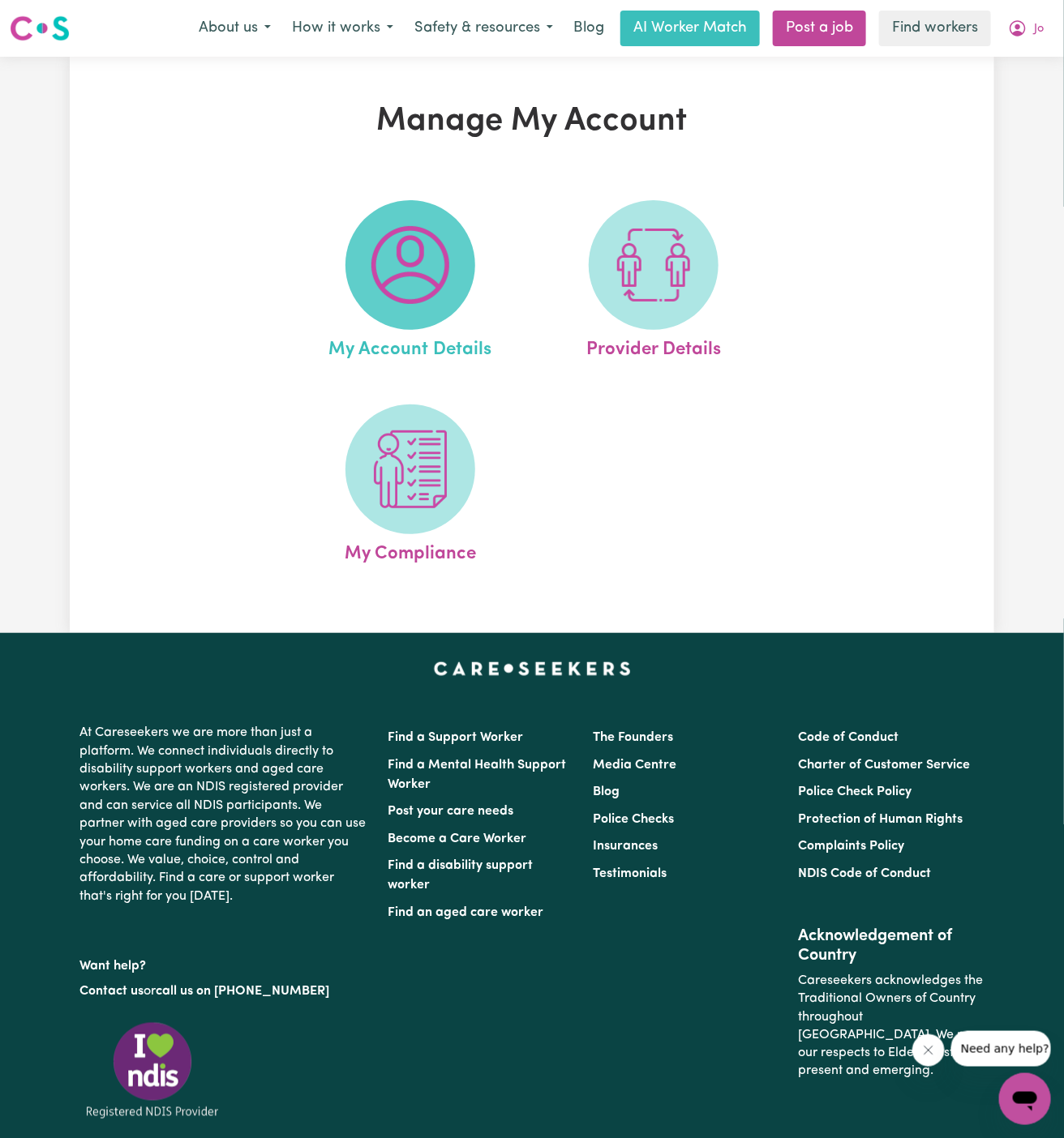
click at [434, 264] on img at bounding box center [411, 265] width 78 height 78
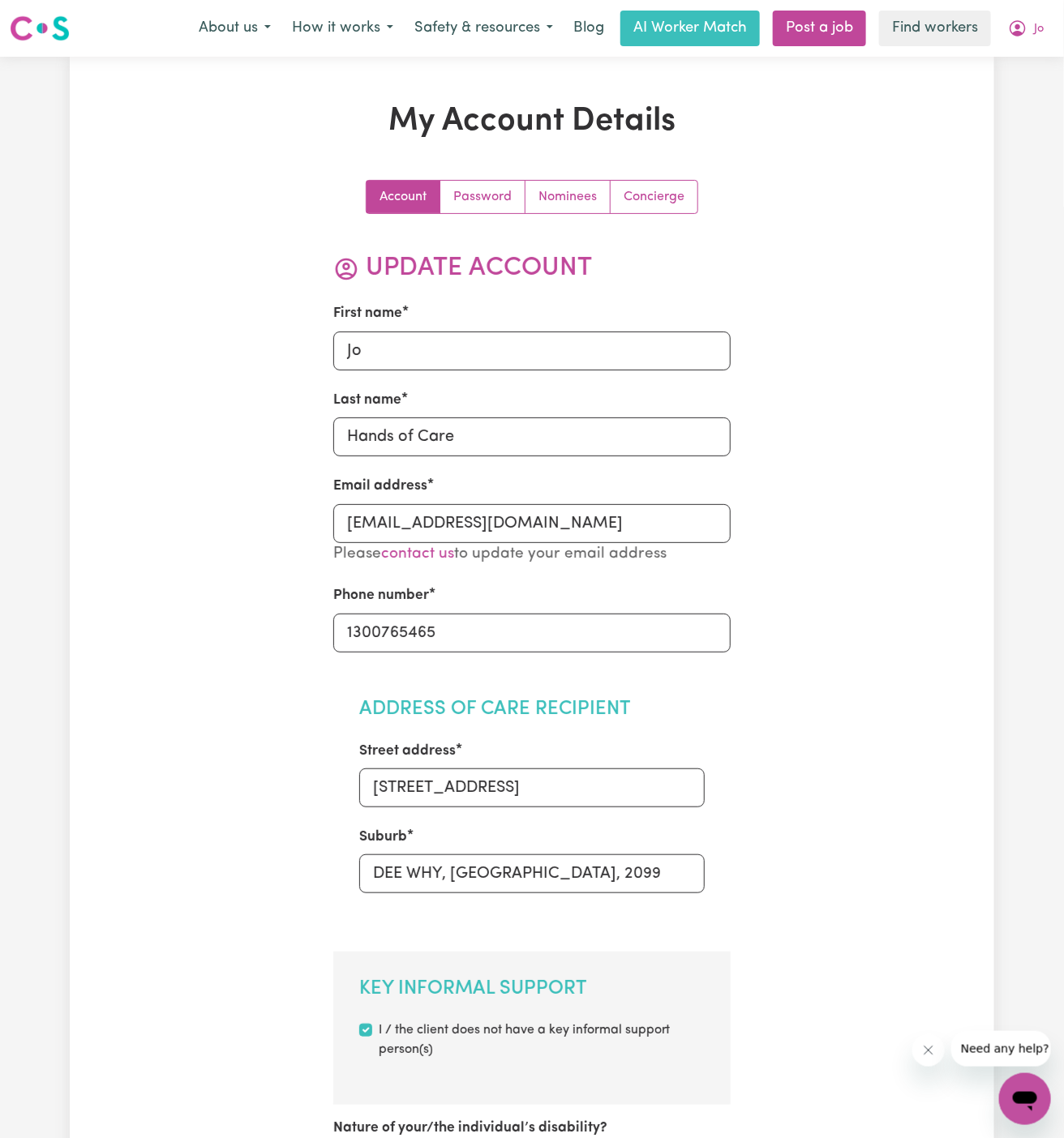
click at [659, 180] on div "Account Password Nominees Concierge" at bounding box center [532, 196] width 333 height 34
click at [647, 207] on link "Concierge" at bounding box center [654, 196] width 87 height 32
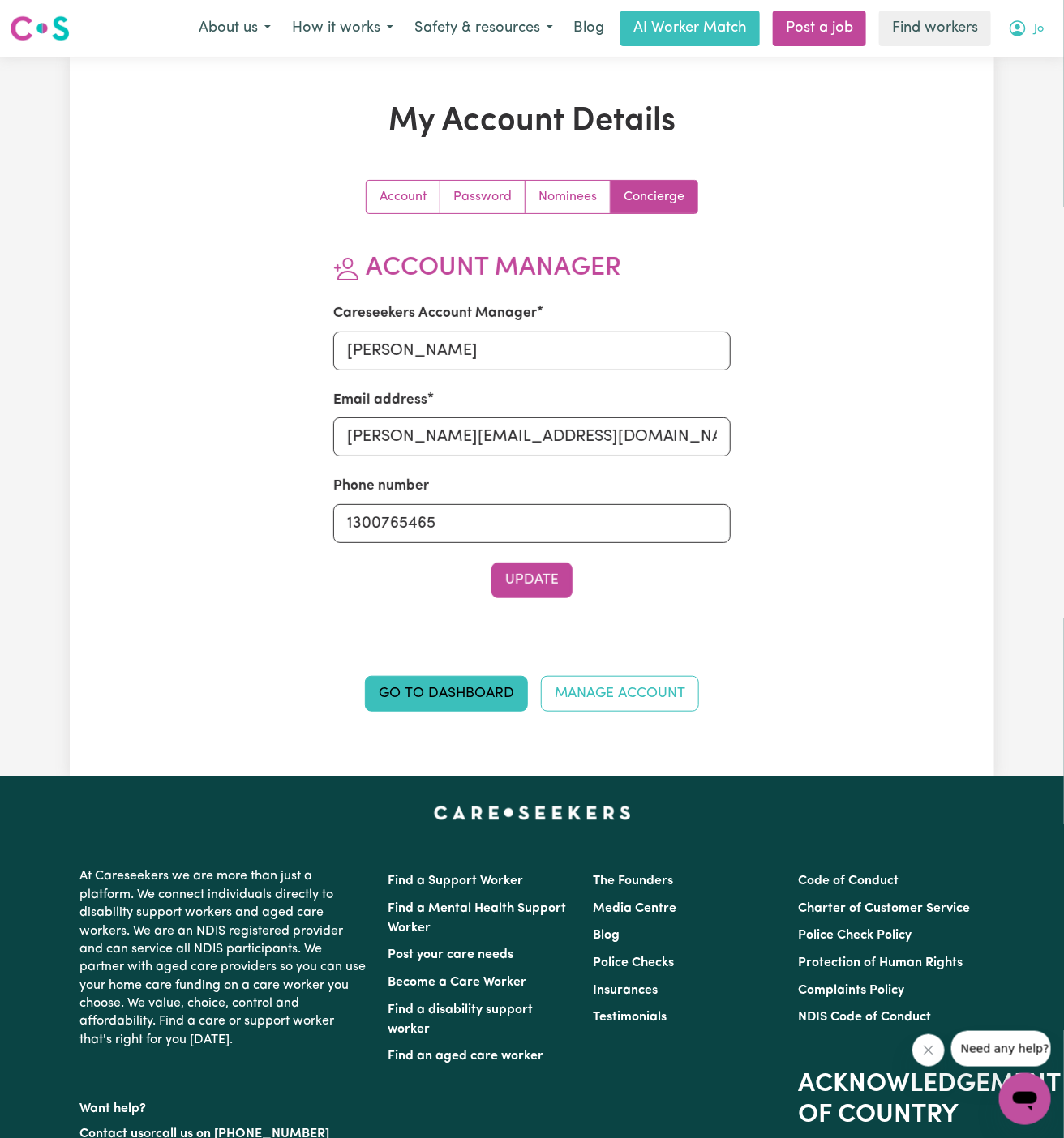
click at [1040, 27] on button "Jo" at bounding box center [1025, 28] width 57 height 34
click at [1007, 94] on link "Logout" at bounding box center [989, 93] width 128 height 31
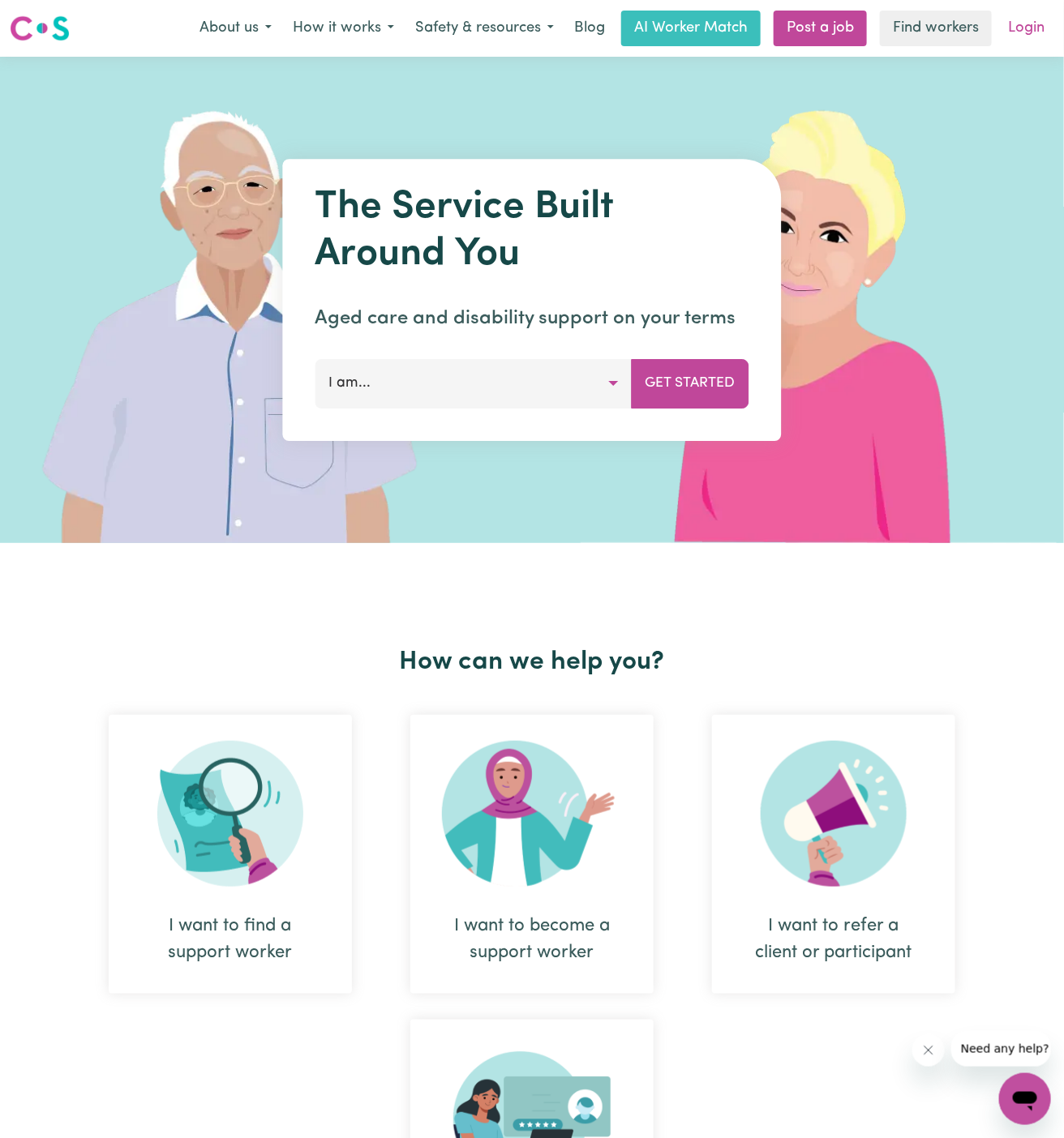
click at [1035, 34] on link "Login" at bounding box center [1026, 28] width 56 height 35
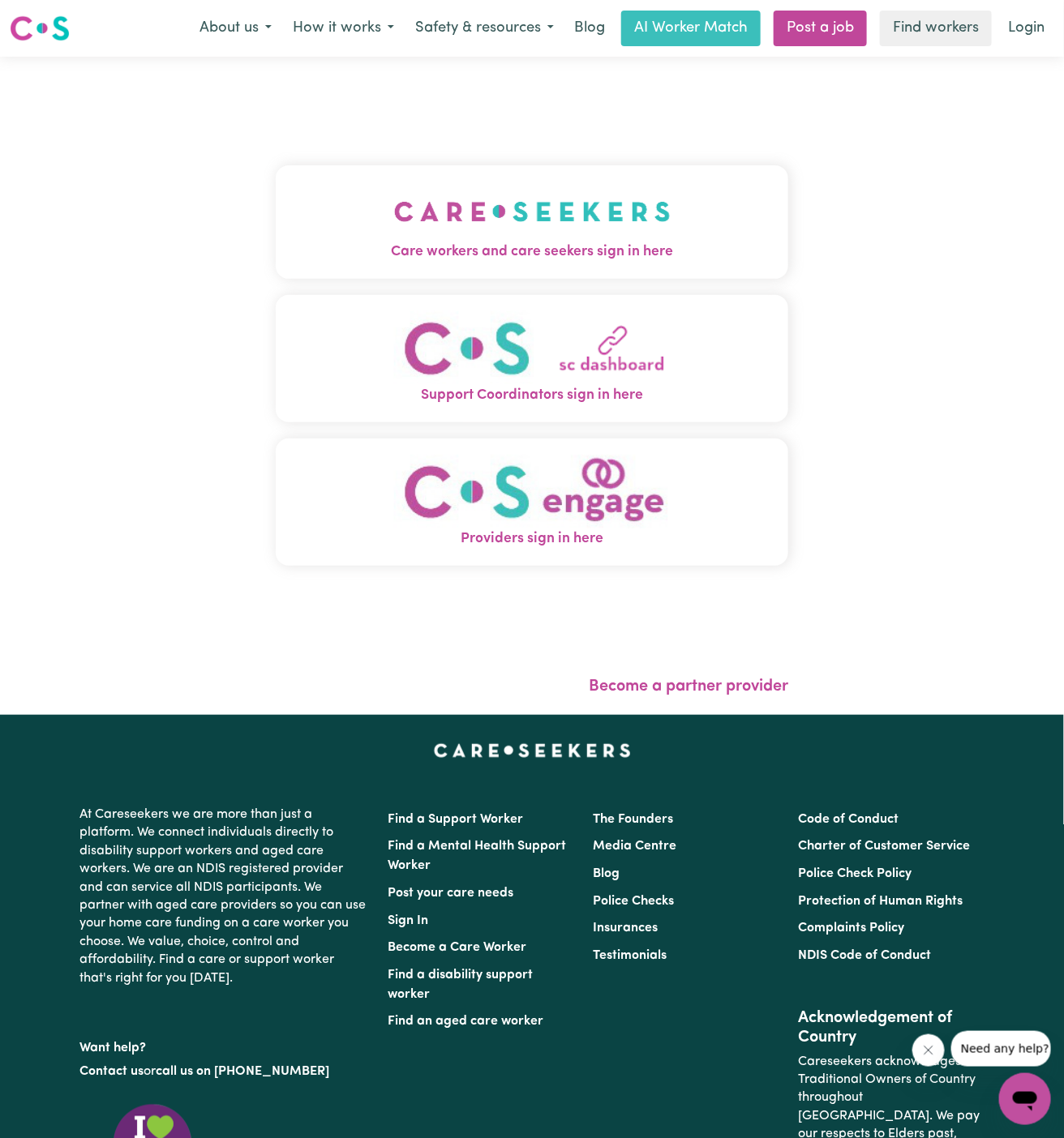
click at [570, 211] on img "Care workers and care seekers sign in here" at bounding box center [532, 211] width 276 height 60
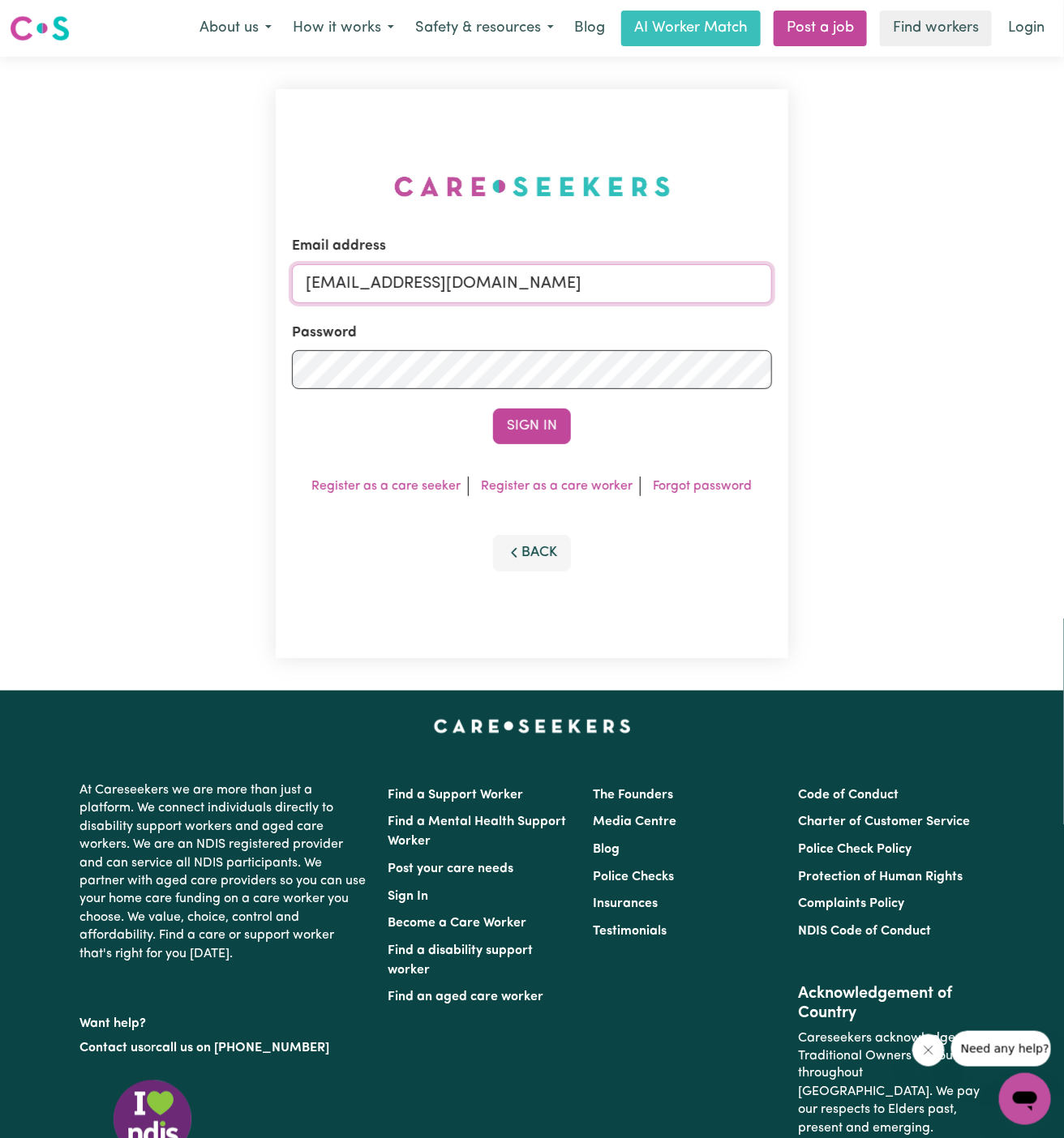
drag, startPoint x: 394, startPoint y: 286, endPoint x: 800, endPoint y: 296, distance: 406.1
click at [800, 296] on div "Email address superuser~GrahamWhiteKNC@careseekers.com.au Password Sign In Regi…" at bounding box center [532, 373] width 1064 height 634
paste input "ClientTraralgonLifeful"
type input "superuser~ClientTraralgonLifeful@careseekers.com.au"
click at [493, 409] on button "Sign In" at bounding box center [532, 426] width 78 height 35
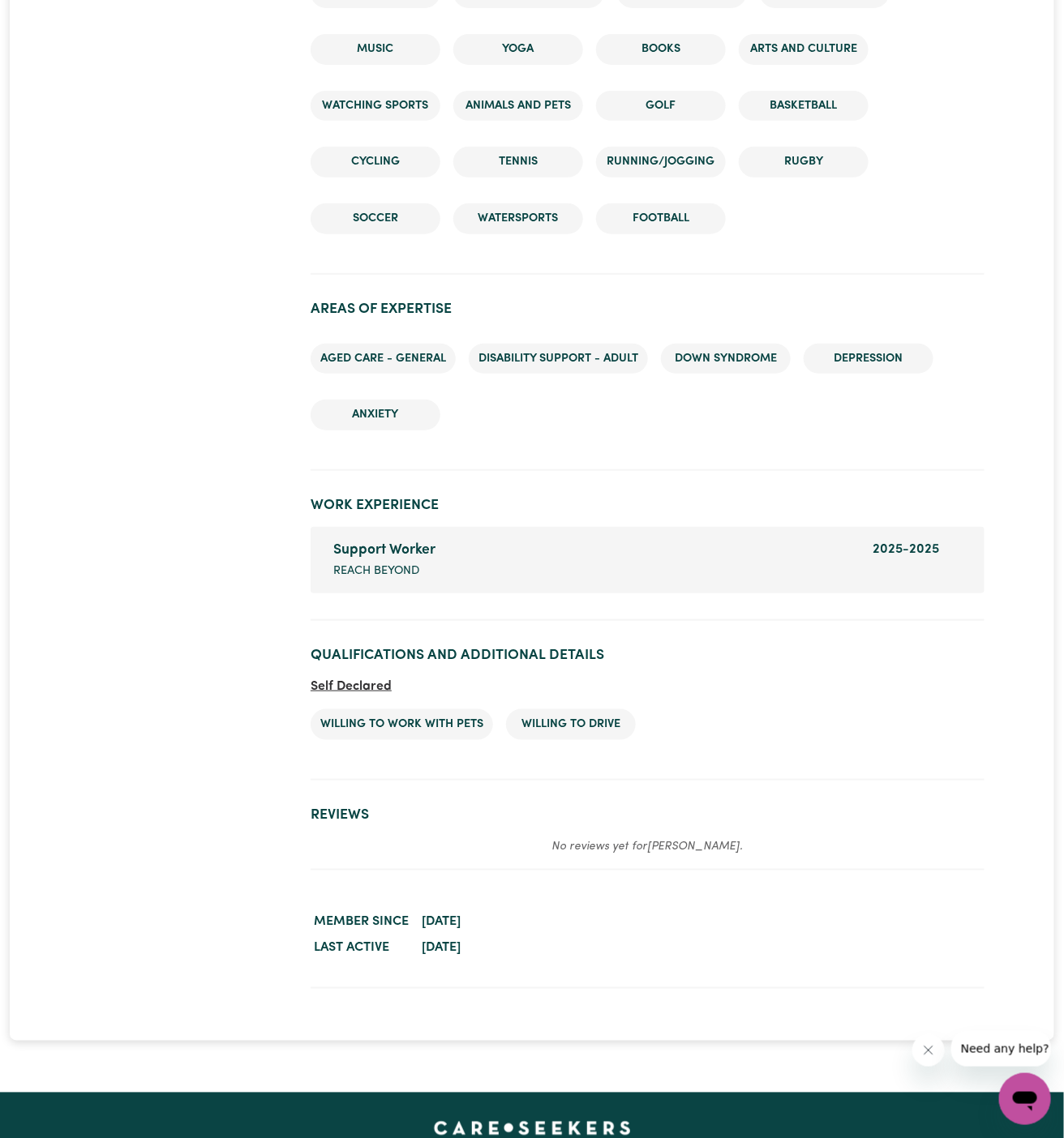
scroll to position [2365, 0]
